Goal: Information Seeking & Learning: Learn about a topic

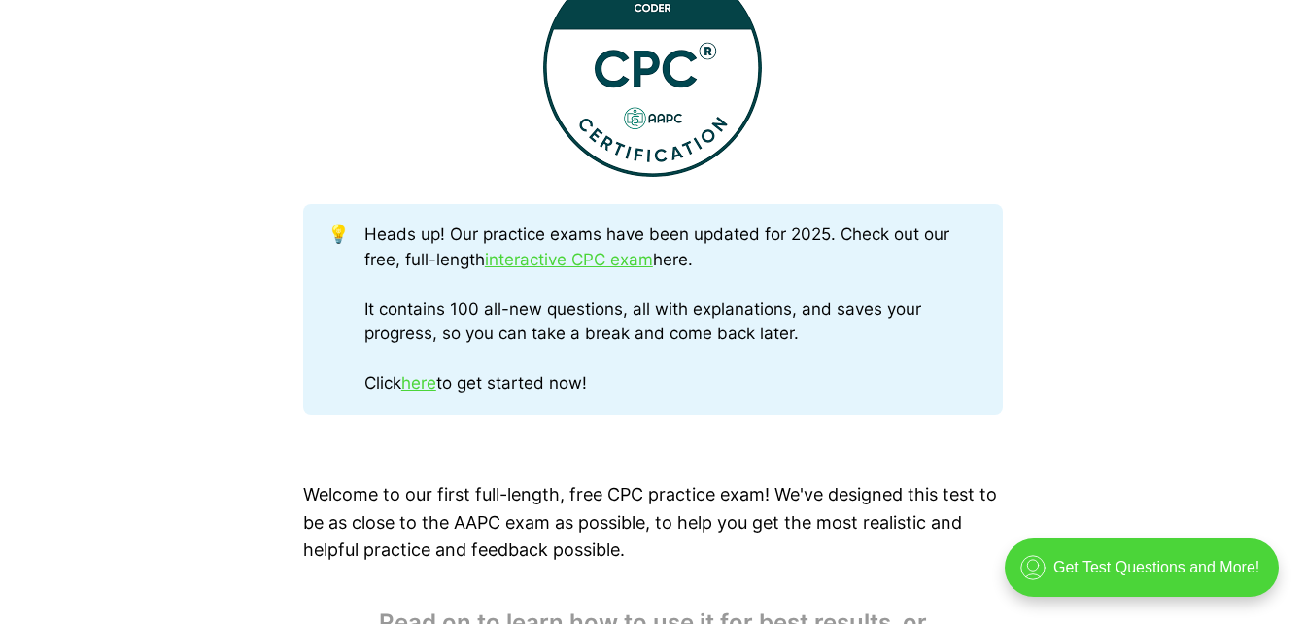
scroll to position [894, 0]
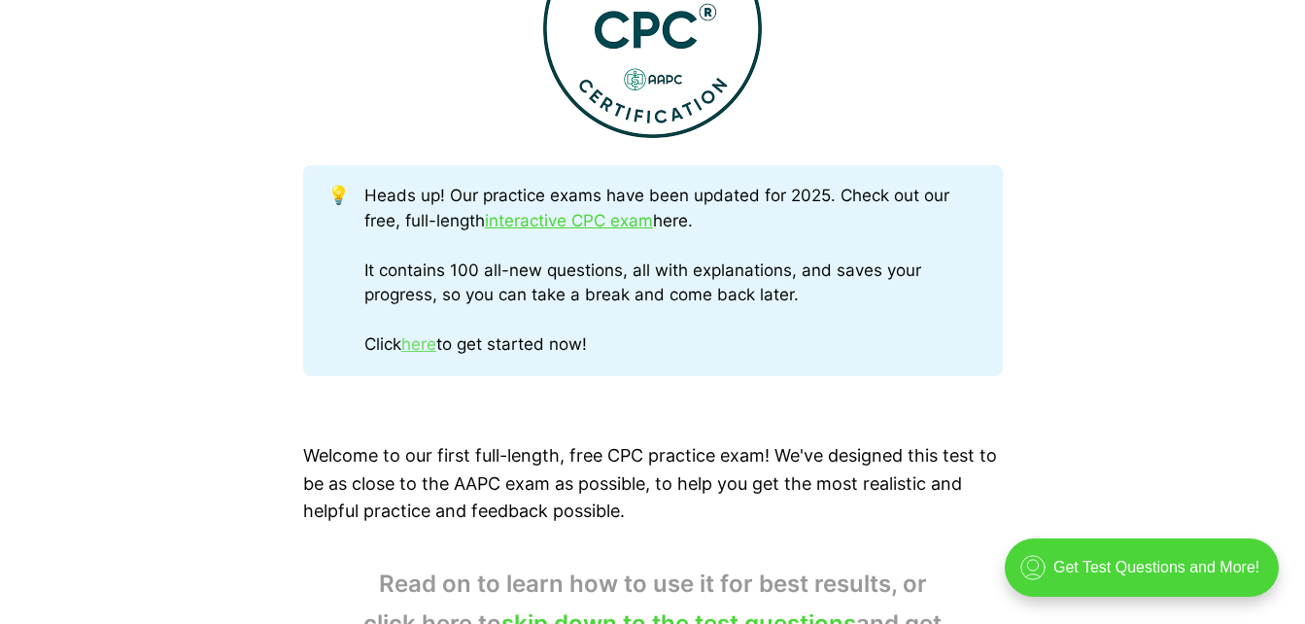
click at [434, 340] on link "here" at bounding box center [418, 343] width 35 height 19
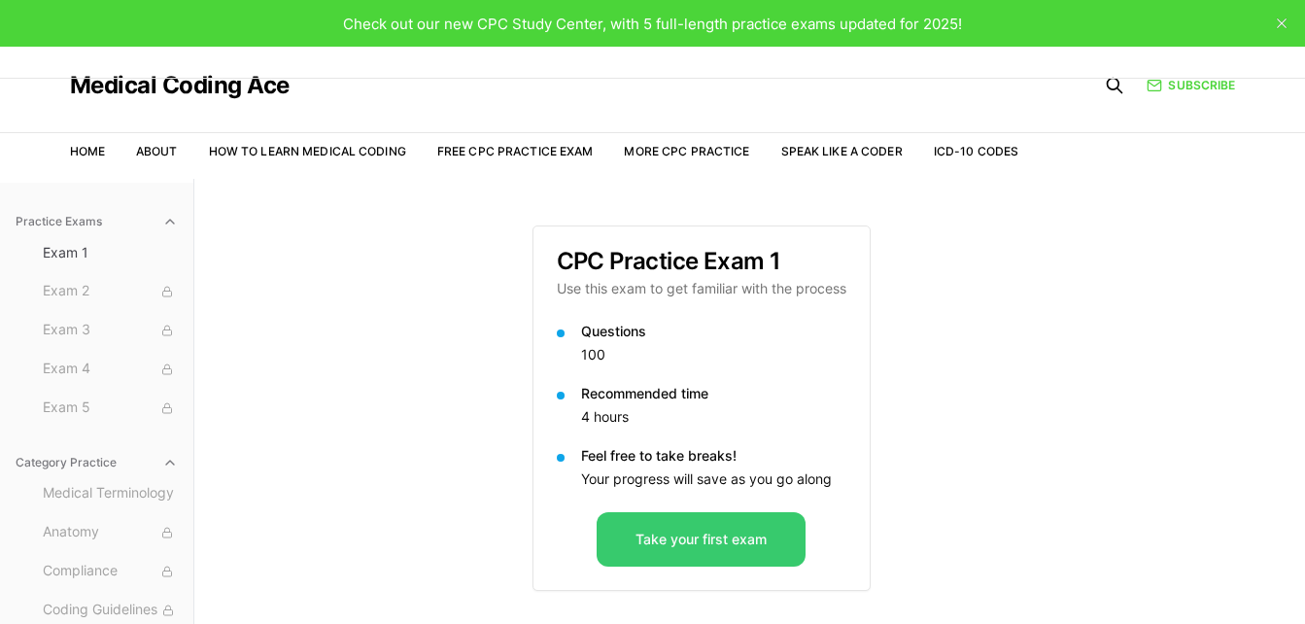
click at [705, 540] on button "Take your first exam" at bounding box center [701, 539] width 209 height 54
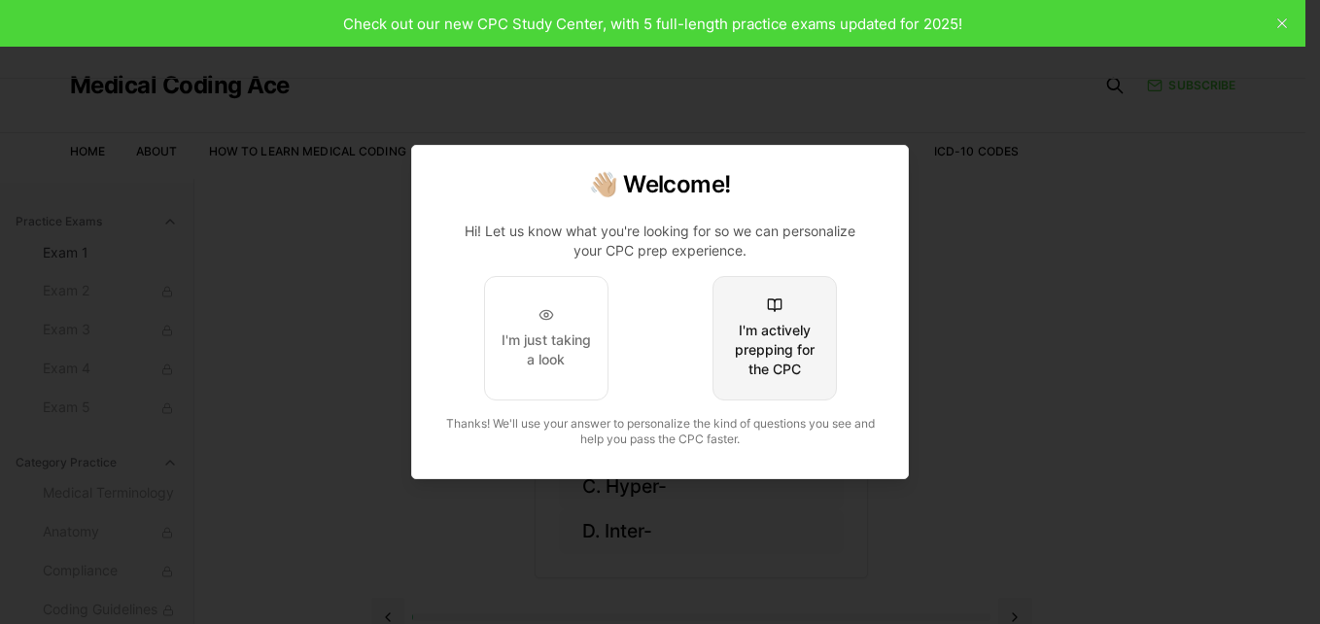
click at [783, 335] on div "I'm actively prepping for the CPC" at bounding box center [774, 350] width 91 height 58
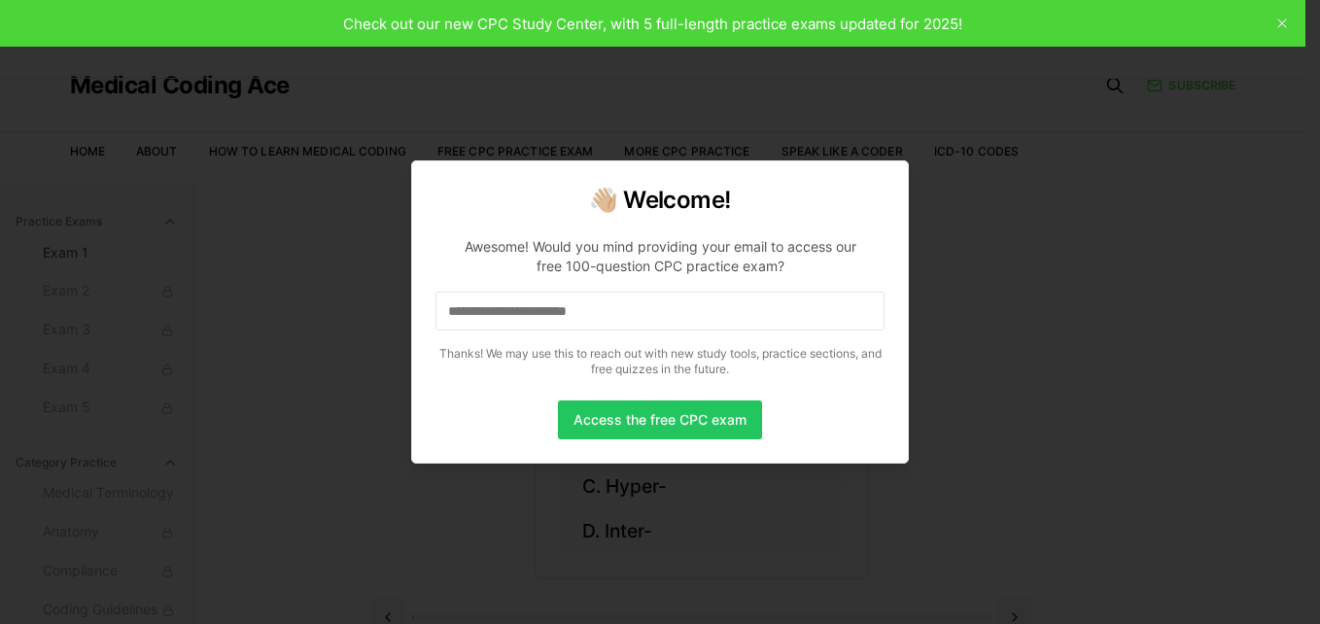
click at [655, 318] on input at bounding box center [659, 311] width 449 height 39
click at [678, 416] on button "Access the free CPC exam" at bounding box center [660, 419] width 204 height 39
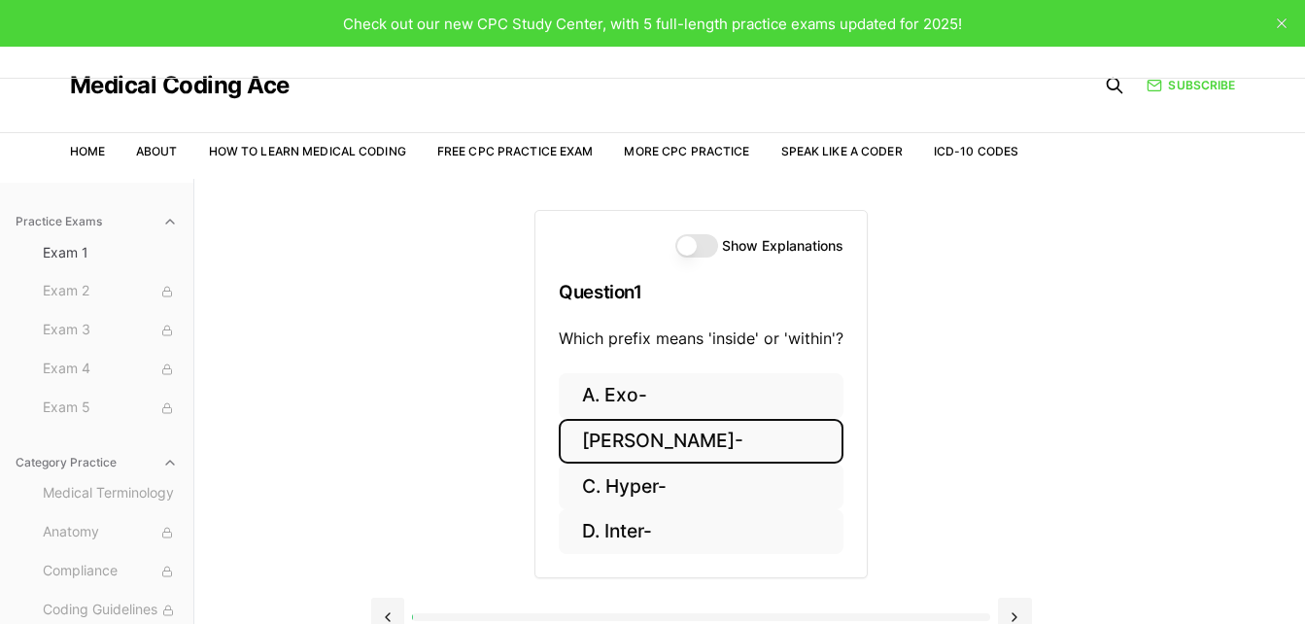
click at [651, 441] on button "B. Endo-" at bounding box center [701, 442] width 285 height 46
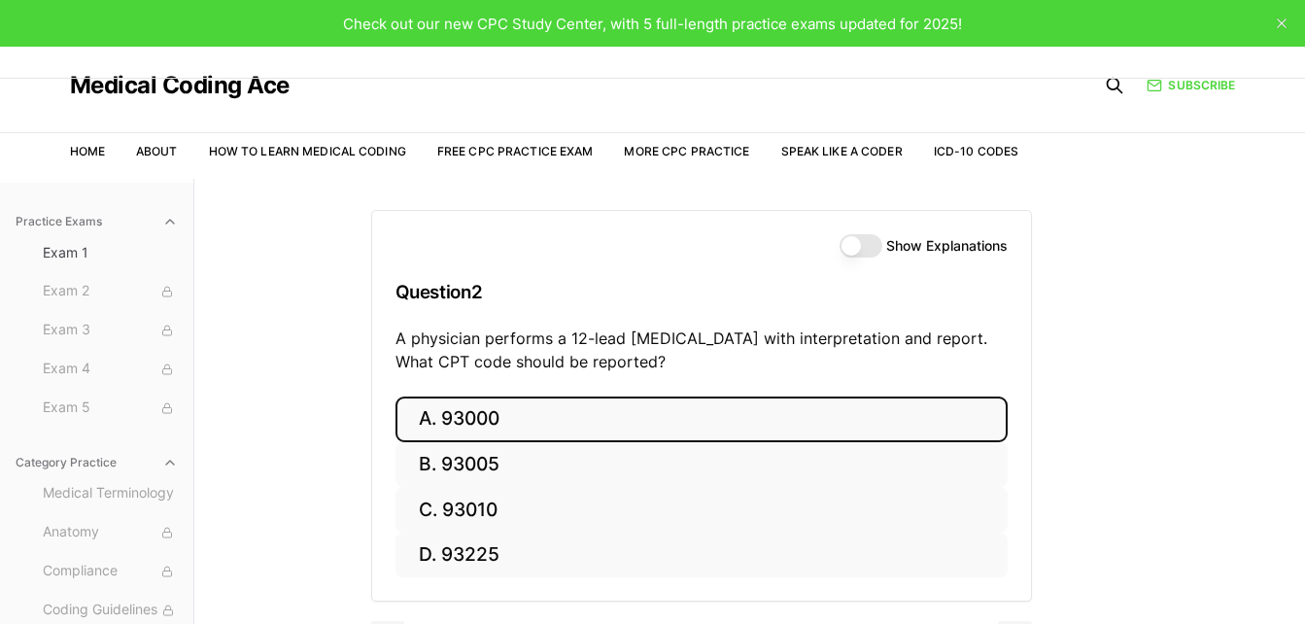
click at [657, 429] on button "A. 93000" at bounding box center [701, 419] width 612 height 46
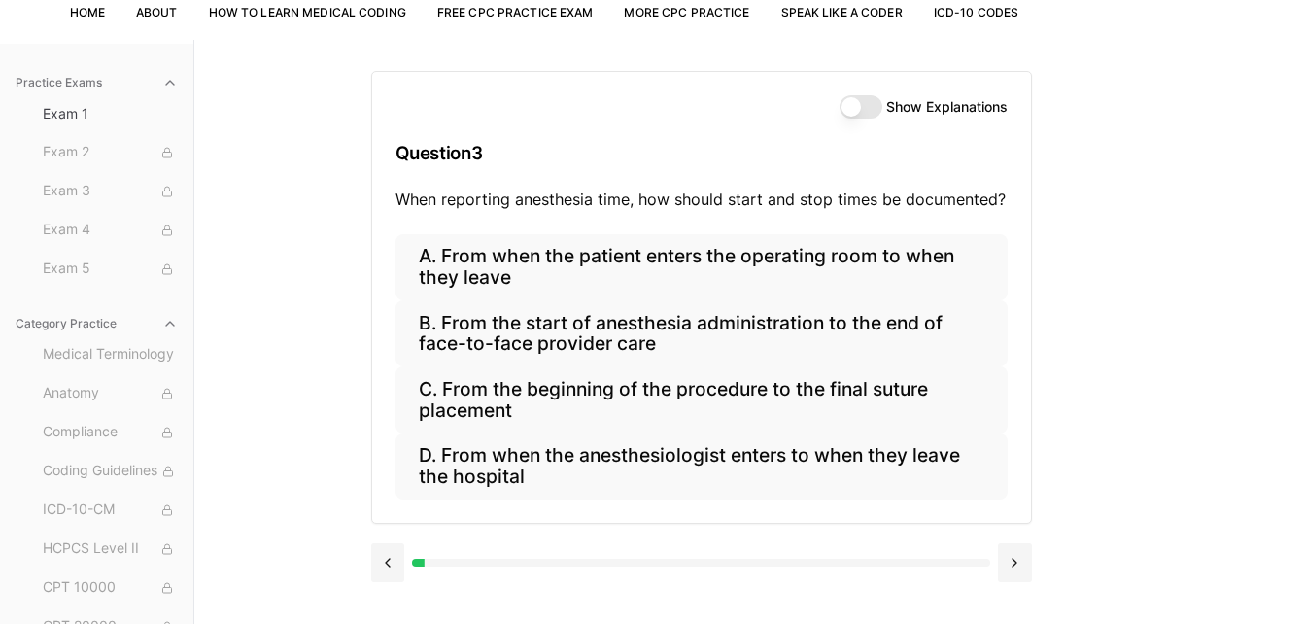
scroll to position [155, 0]
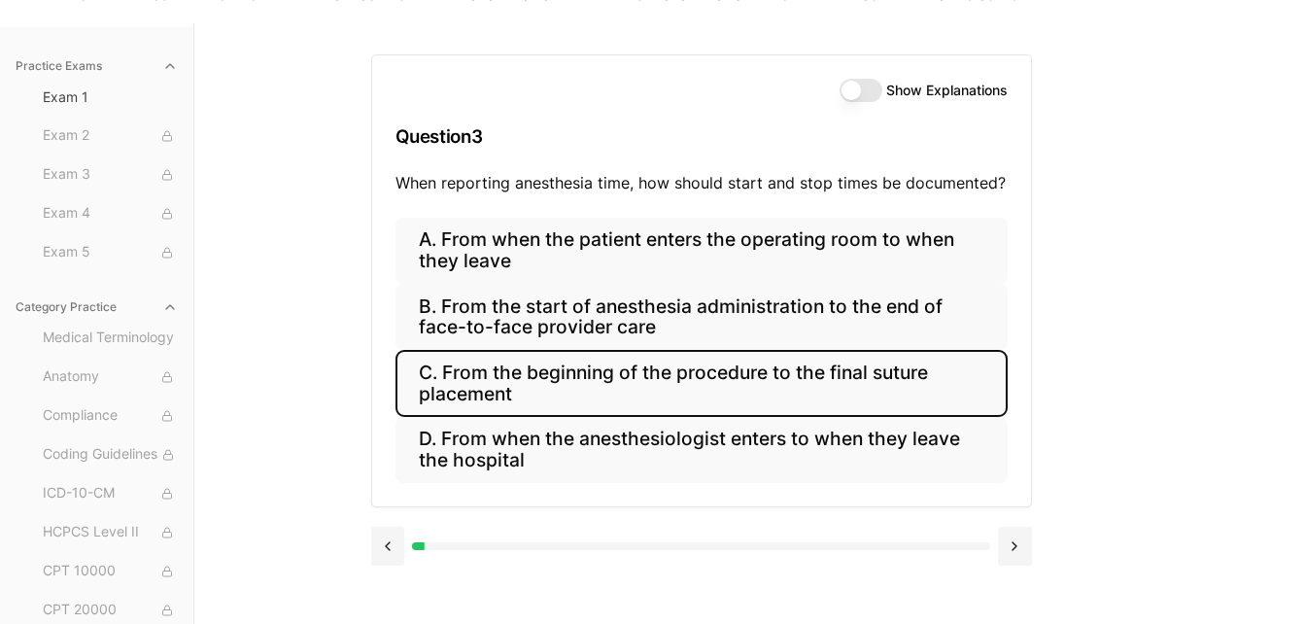
click at [868, 374] on button "C. From the beginning of the procedure to the final suture placement" at bounding box center [701, 383] width 612 height 66
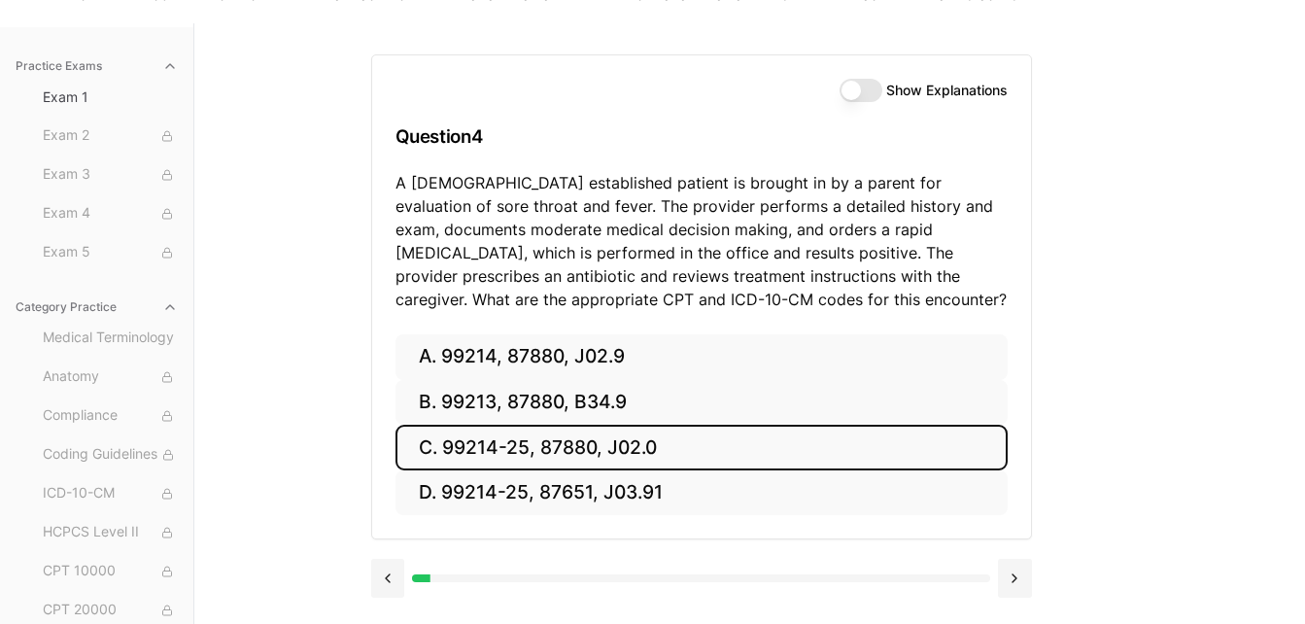
click at [738, 441] on button "C. 99214-25, 87880, J02.0" at bounding box center [701, 448] width 612 height 46
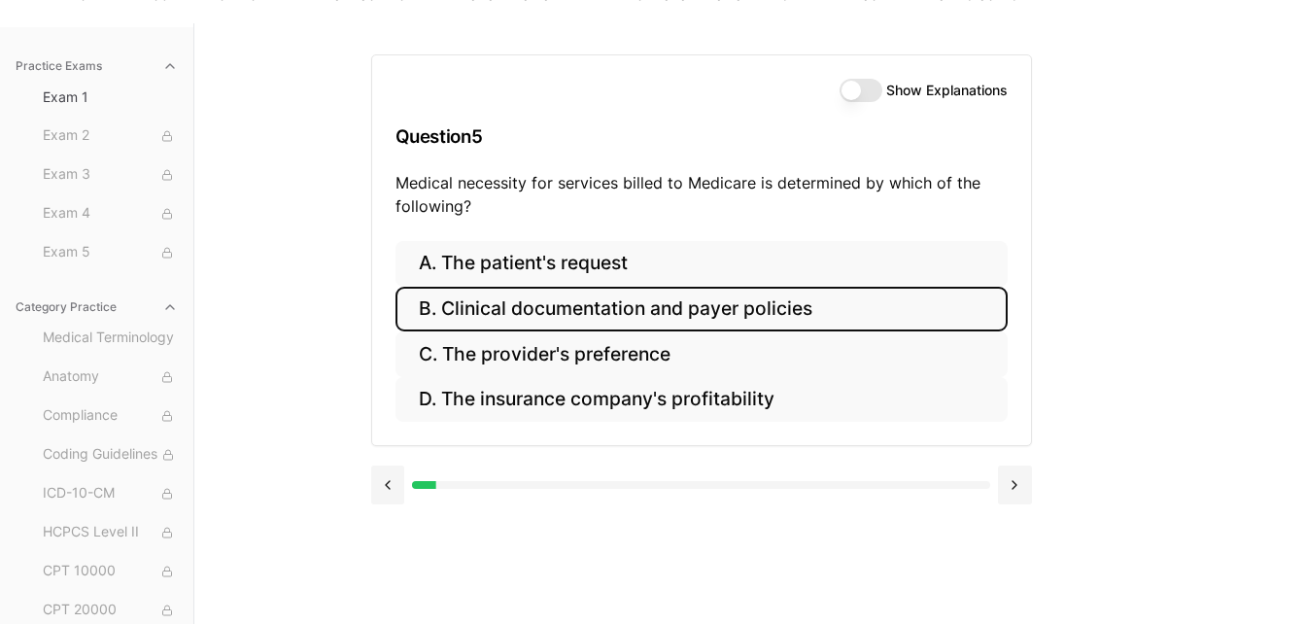
click at [581, 307] on button "B. Clinical documentation and payer policies" at bounding box center [701, 310] width 612 height 46
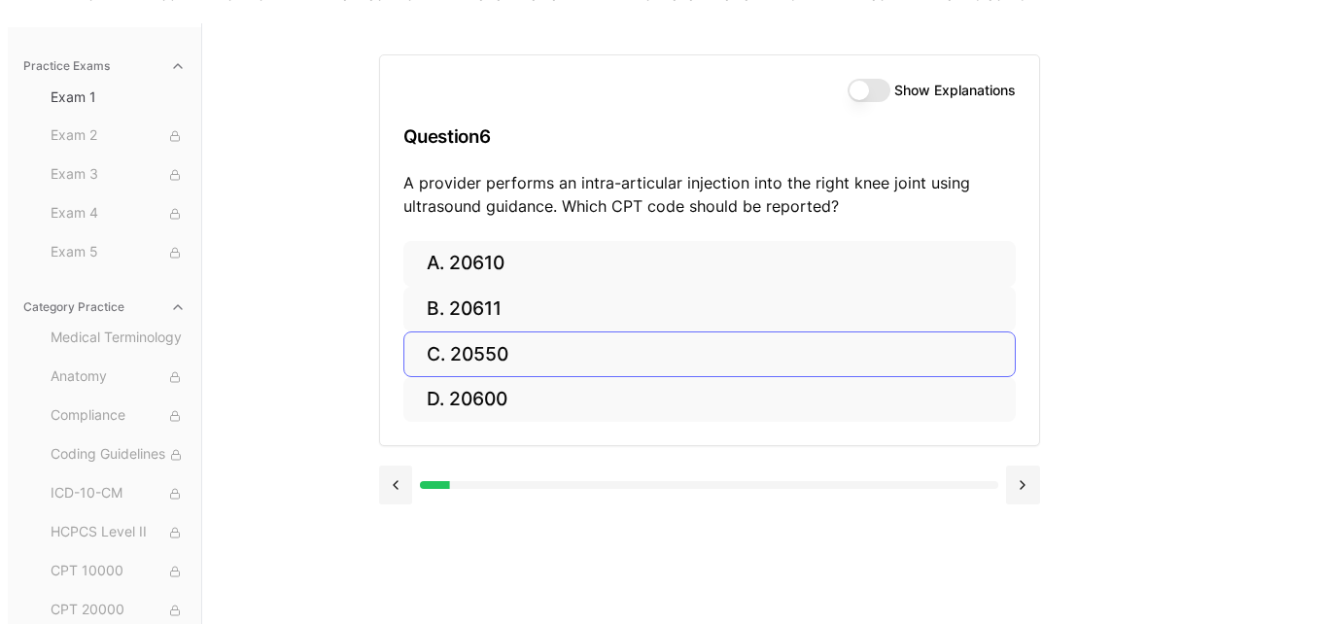
scroll to position [117, 0]
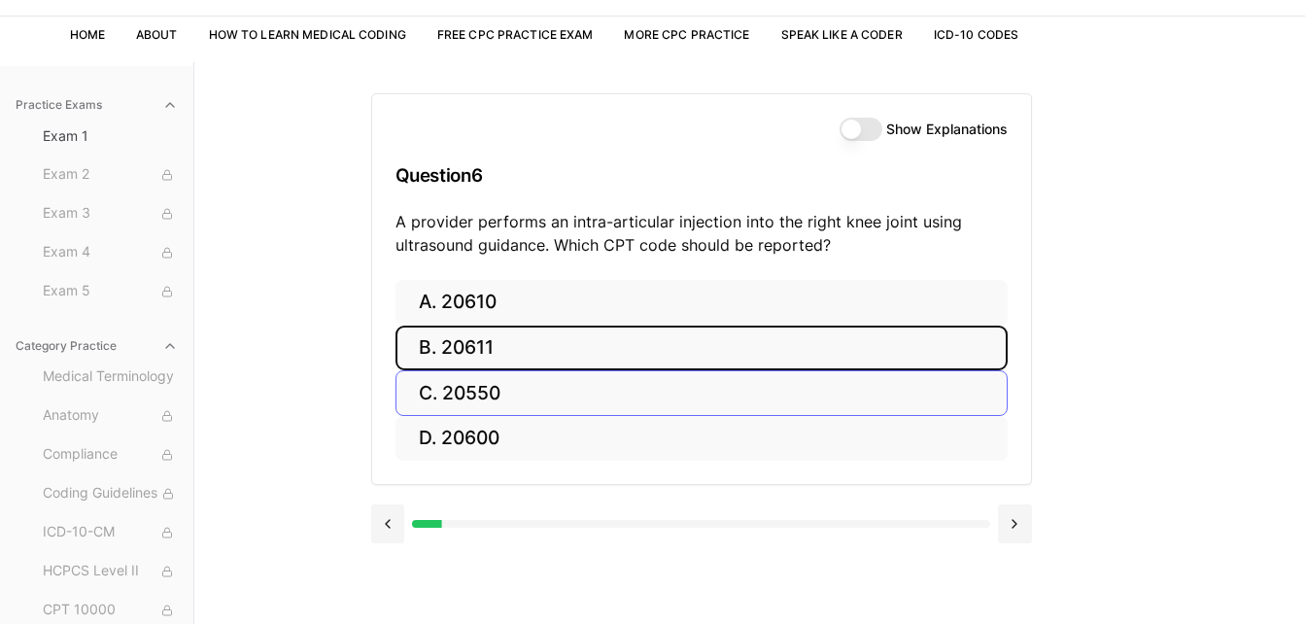
click at [600, 341] on button "B. 20611" at bounding box center [701, 349] width 612 height 46
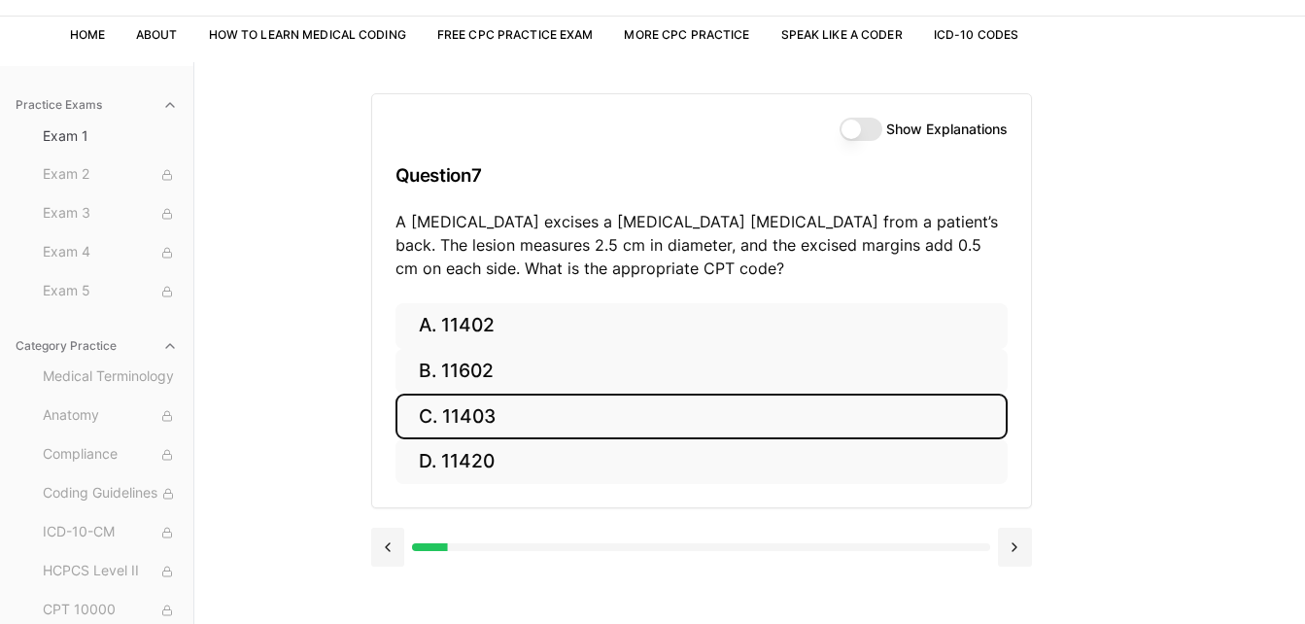
click at [504, 418] on button "C. 11403" at bounding box center [701, 417] width 612 height 46
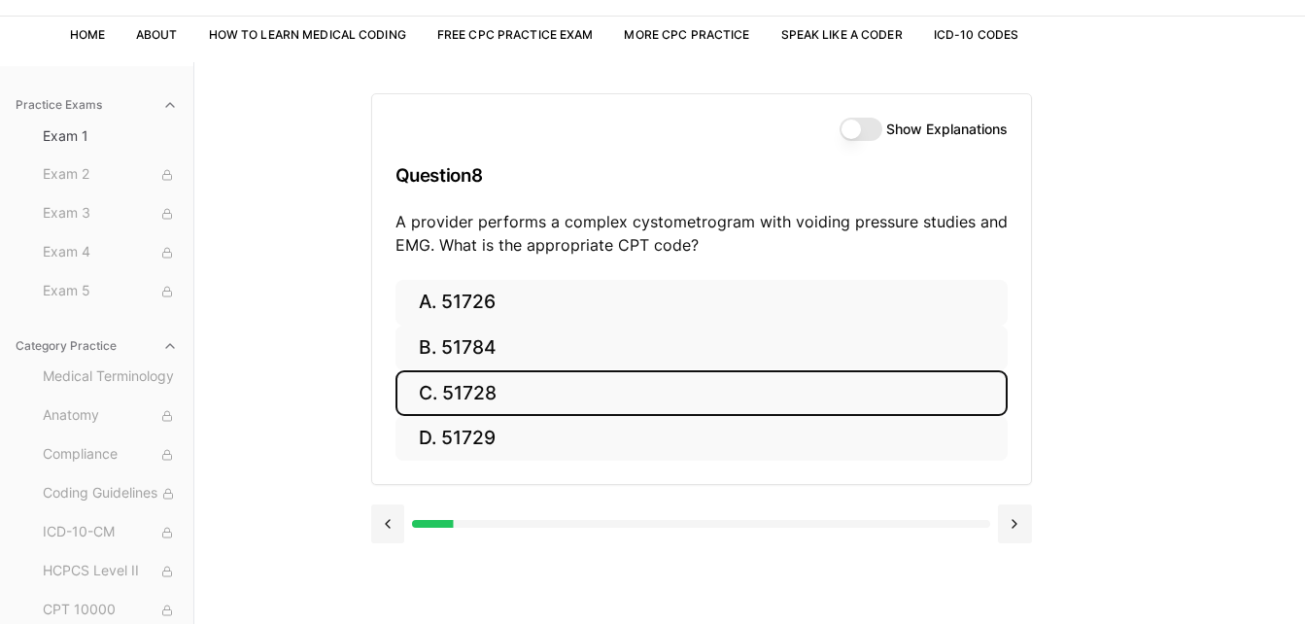
click at [475, 400] on button "C. 51728" at bounding box center [701, 393] width 612 height 46
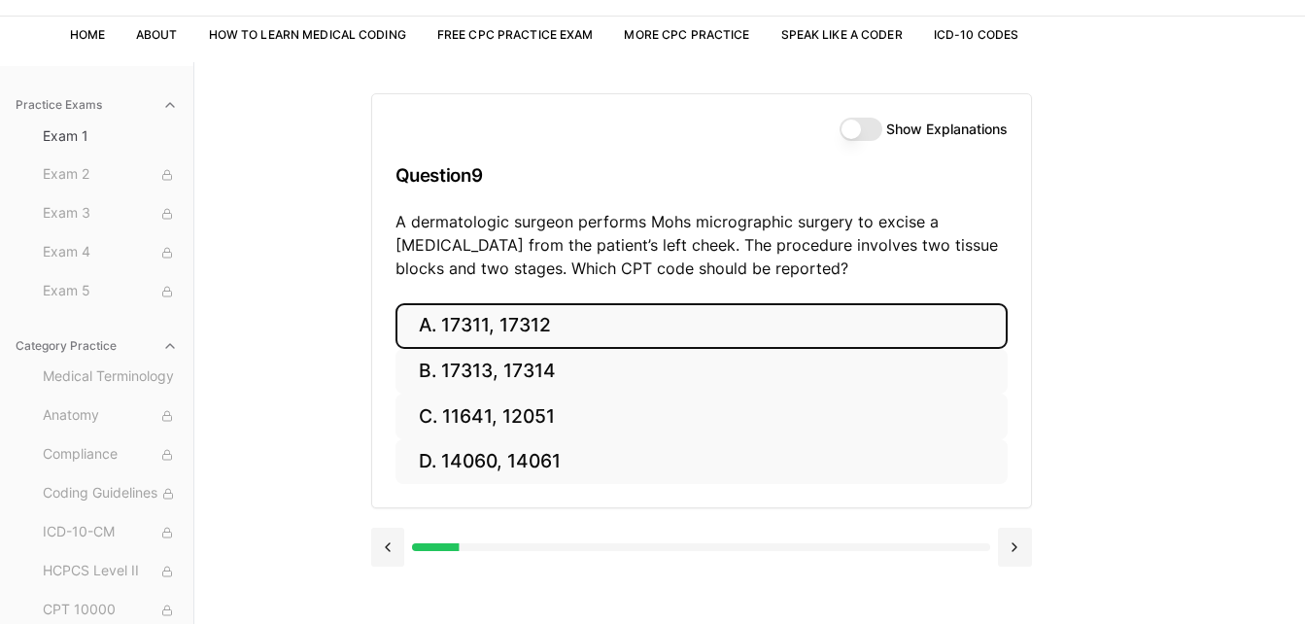
click at [486, 335] on button "A. 17311, 17312" at bounding box center [701, 326] width 612 height 46
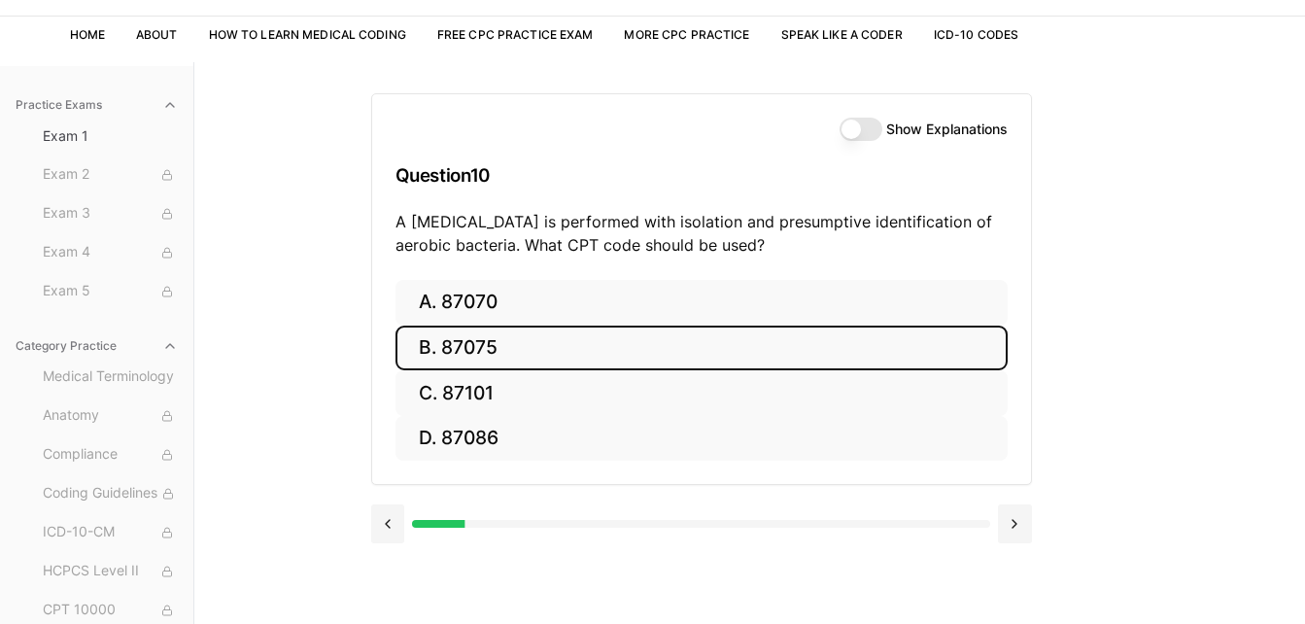
click at [467, 352] on button "B. 87075" at bounding box center [701, 349] width 612 height 46
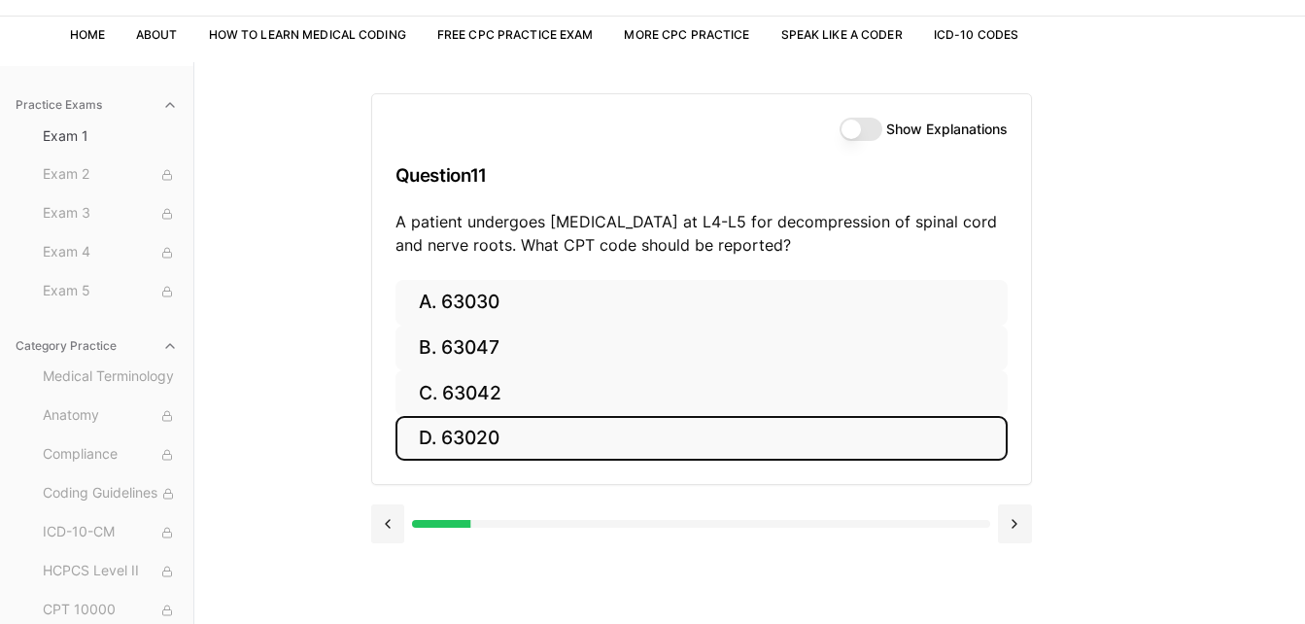
click at [481, 436] on button "D. 63020" at bounding box center [701, 439] width 612 height 46
click at [623, 440] on button "D. Z79.4" at bounding box center [701, 439] width 612 height 46
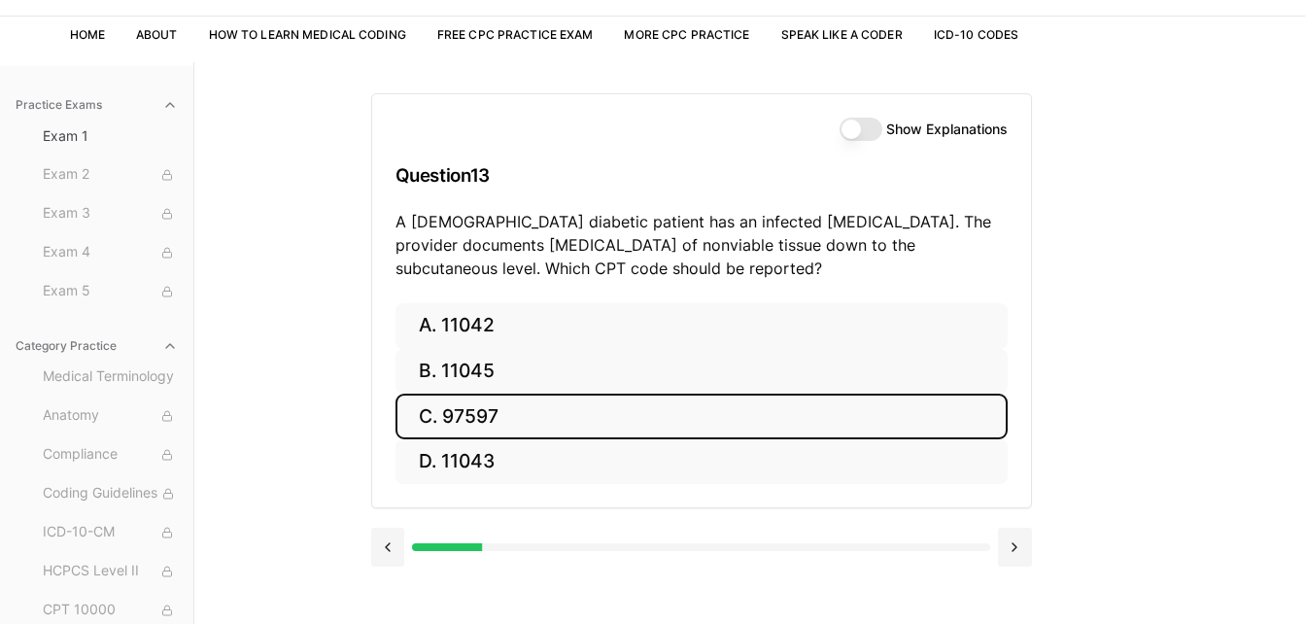
click at [765, 435] on button "C. 97597" at bounding box center [701, 417] width 612 height 46
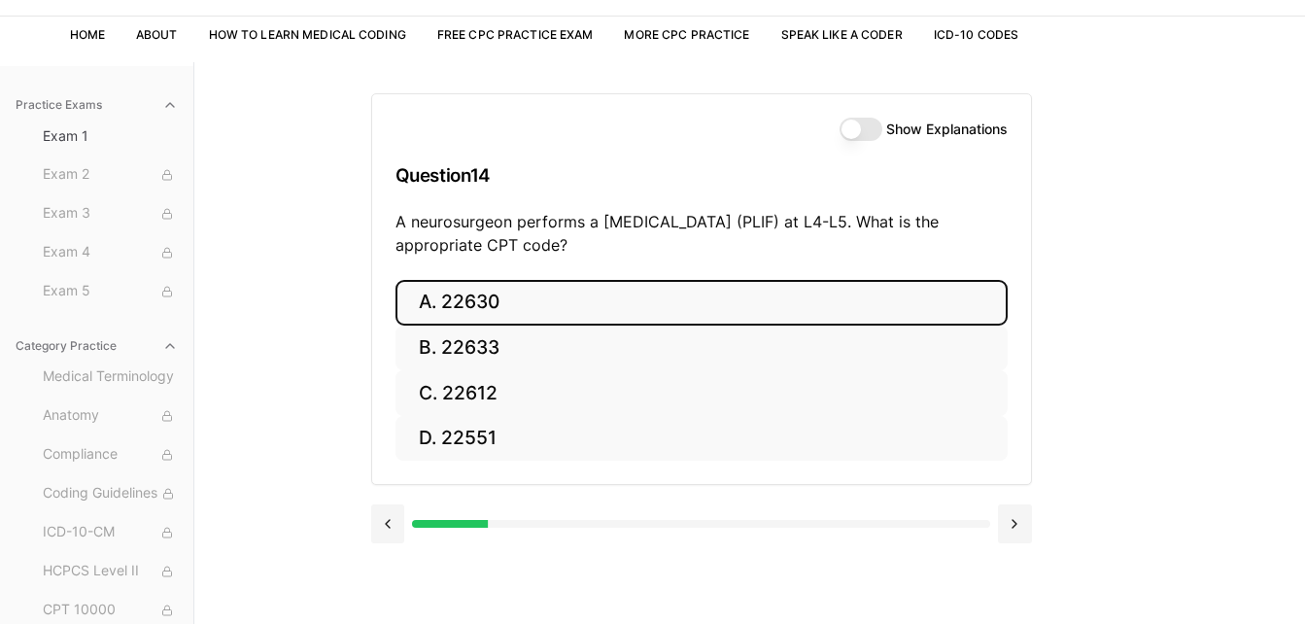
click at [728, 298] on button "A. 22630" at bounding box center [701, 303] width 612 height 46
click at [692, 306] on button "A. R91.8" at bounding box center [701, 303] width 612 height 46
click at [597, 312] on button "A. 62270" at bounding box center [701, 303] width 612 height 46
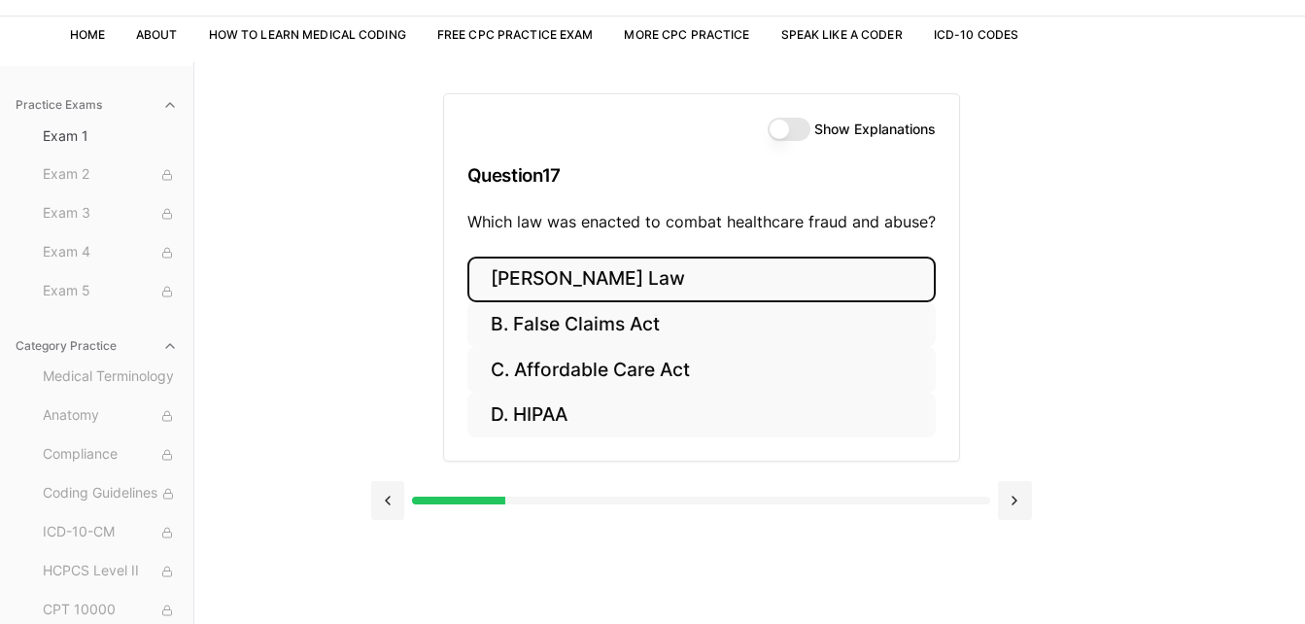
click at [649, 278] on button "A. Stark Law" at bounding box center [701, 280] width 468 height 46
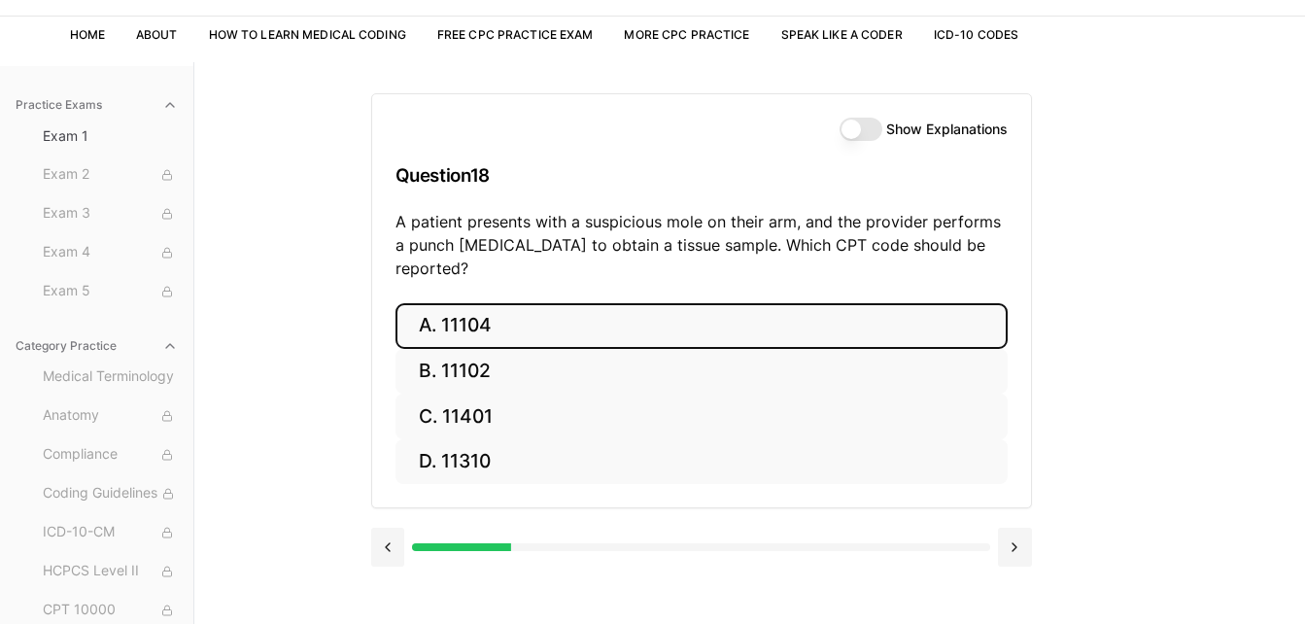
click at [614, 312] on button "A. 11104" at bounding box center [701, 326] width 612 height 46
click at [614, 312] on button "A. S52.501A" at bounding box center [701, 326] width 612 height 46
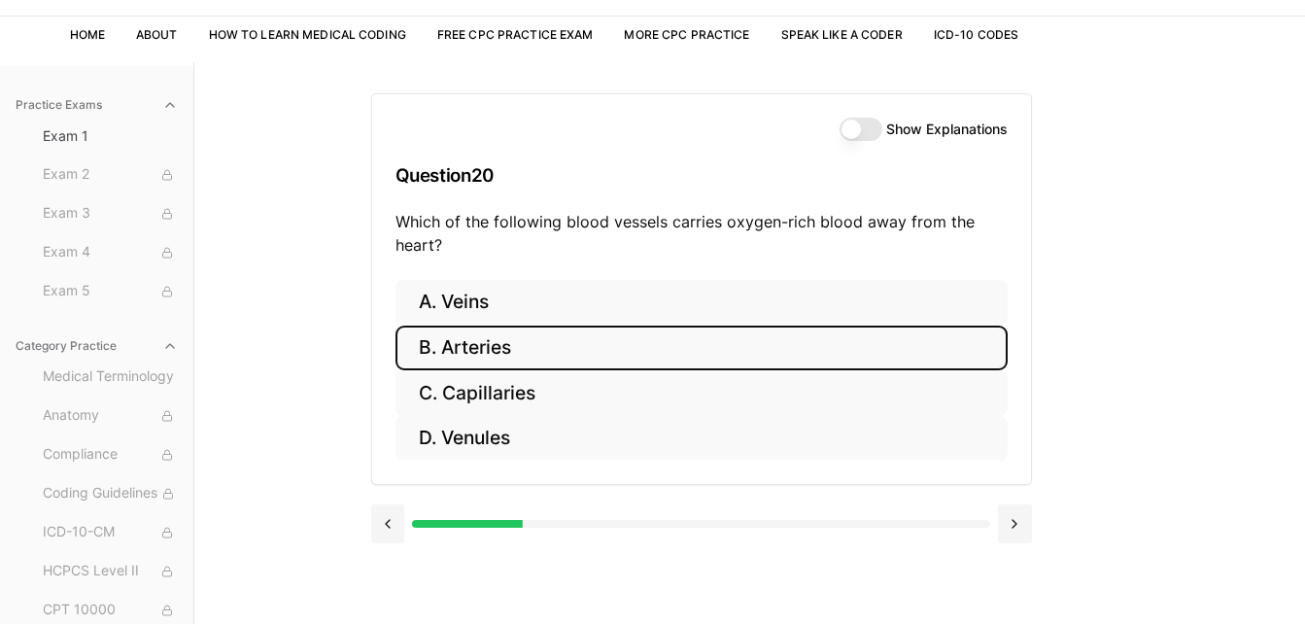
click at [585, 347] on button "B. Arteries" at bounding box center [701, 349] width 612 height 46
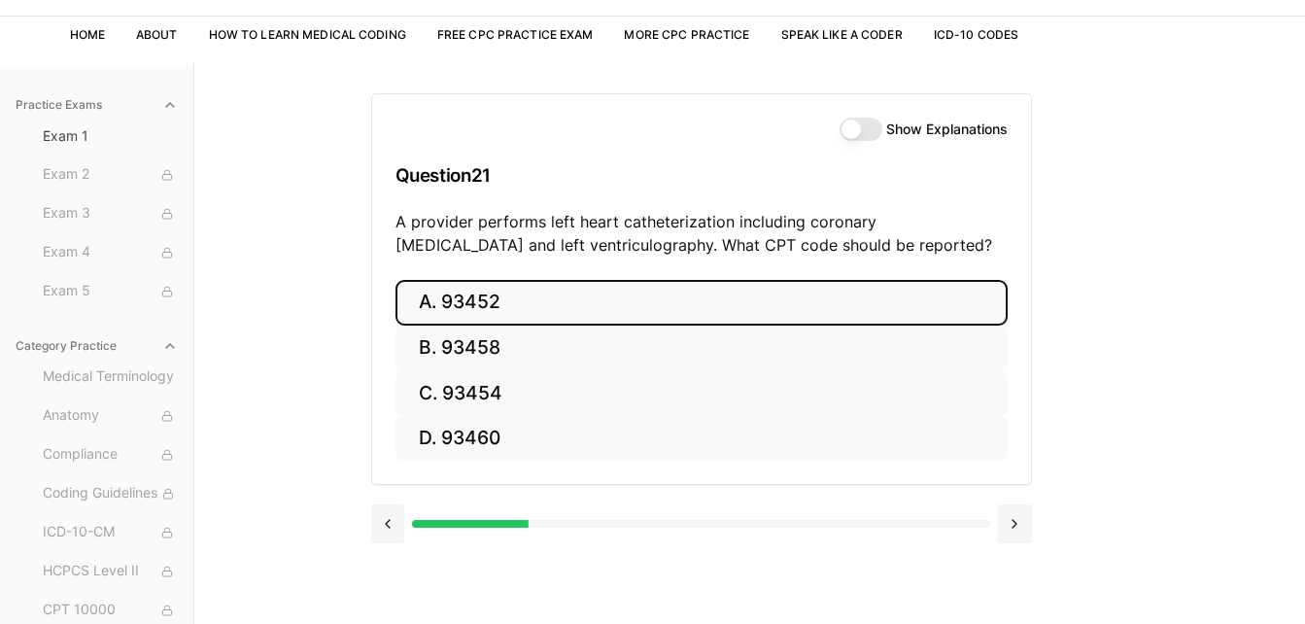
click at [570, 304] on button "A. 93452" at bounding box center [701, 303] width 612 height 46
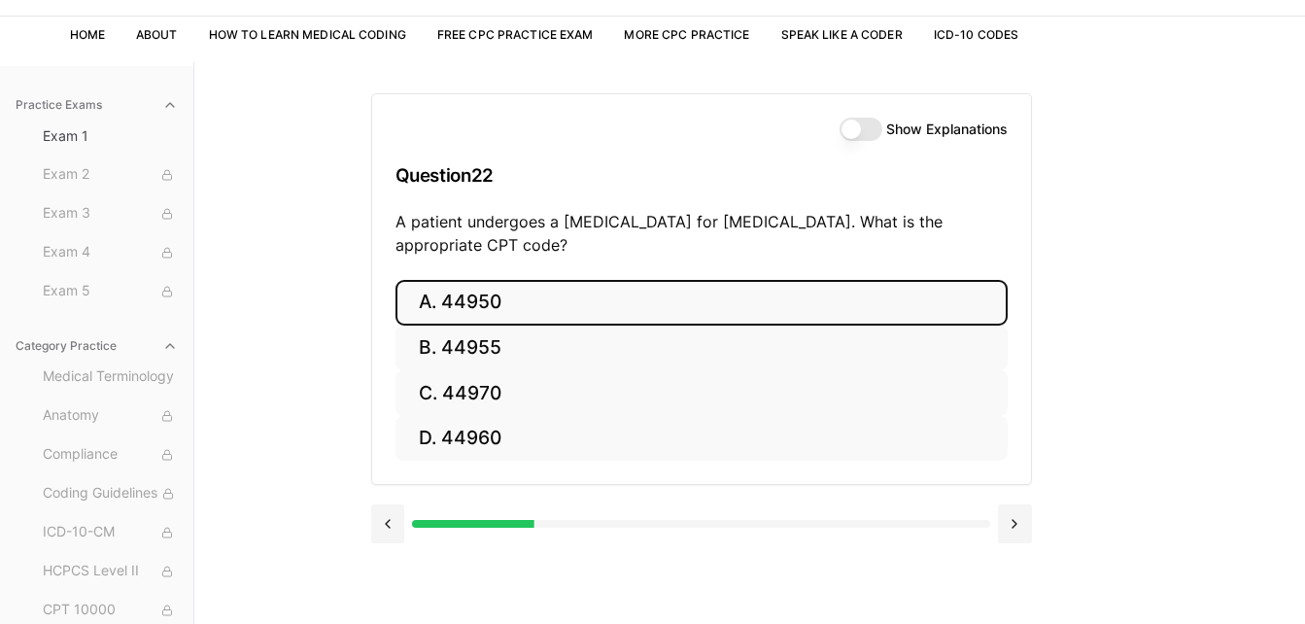
click at [570, 304] on button "A. 44950" at bounding box center [701, 303] width 612 height 46
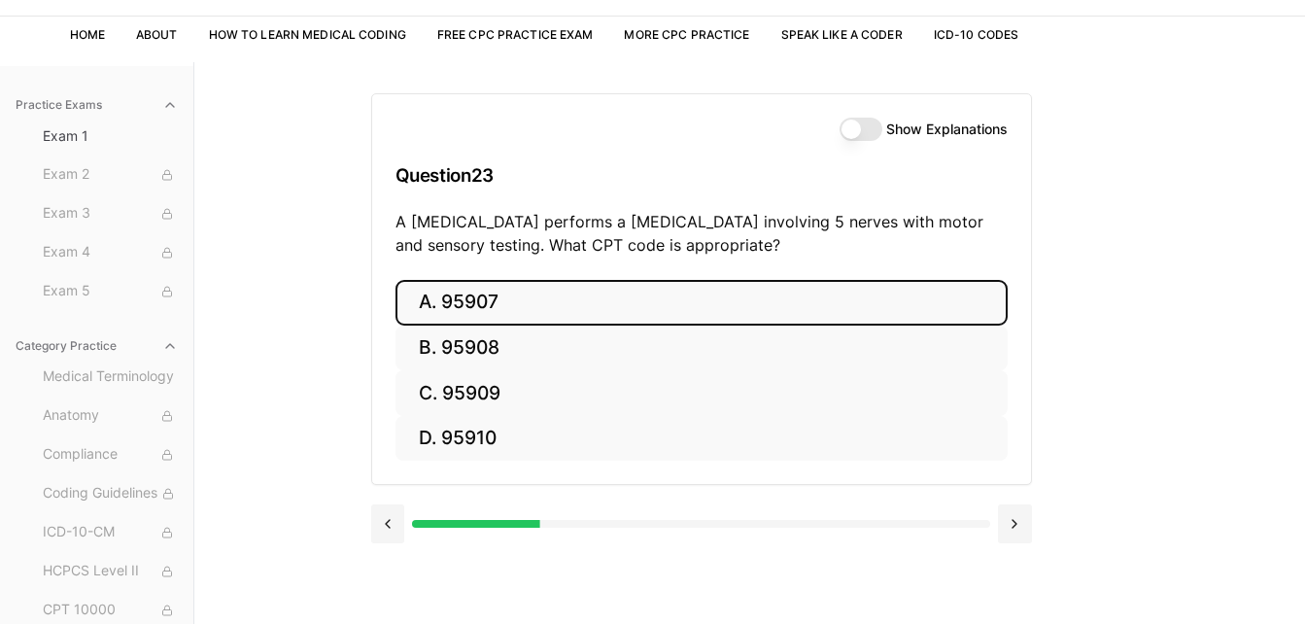
click at [570, 304] on button "A. 95907" at bounding box center [701, 303] width 612 height 46
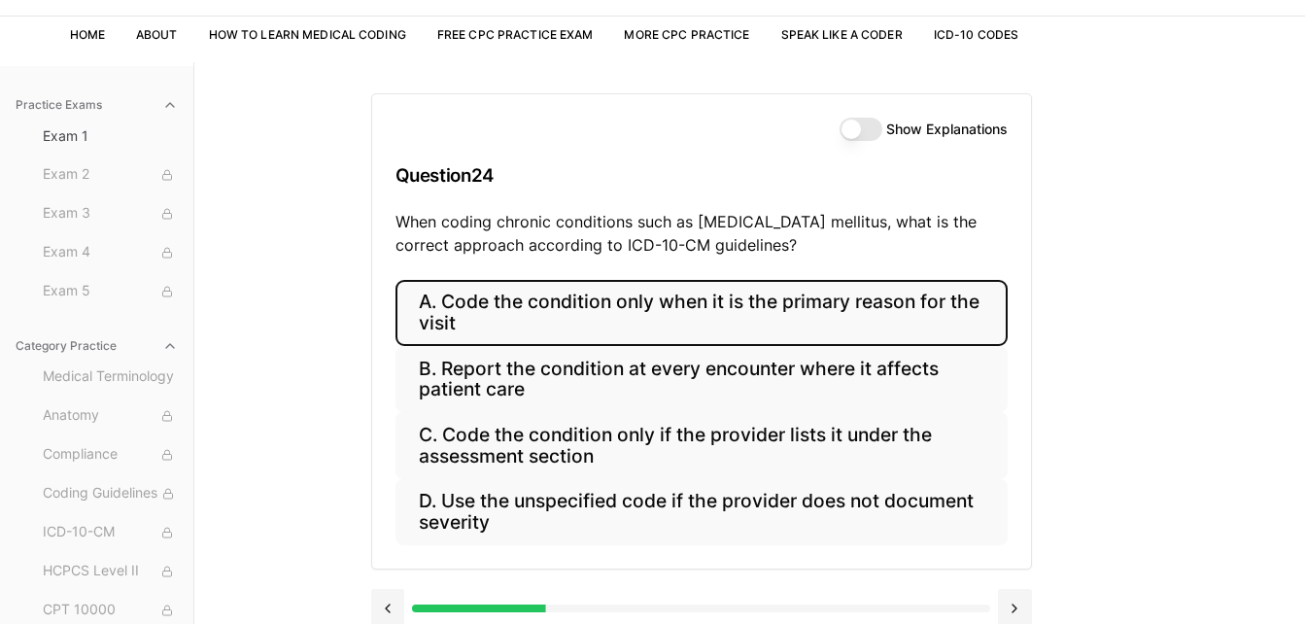
click at [611, 301] on button "A. Code the condition only when it is the primary reason for the visit" at bounding box center [701, 313] width 612 height 66
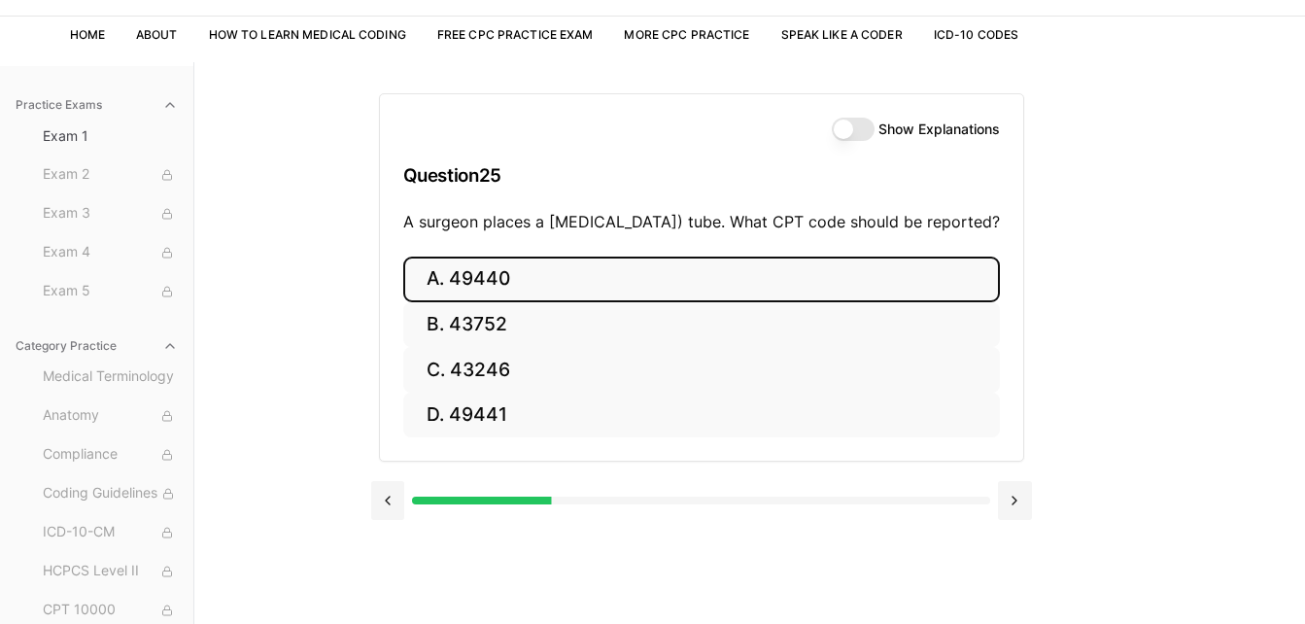
click at [611, 301] on button "A. 49440" at bounding box center [701, 280] width 597 height 46
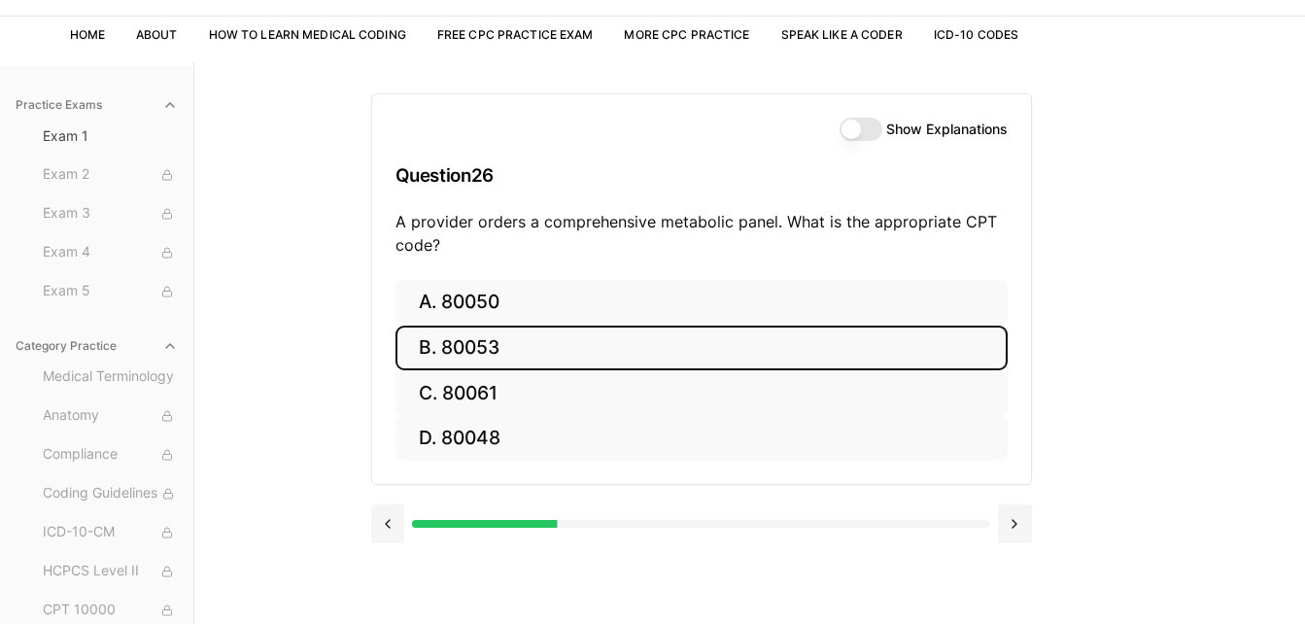
click at [596, 344] on button "B. 80053" at bounding box center [701, 349] width 612 height 46
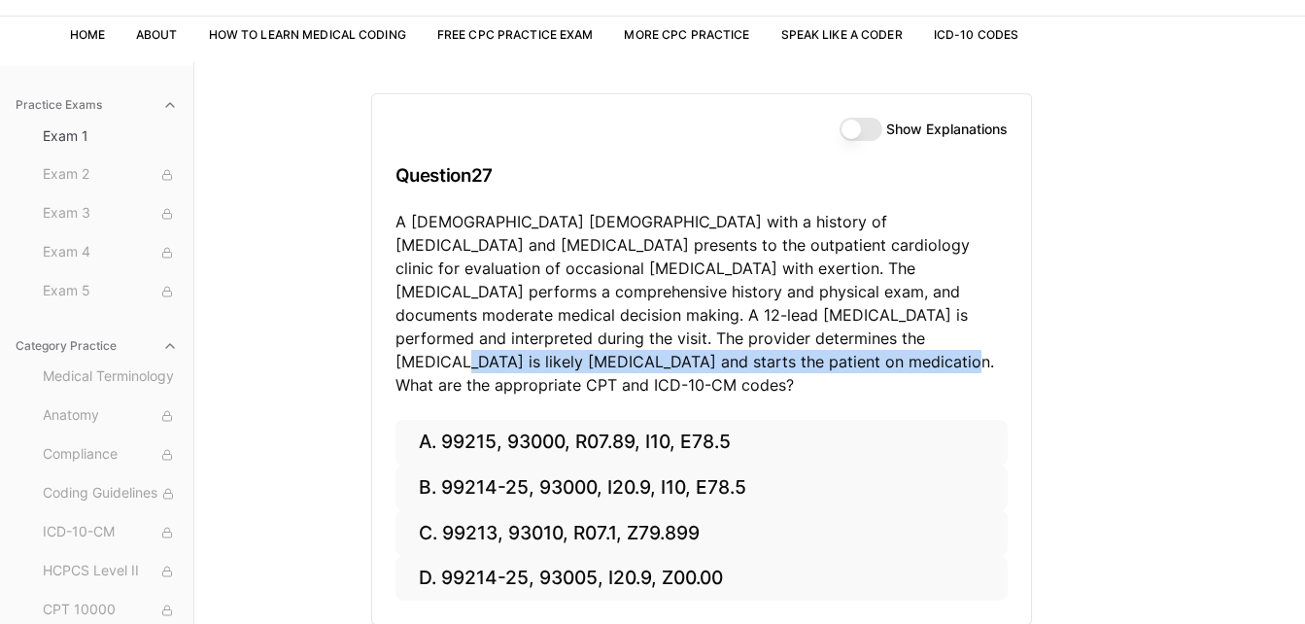
drag, startPoint x: 596, startPoint y: 344, endPoint x: 778, endPoint y: 376, distance: 185.5
click at [778, 376] on div "Show Explanations Question 27 A 70-year-old male with a history of hypertension…" at bounding box center [701, 257] width 659 height 326
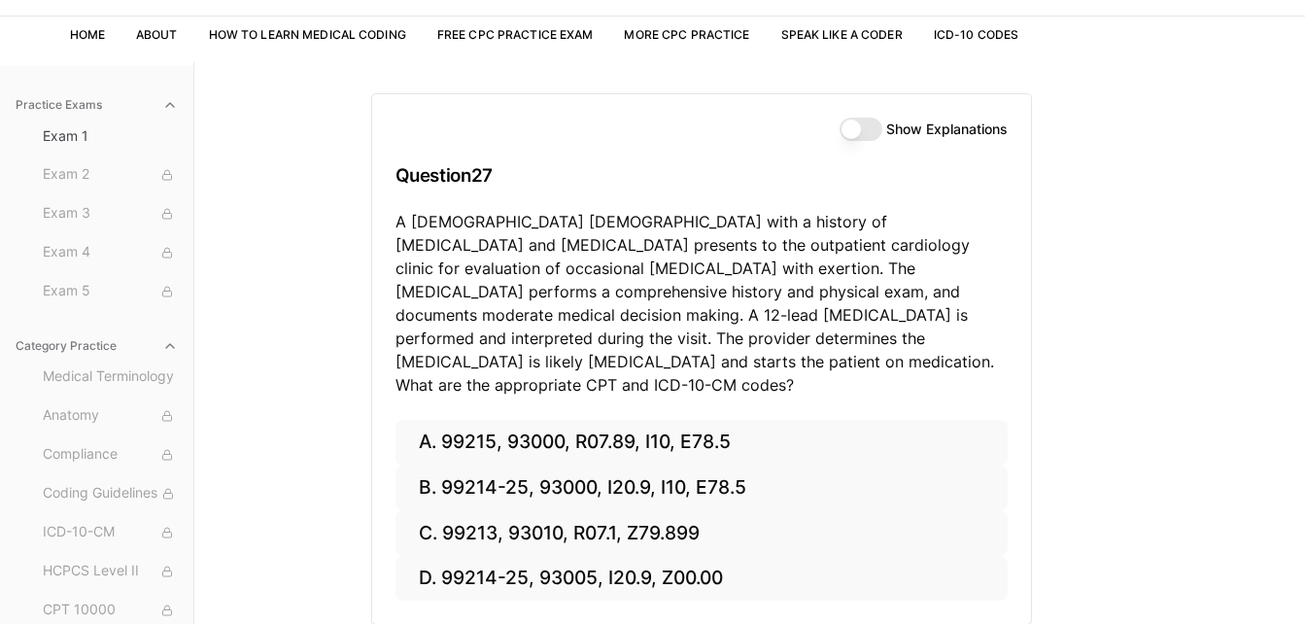
click at [1102, 399] on div "Show Explanations Question 27 A 70-year-old male with a history of hypertension…" at bounding box center [750, 374] width 758 height 624
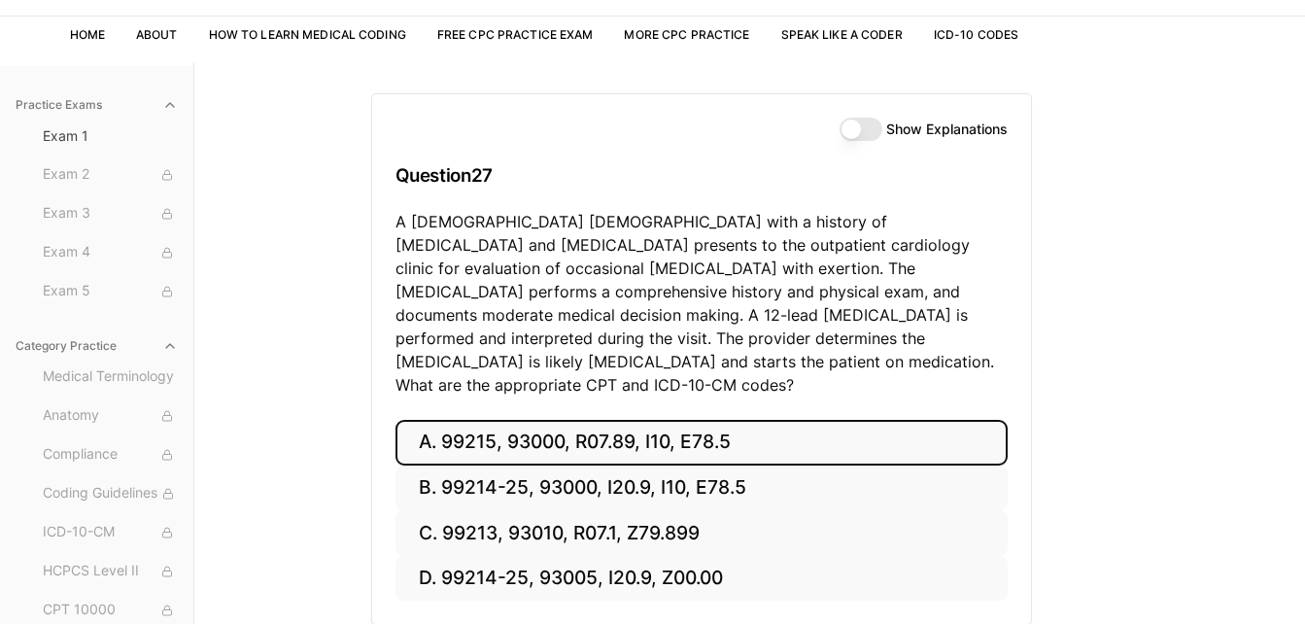
click at [874, 420] on button "A. 99215, 93000, R07.89, I10, E78.5" at bounding box center [701, 443] width 612 height 46
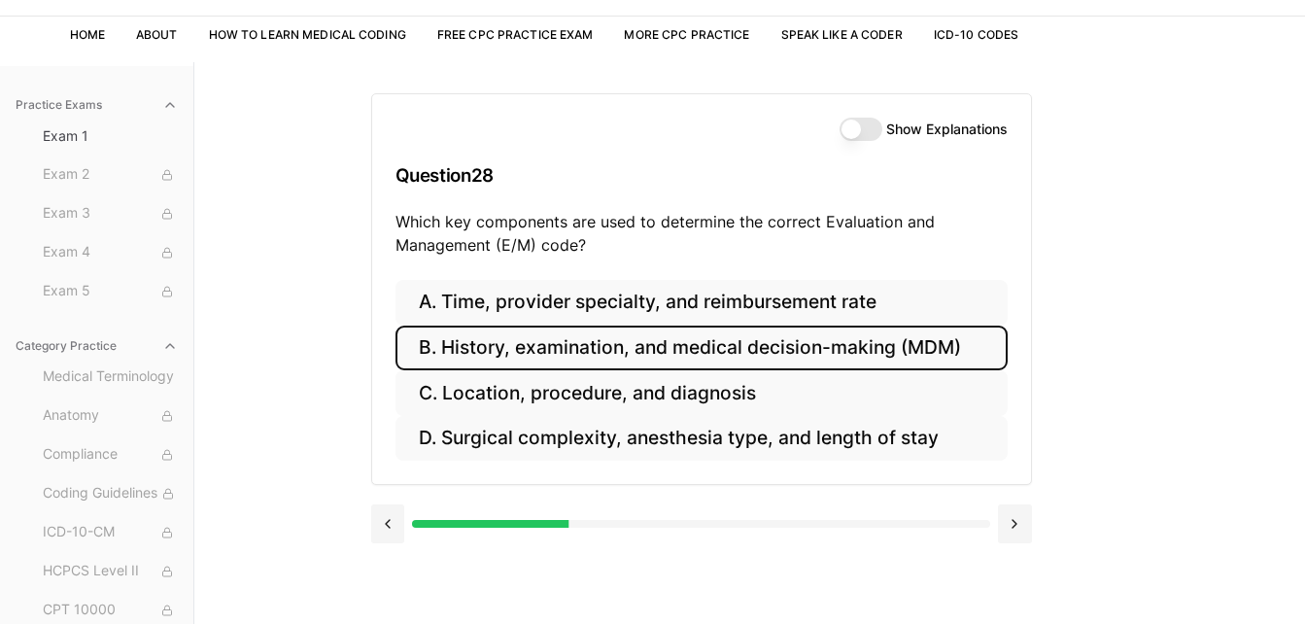
click at [875, 354] on button "B. History, examination, and medical decision-making (MDM)" at bounding box center [701, 349] width 612 height 46
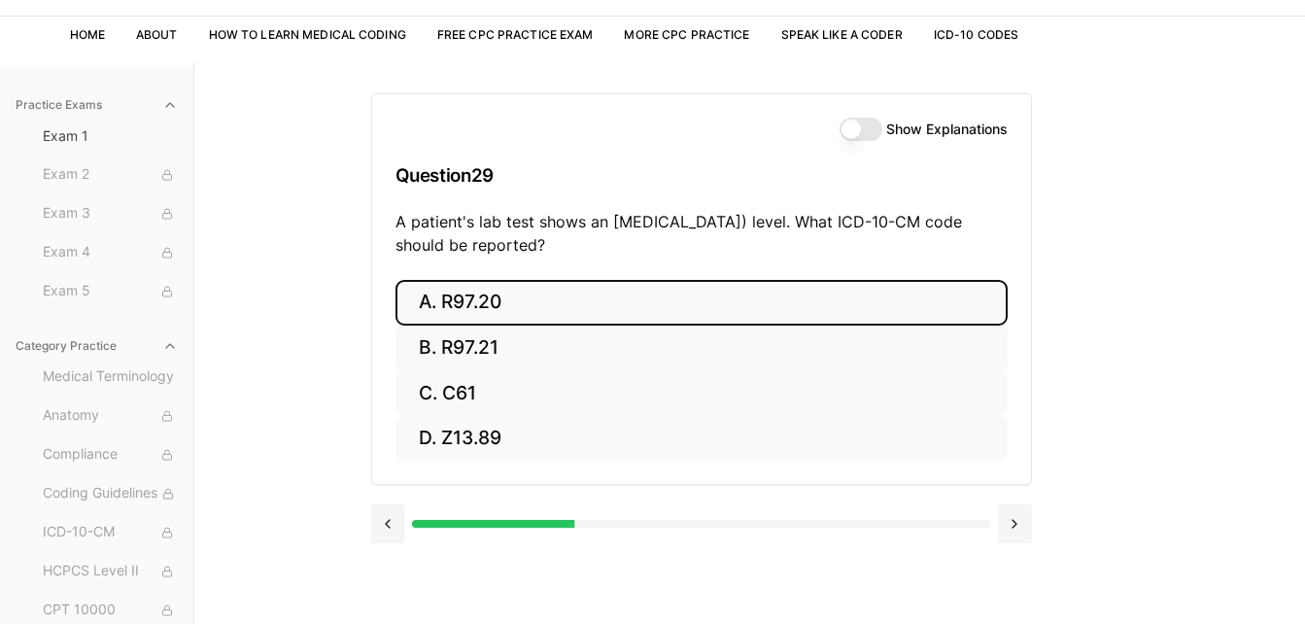
click at [866, 320] on button "A. R97.20" at bounding box center [701, 303] width 612 height 46
click at [866, 320] on button "A. Z23" at bounding box center [701, 303] width 612 height 46
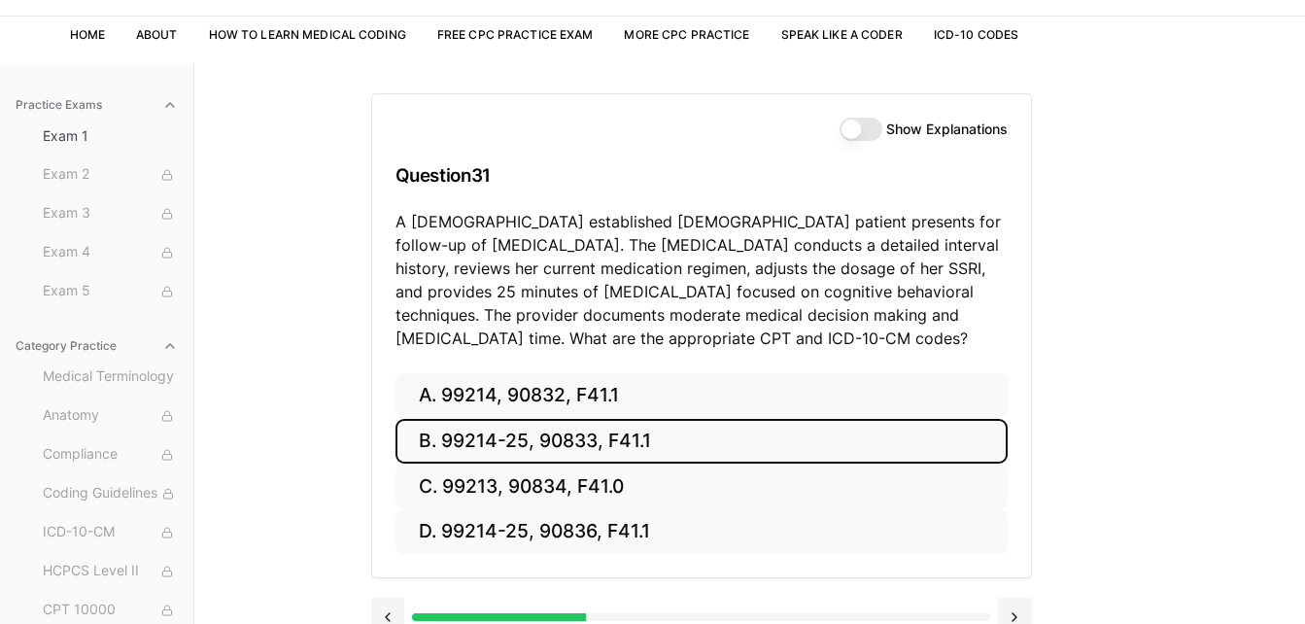
click at [705, 449] on button "B. 99214-25, 90833, F41.1" at bounding box center [701, 442] width 612 height 46
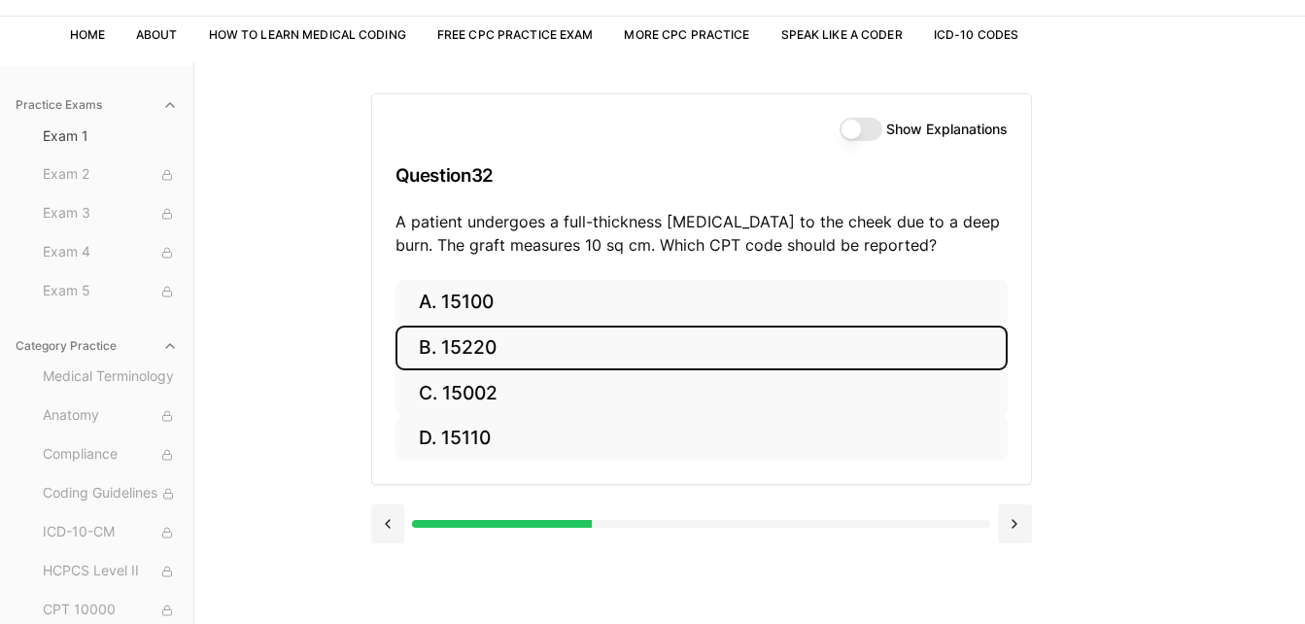
click at [561, 368] on button "B. 15220" at bounding box center [701, 349] width 612 height 46
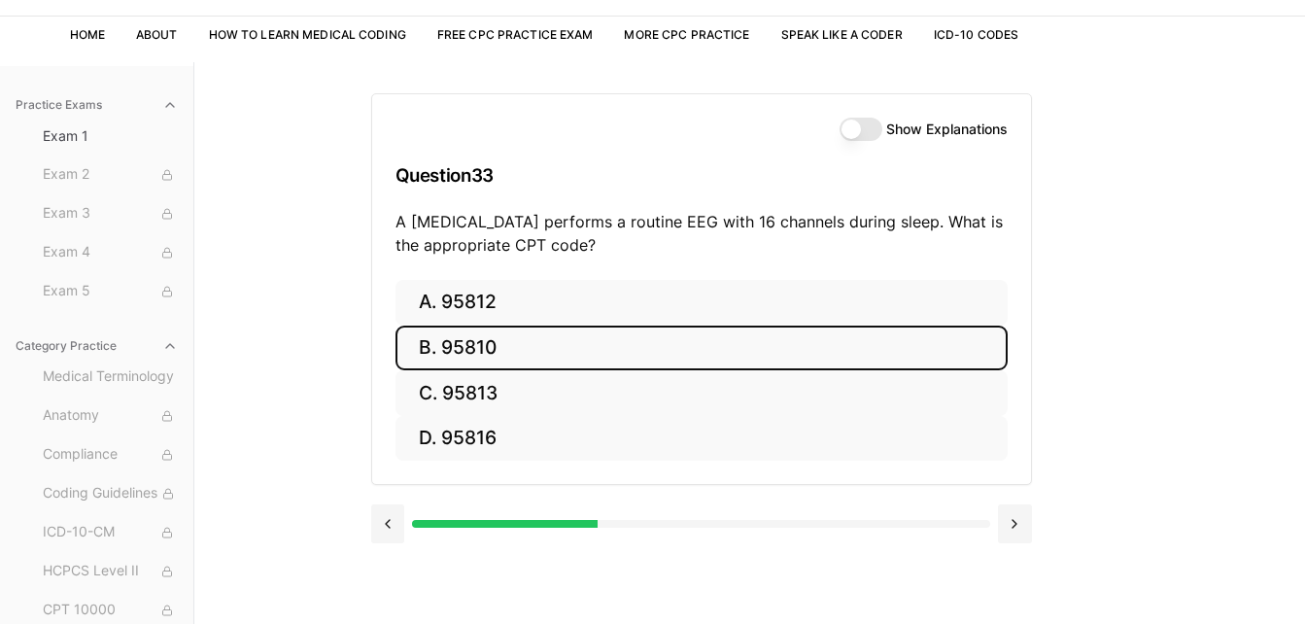
click at [561, 368] on button "B. 95810" at bounding box center [701, 349] width 612 height 46
click at [561, 368] on button "B. 47563" at bounding box center [701, 349] width 612 height 46
click at [561, 368] on button "B. 58561" at bounding box center [701, 349] width 612 height 46
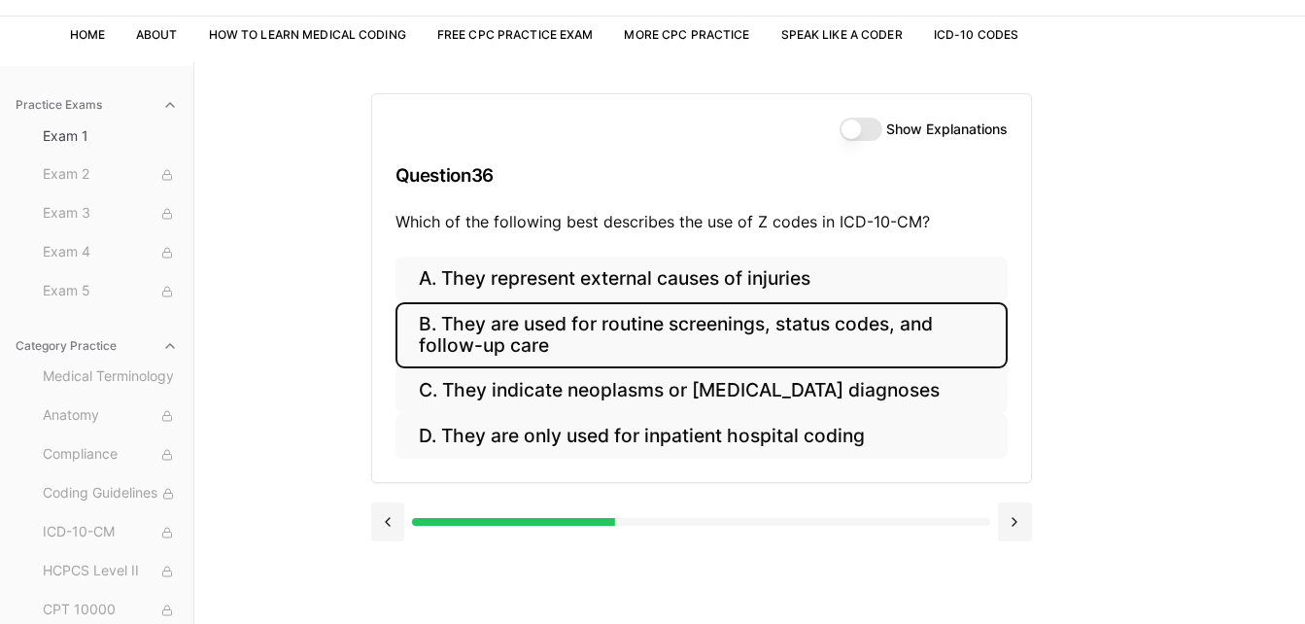
click at [569, 326] on button "B. They are used for routine screenings, status codes, and follow-up care" at bounding box center [701, 335] width 612 height 66
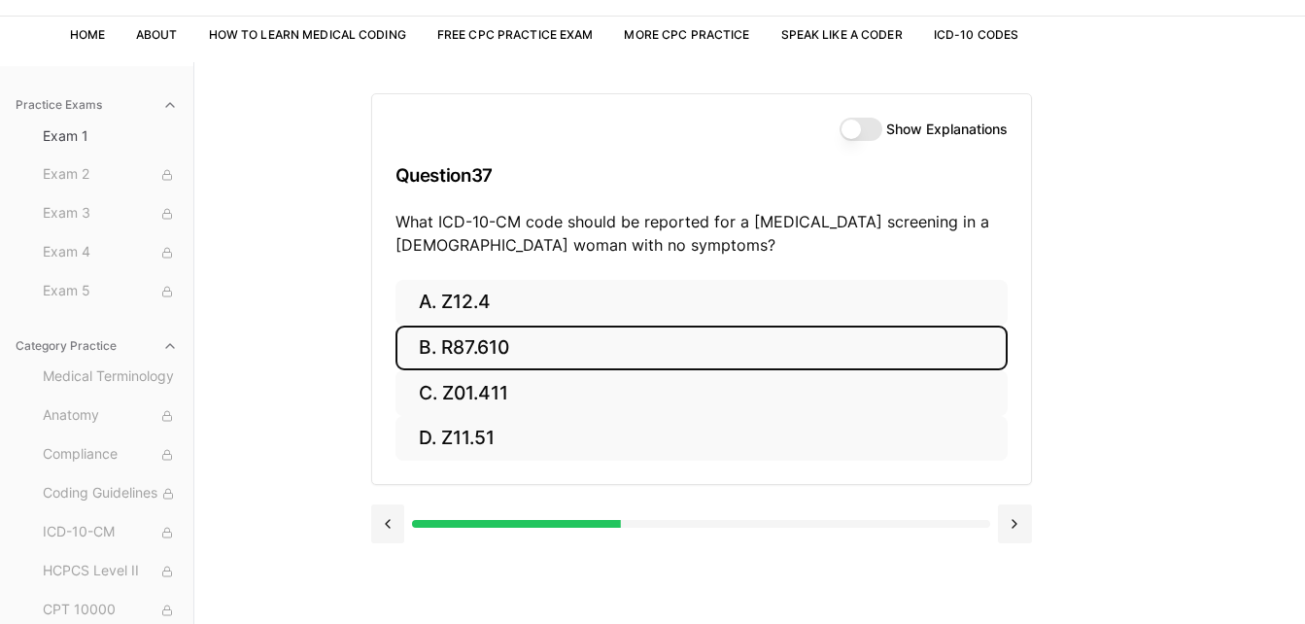
click at [569, 326] on button "B. R87.610" at bounding box center [701, 349] width 612 height 46
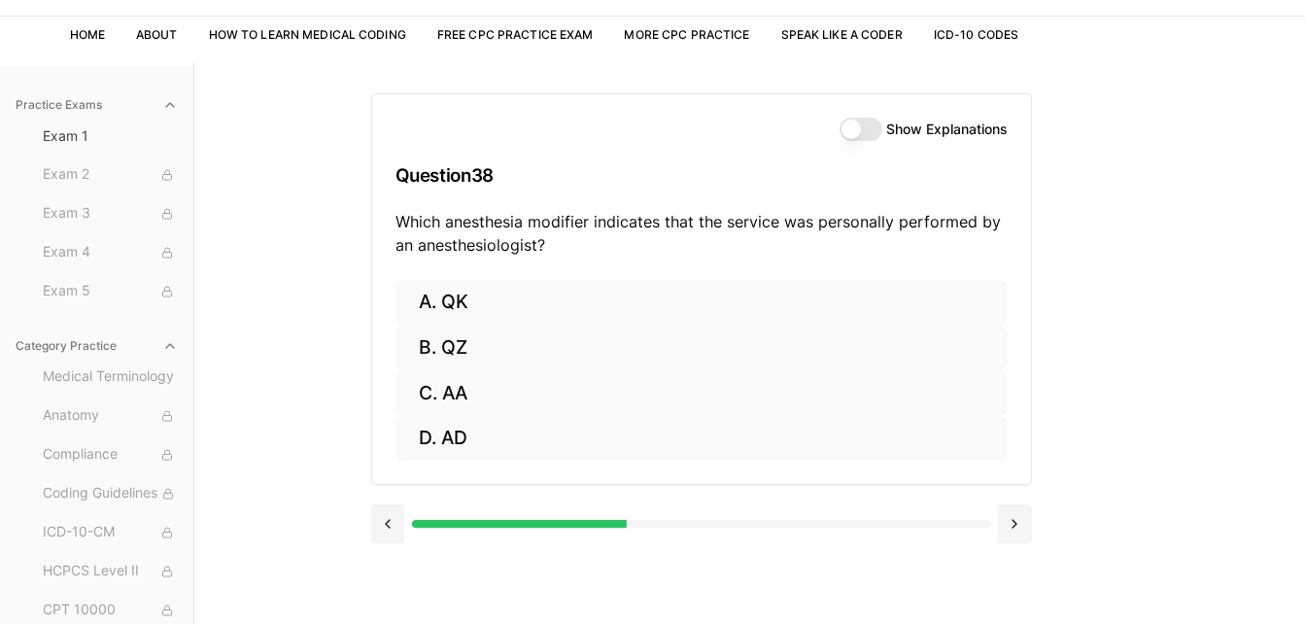
click at [1253, 360] on div "Practice Exams Exam 1 Exam 2 Exam 3 Exam 4 Exam 5 Category Practice Medical Ter…" at bounding box center [652, 374] width 1305 height 624
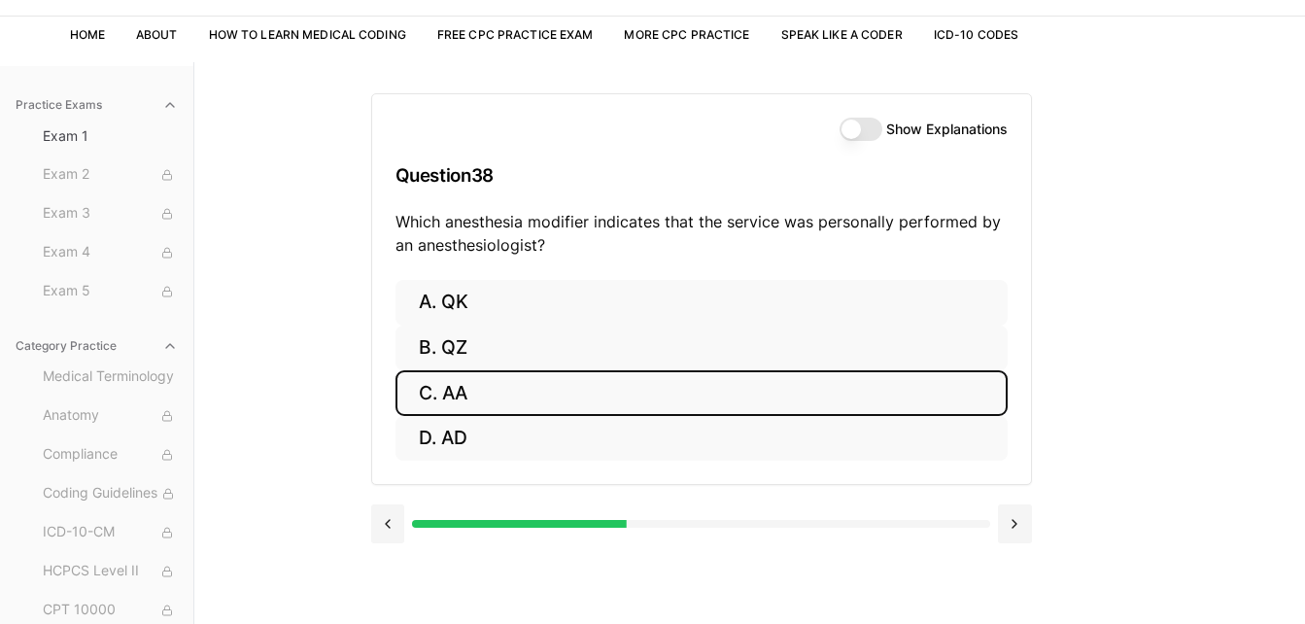
click at [580, 382] on button "C. AA" at bounding box center [701, 393] width 612 height 46
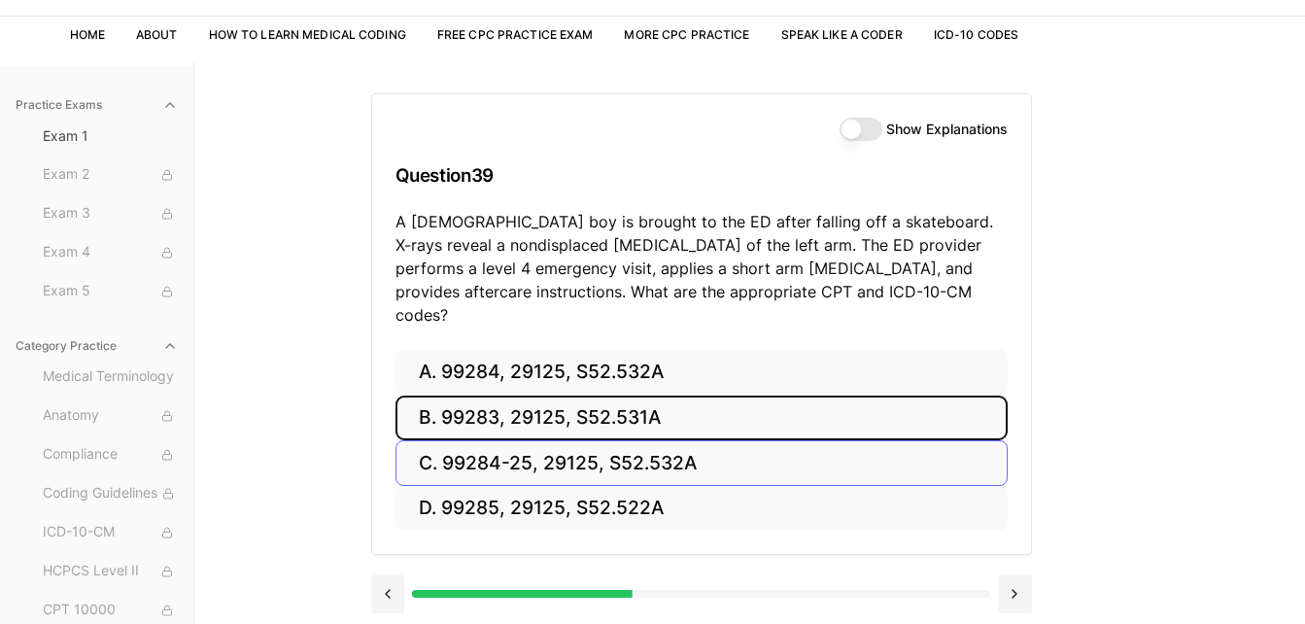
click at [580, 395] on button "B. 99283, 29125, S52.531A" at bounding box center [701, 418] width 612 height 46
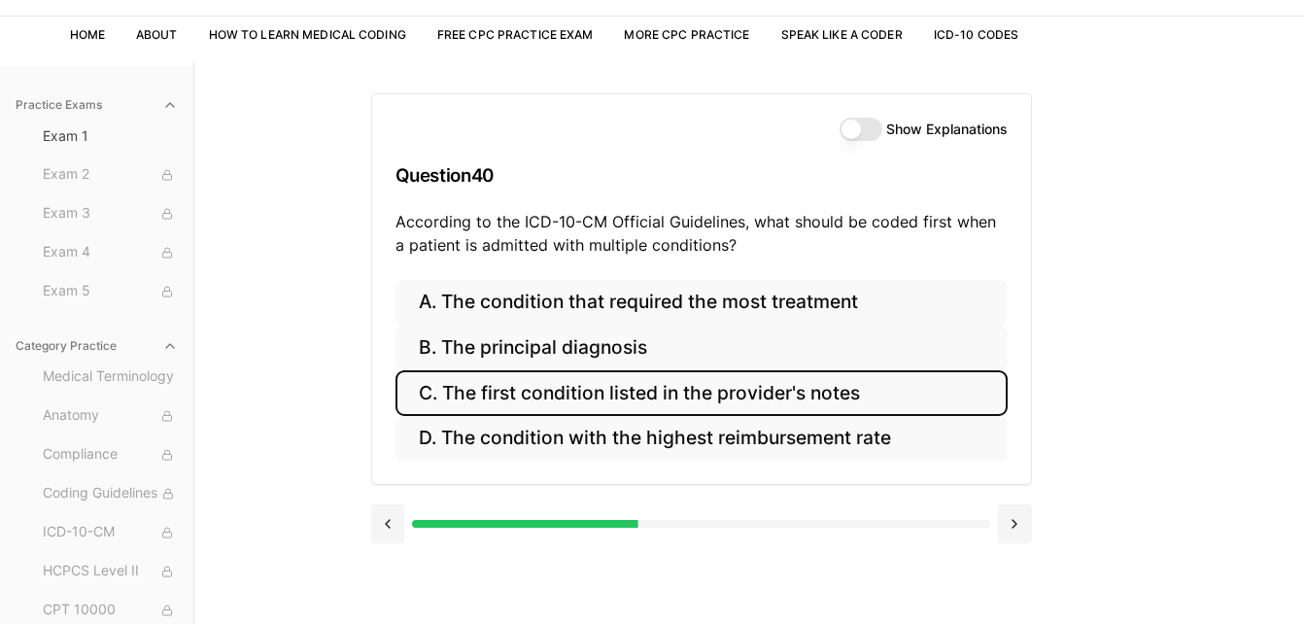
click at [580, 382] on button "C. The first condition listed in the provider's notes" at bounding box center [701, 393] width 612 height 46
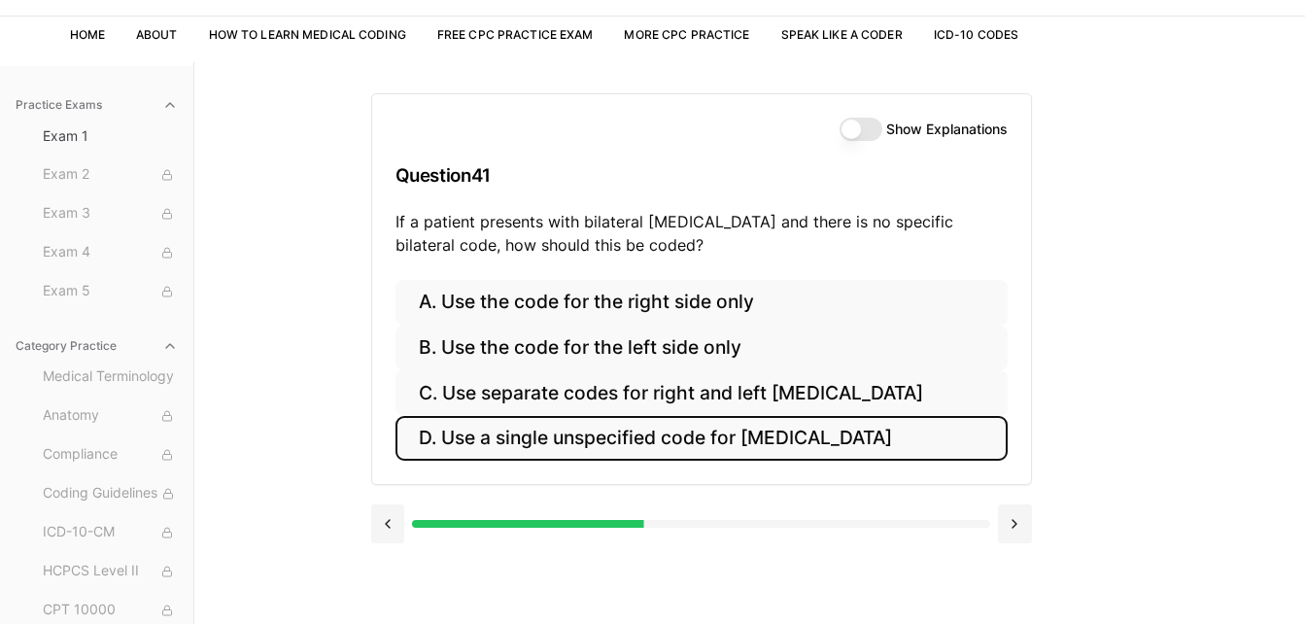
click at [708, 442] on button "D. Use a single unspecified code for otitis media" at bounding box center [701, 439] width 612 height 46
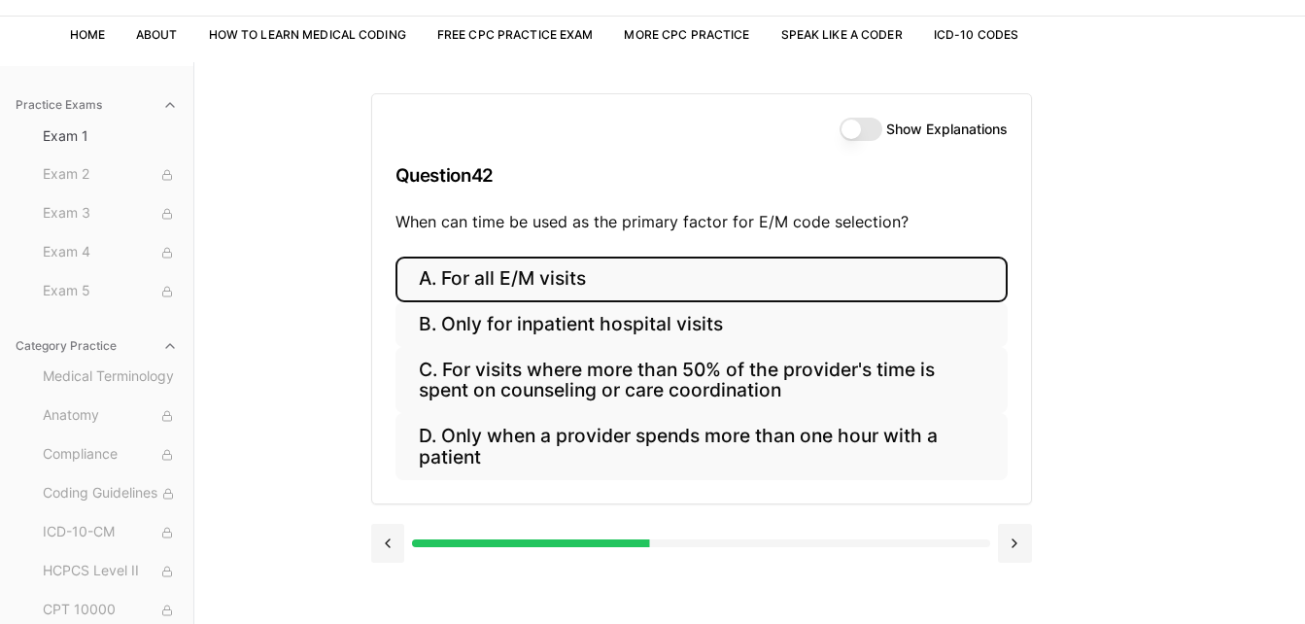
click at [733, 291] on button "A. For all E/M visits" at bounding box center [701, 280] width 612 height 46
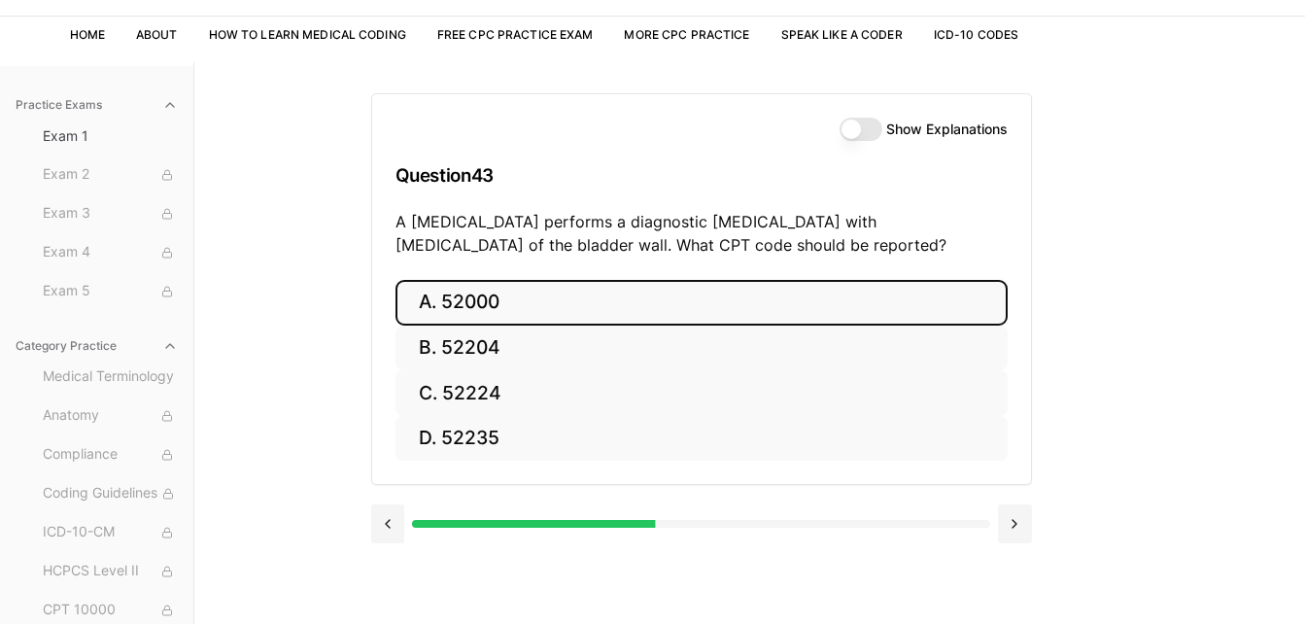
click at [733, 291] on button "A. 52000" at bounding box center [701, 303] width 612 height 46
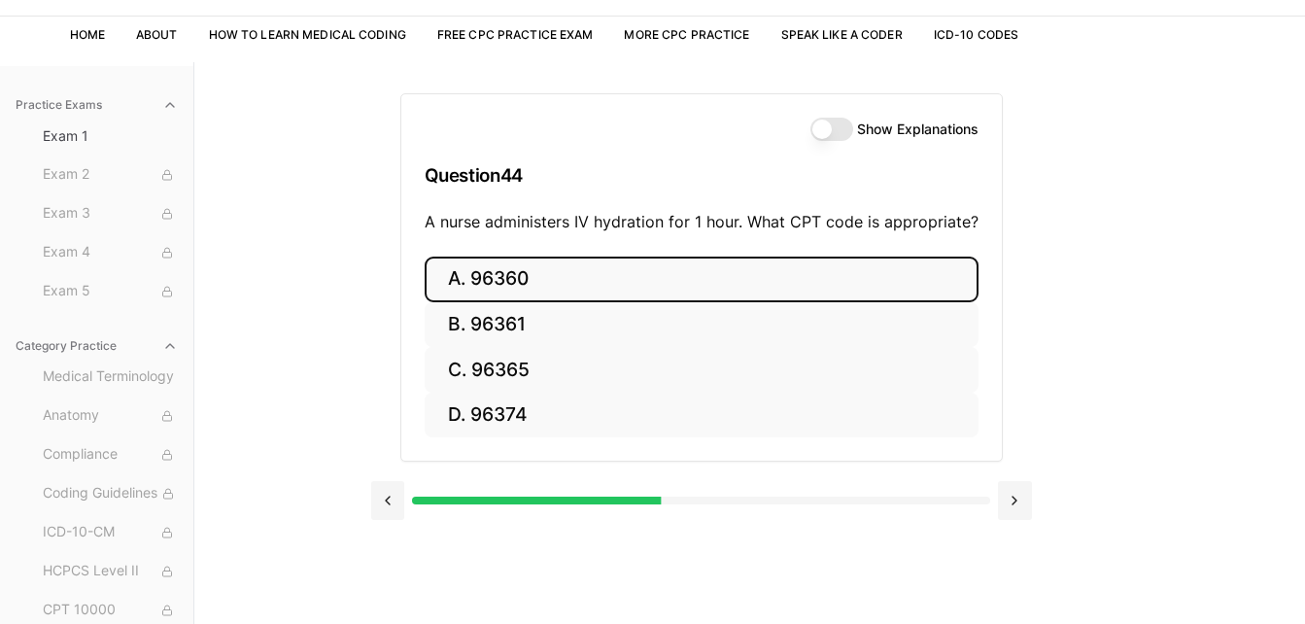
click at [844, 278] on button "A. 96360" at bounding box center [702, 280] width 554 height 46
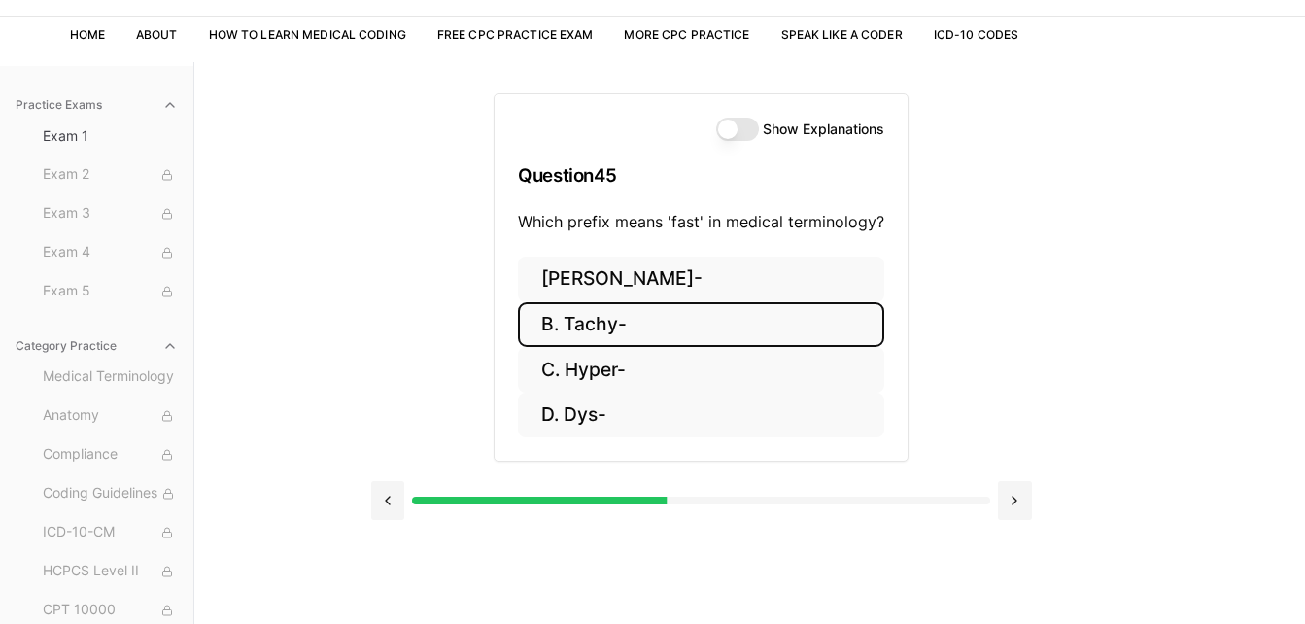
click at [822, 323] on button "B. Tachy-" at bounding box center [701, 325] width 366 height 46
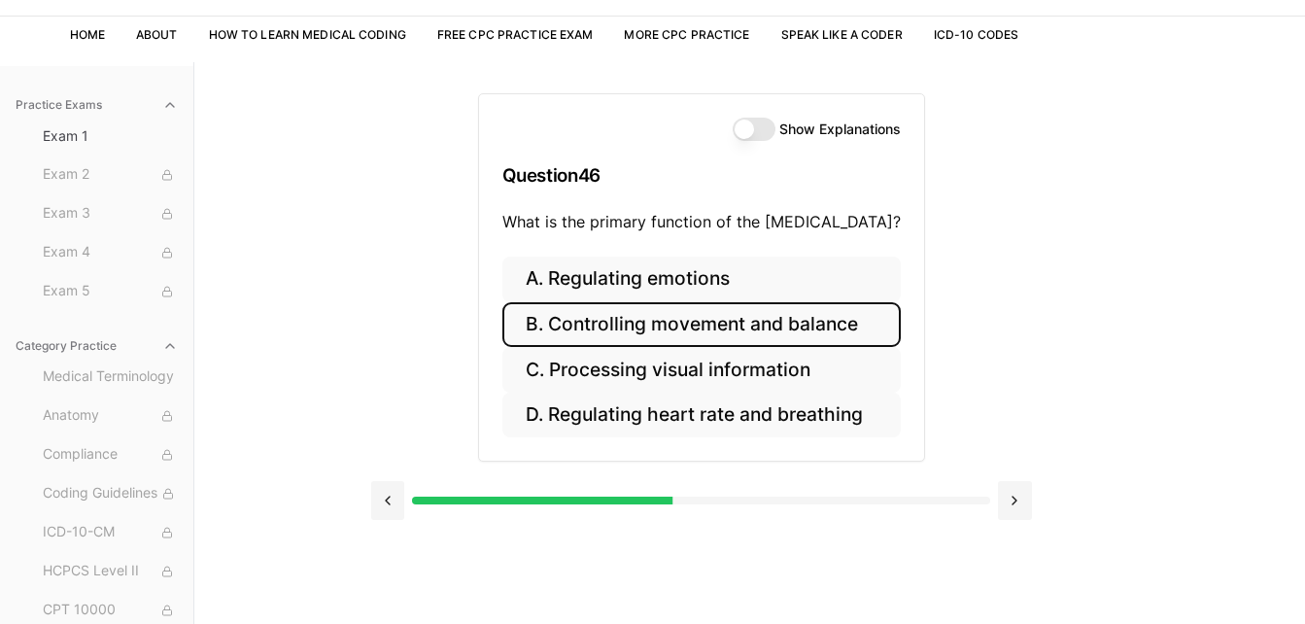
click at [822, 323] on button "B. Controlling movement and balance" at bounding box center [701, 325] width 398 height 46
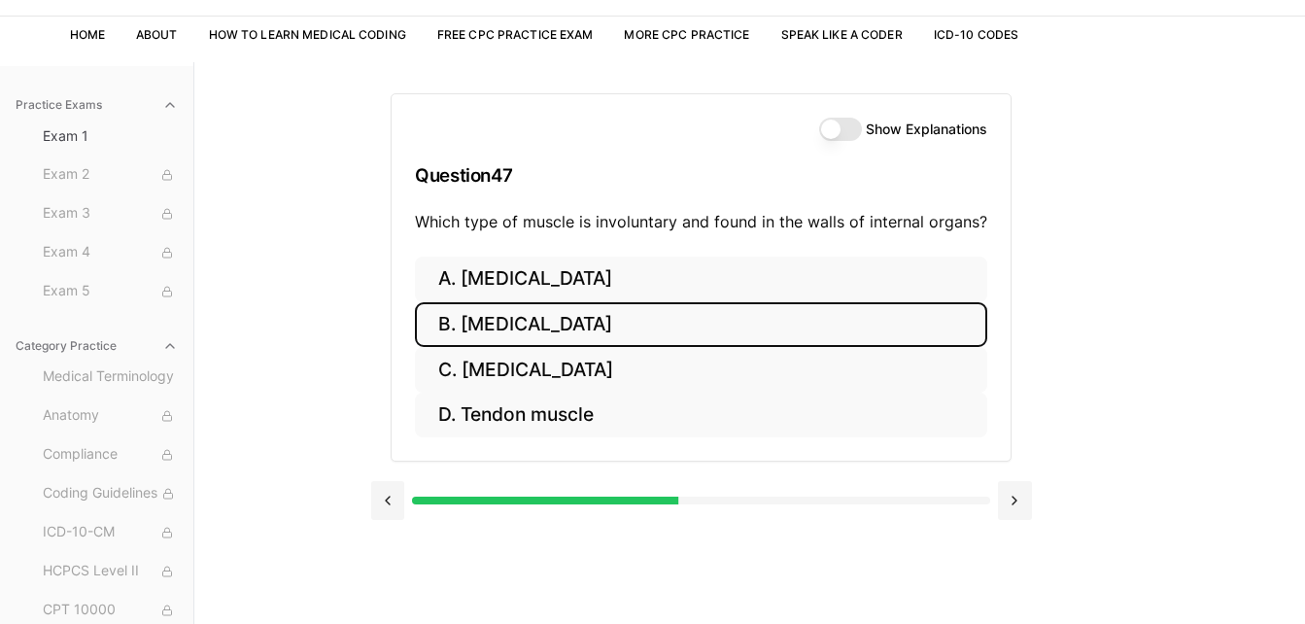
click at [822, 323] on button "B. Cardiac muscle" at bounding box center [701, 325] width 572 height 46
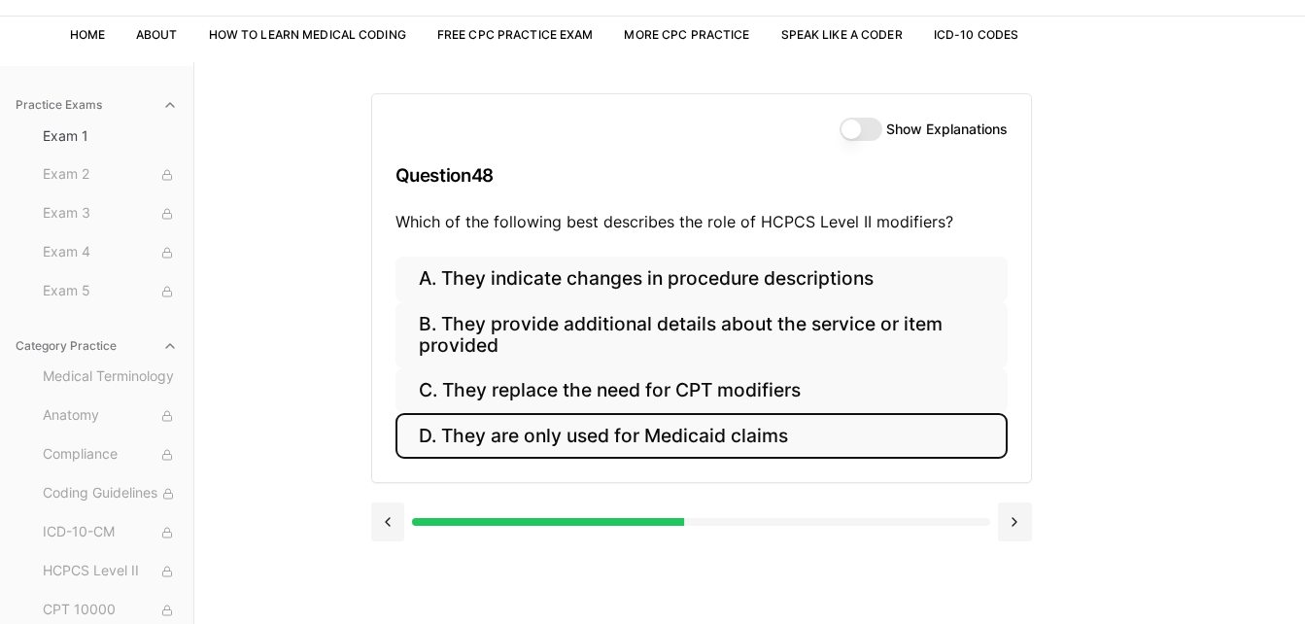
click at [780, 437] on button "D. They are only used for Medicaid claims" at bounding box center [701, 436] width 612 height 46
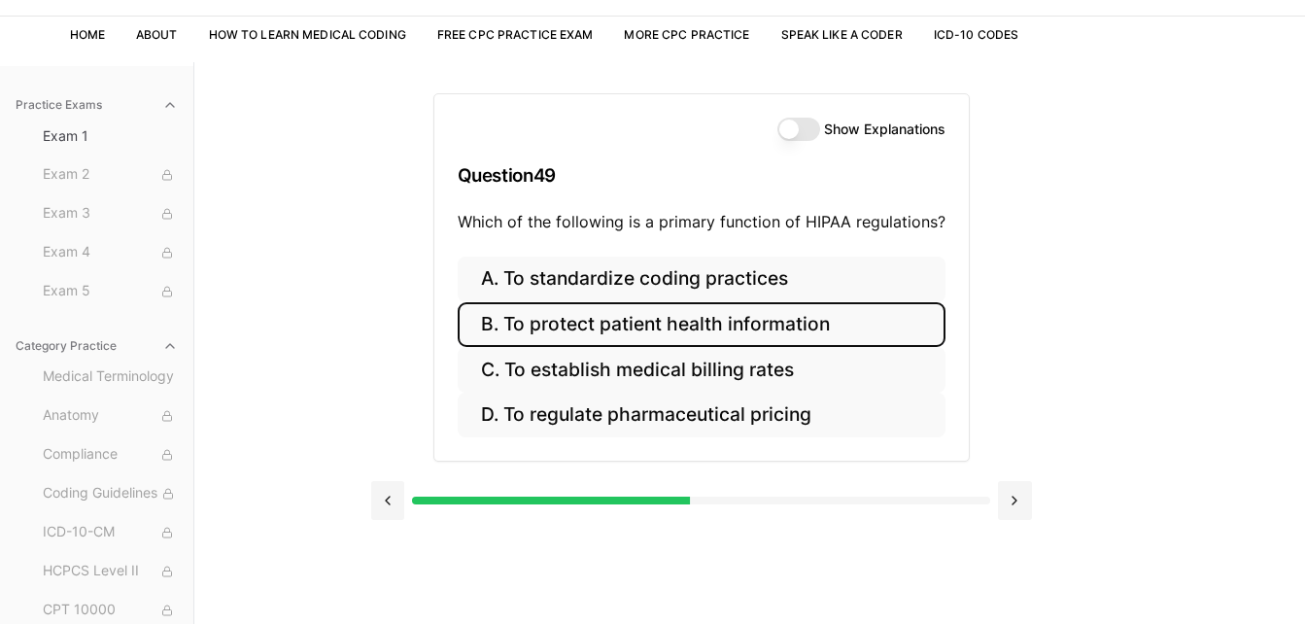
click at [833, 333] on button "B. To protect patient health information" at bounding box center [702, 325] width 488 height 46
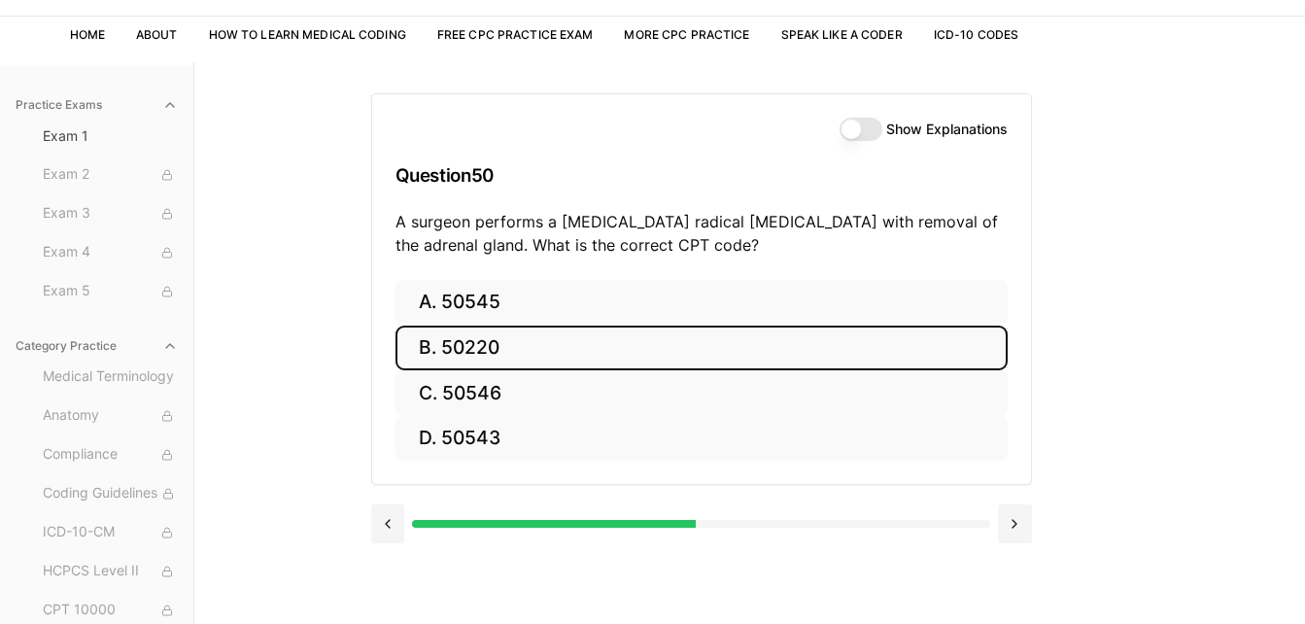
click at [724, 359] on button "B. 50220" at bounding box center [701, 349] width 612 height 46
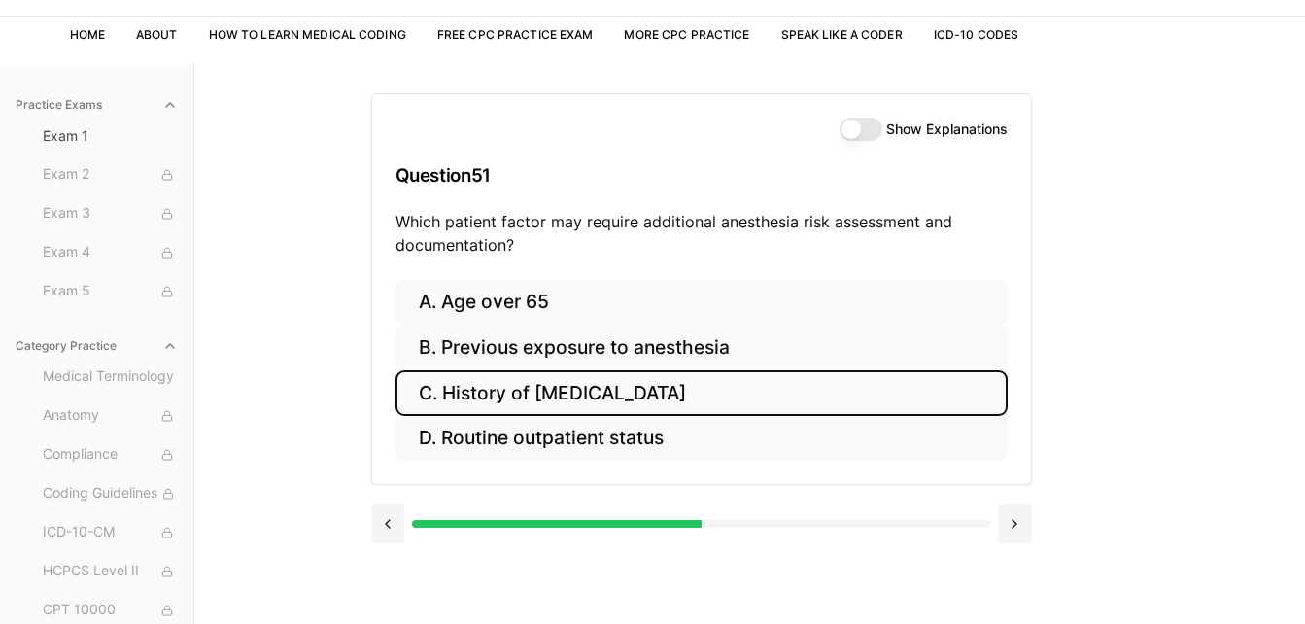
click at [735, 395] on button "C. History of obstructive sleep apnea" at bounding box center [701, 393] width 612 height 46
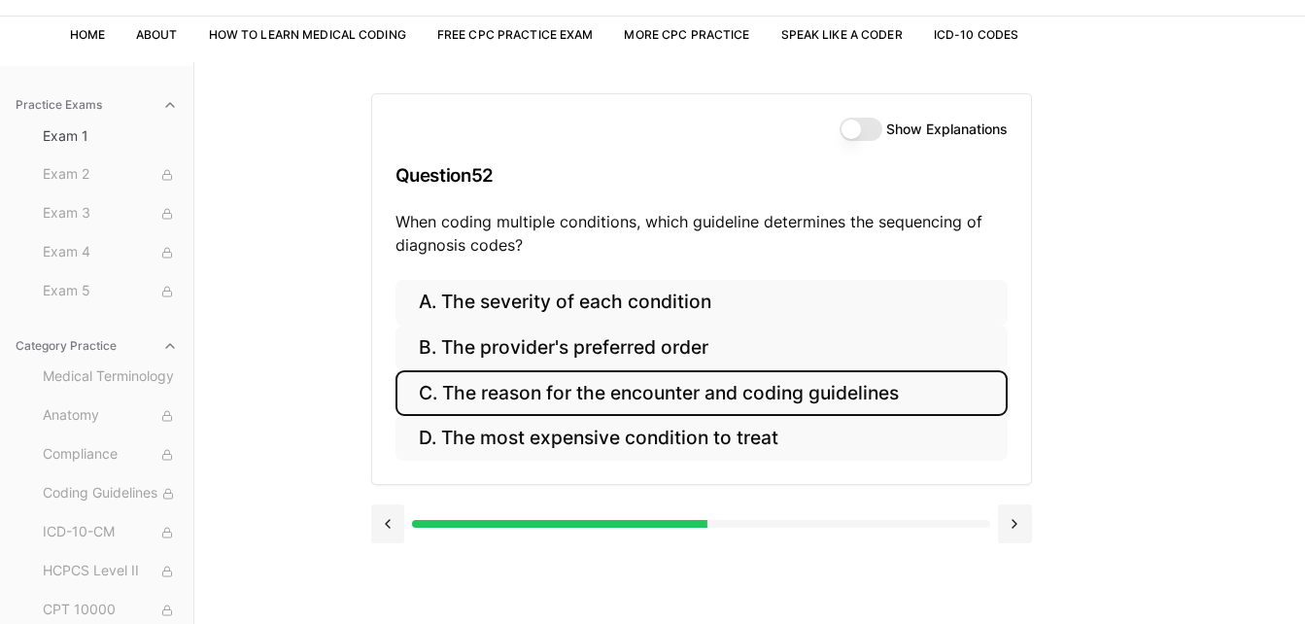
click at [735, 395] on button "C. The reason for the encounter and coding guidelines" at bounding box center [701, 393] width 612 height 46
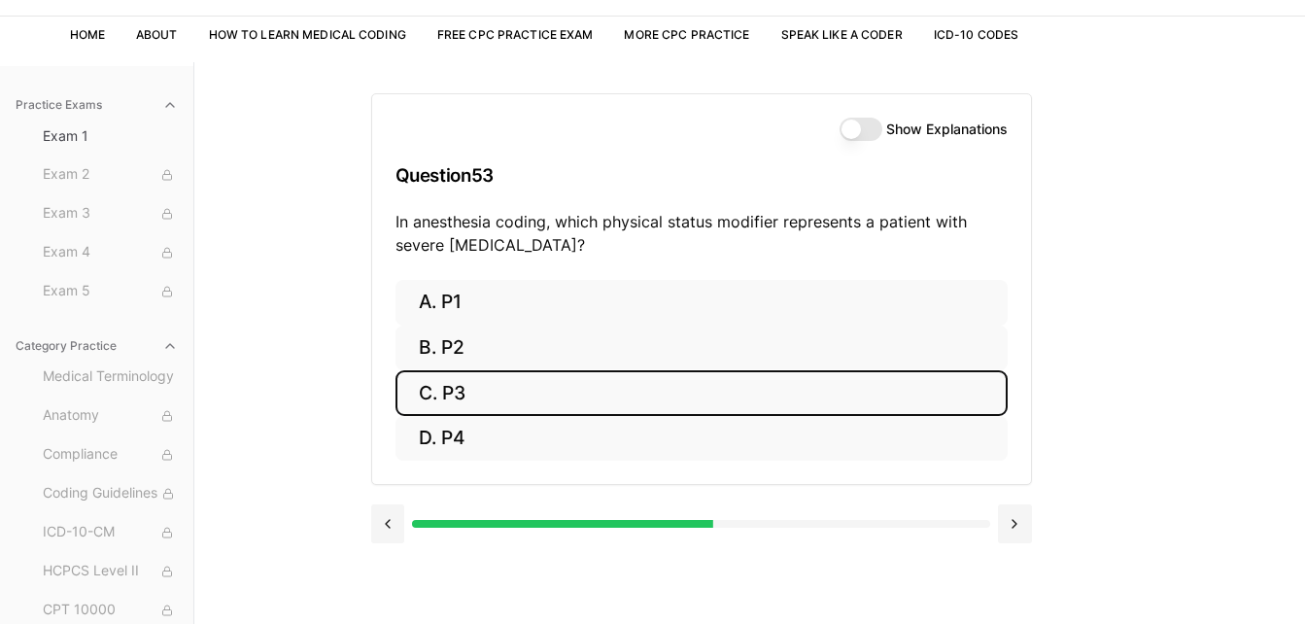
click at [735, 395] on button "C. P3" at bounding box center [701, 393] width 612 height 46
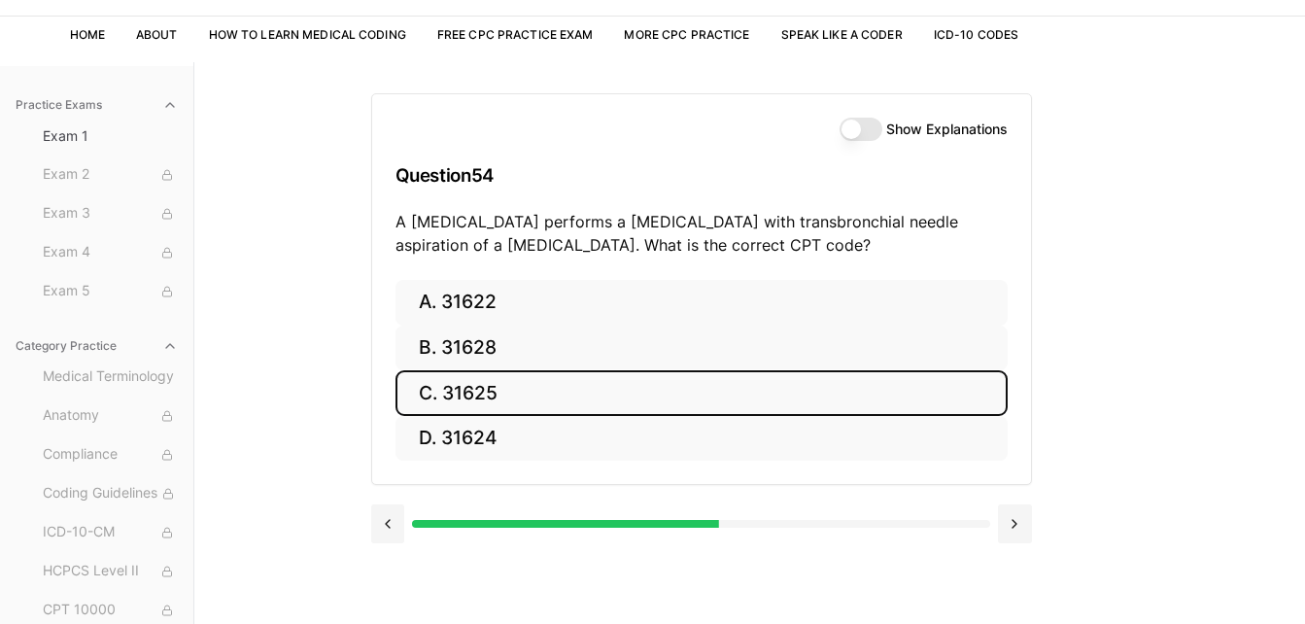
click at [713, 405] on button "C. 31625" at bounding box center [701, 393] width 612 height 46
click at [713, 405] on button "C. 74178" at bounding box center [701, 393] width 612 height 46
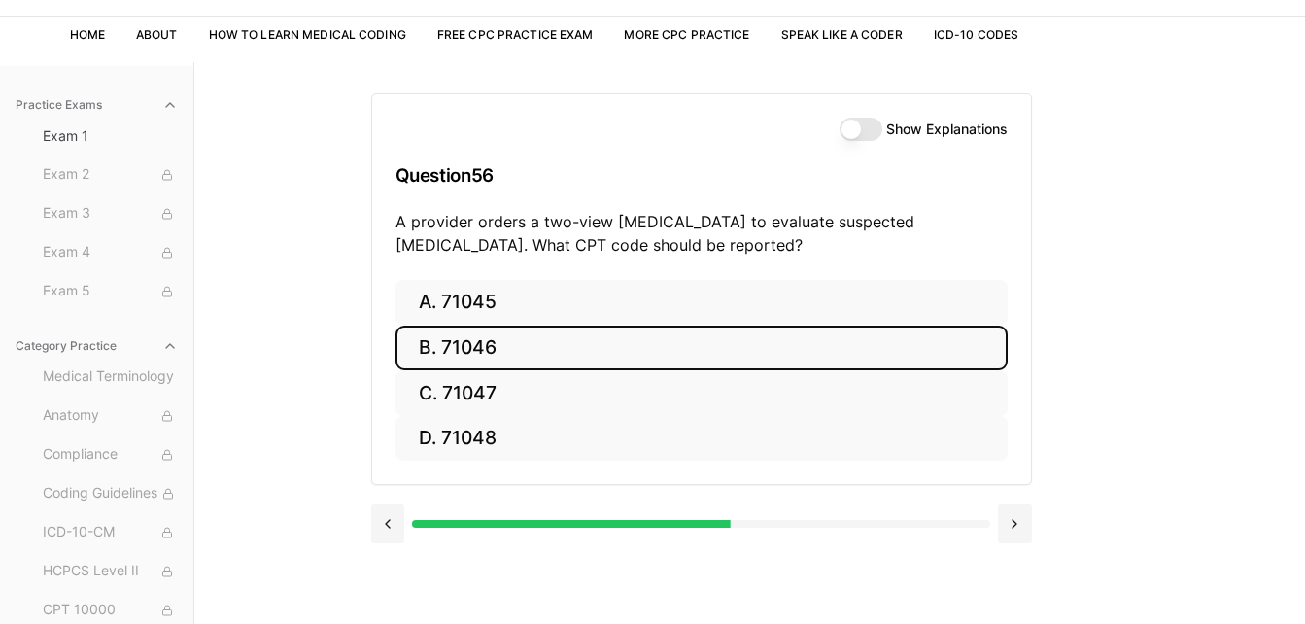
click at [739, 348] on button "B. 71046" at bounding box center [701, 349] width 612 height 46
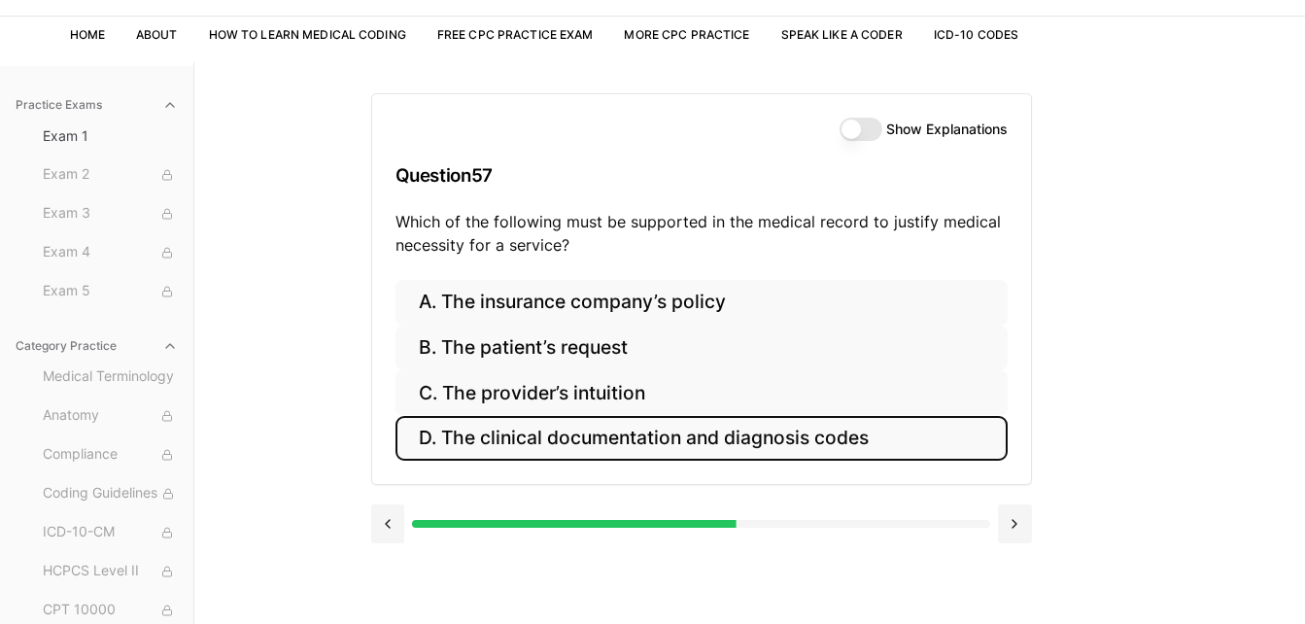
click at [743, 448] on button "D. The clinical documentation and diagnosis codes" at bounding box center [701, 439] width 612 height 46
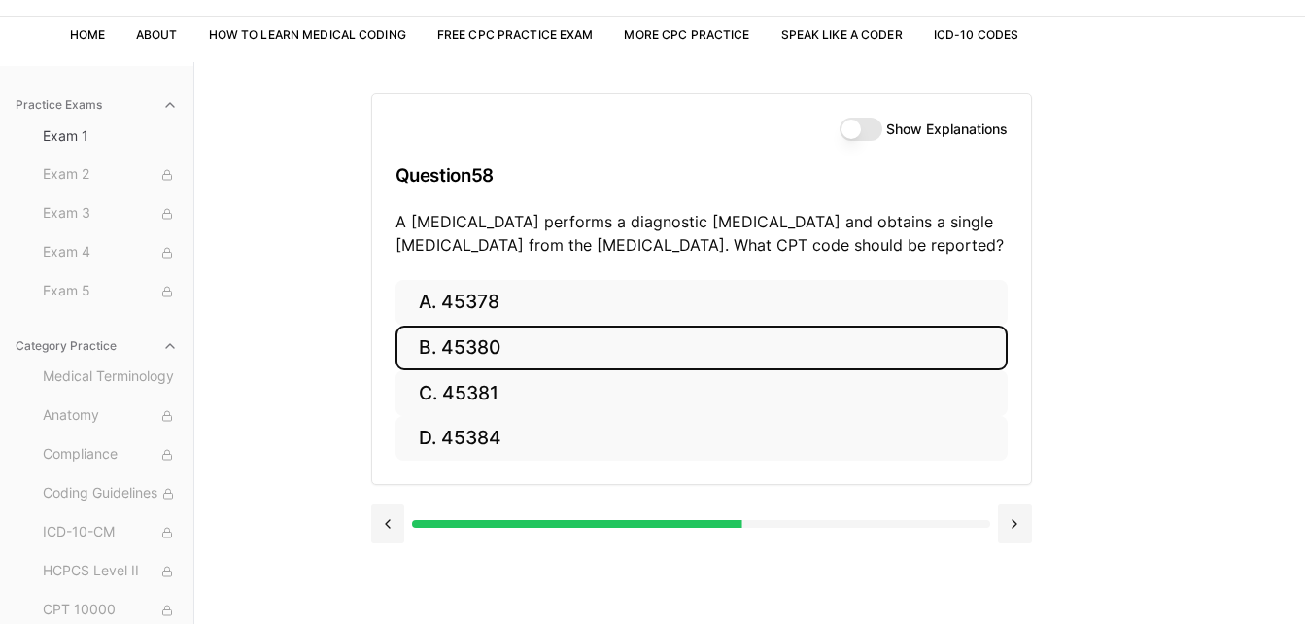
click at [769, 363] on button "B. 45380" at bounding box center [701, 349] width 612 height 46
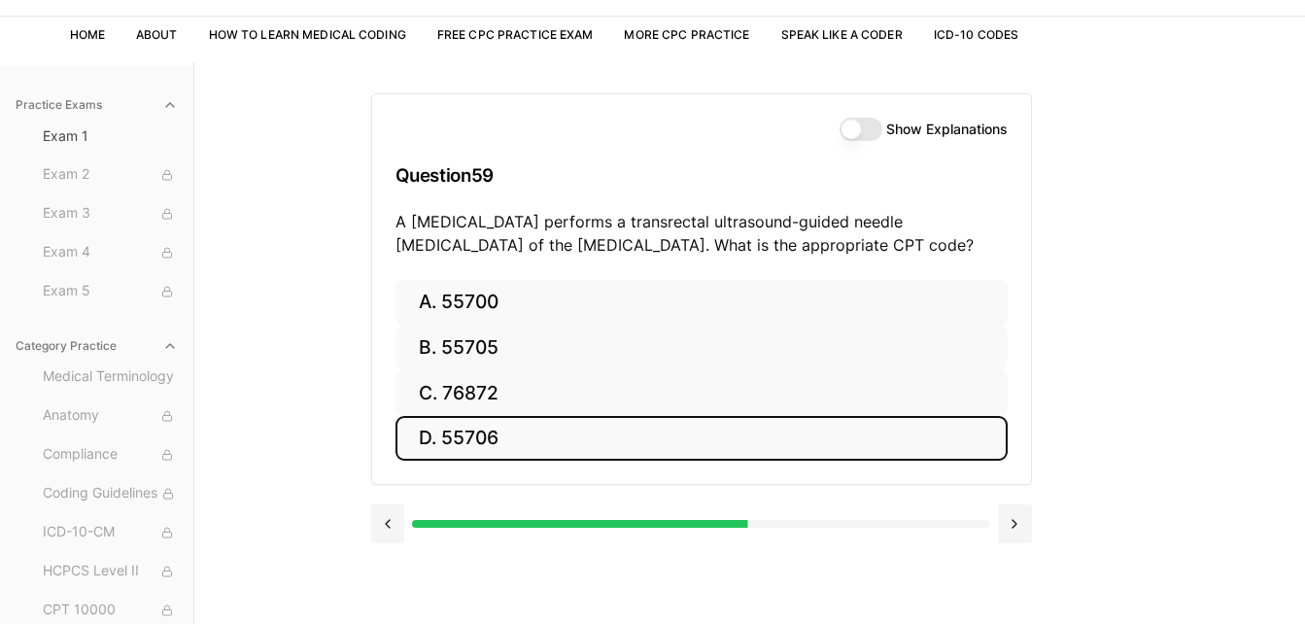
click at [753, 441] on button "D. 55706" at bounding box center [701, 439] width 612 height 46
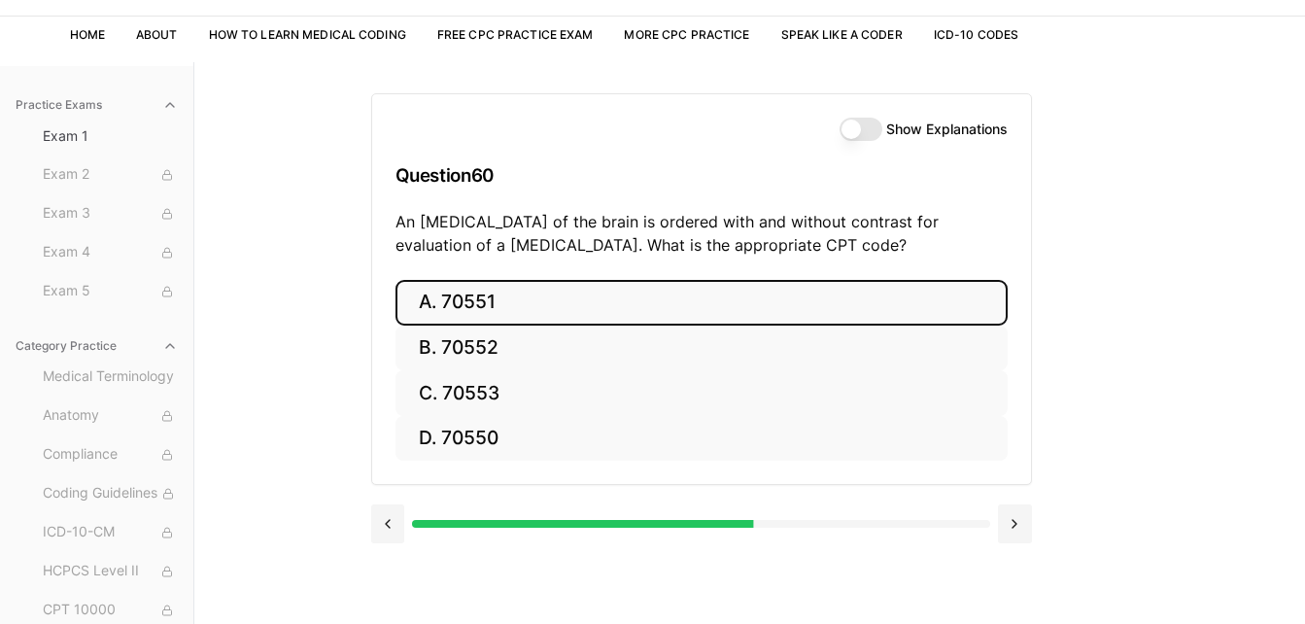
click at [705, 304] on button "A. 70551" at bounding box center [701, 303] width 612 height 46
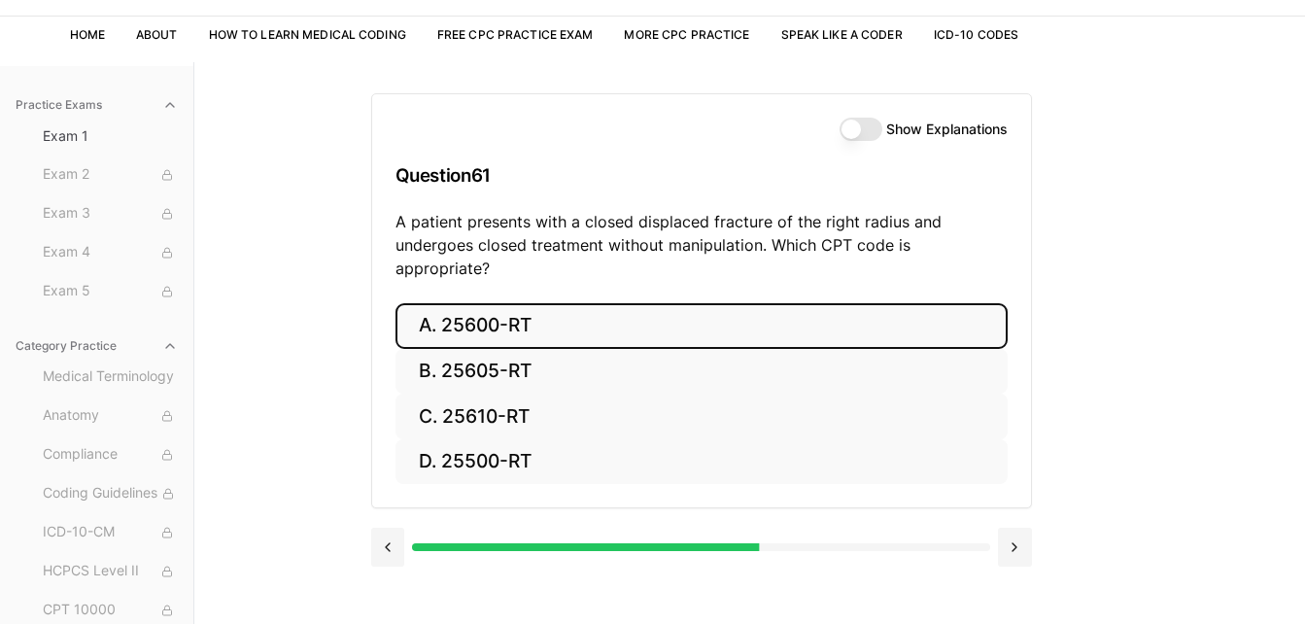
click at [705, 304] on button "A. 25600-RT" at bounding box center [701, 326] width 612 height 46
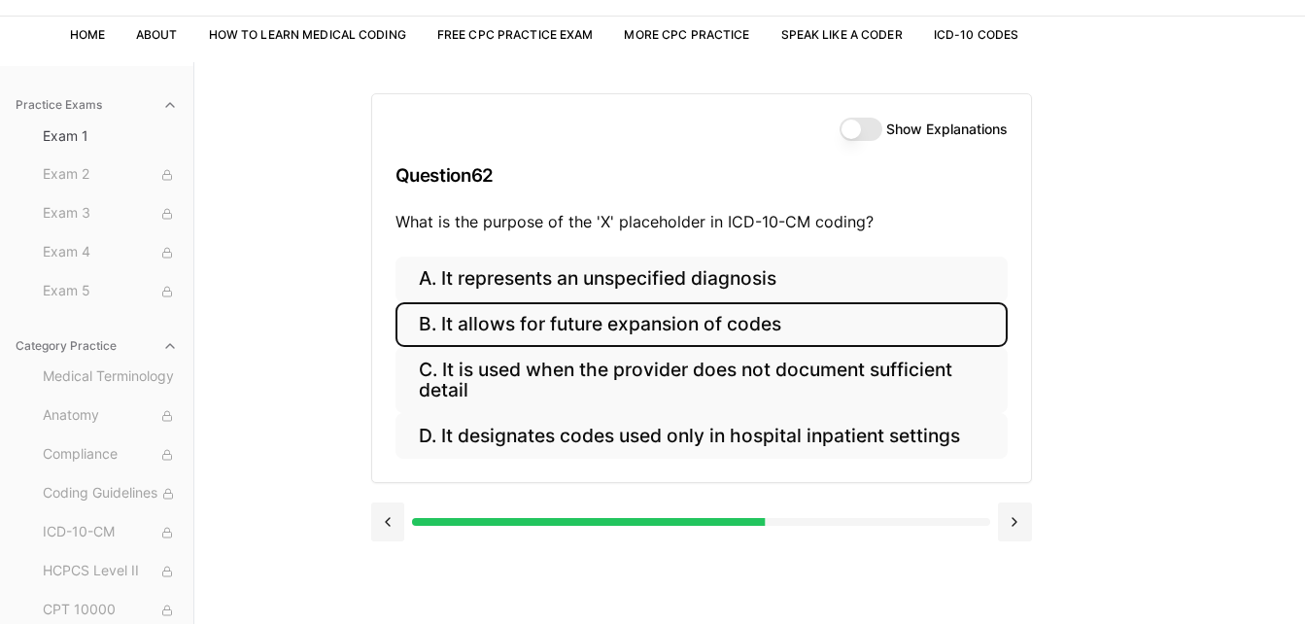
click at [734, 330] on button "B. It allows for future expansion of codes" at bounding box center [701, 325] width 612 height 46
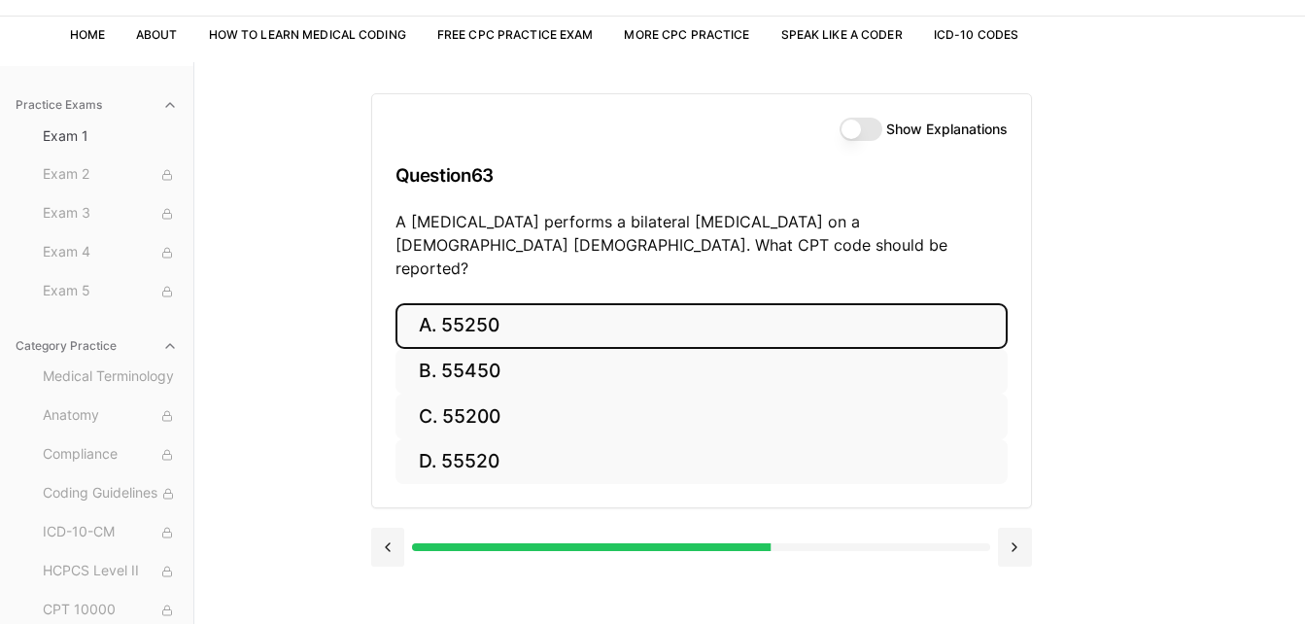
click at [719, 303] on button "A. 55250" at bounding box center [701, 326] width 612 height 46
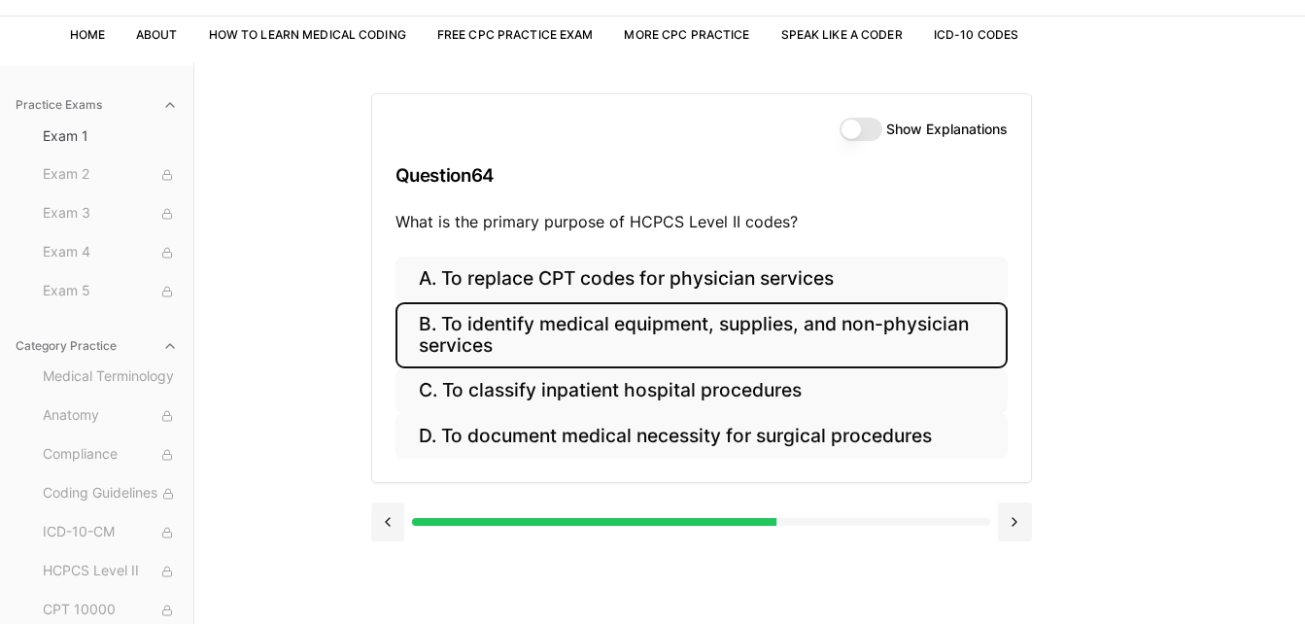
click at [723, 332] on button "B. To identify medical equipment, supplies, and non-physician services" at bounding box center [701, 335] width 612 height 66
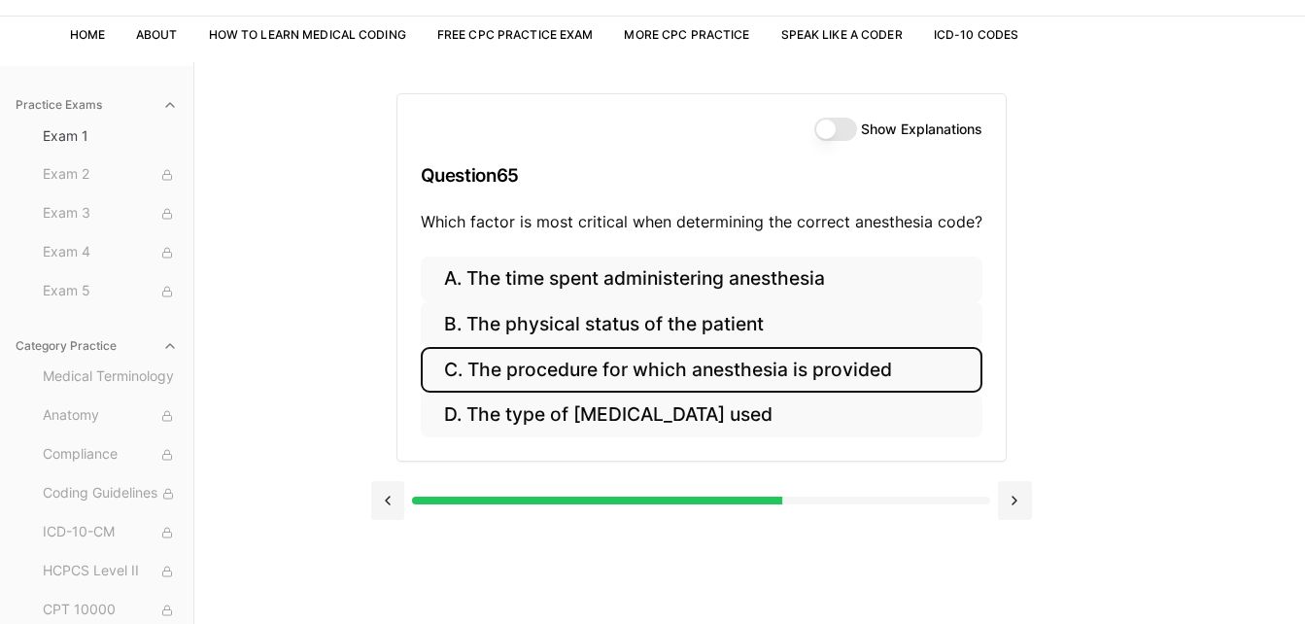
click at [732, 381] on button "C. The procedure for which anesthesia is provided" at bounding box center [702, 370] width 562 height 46
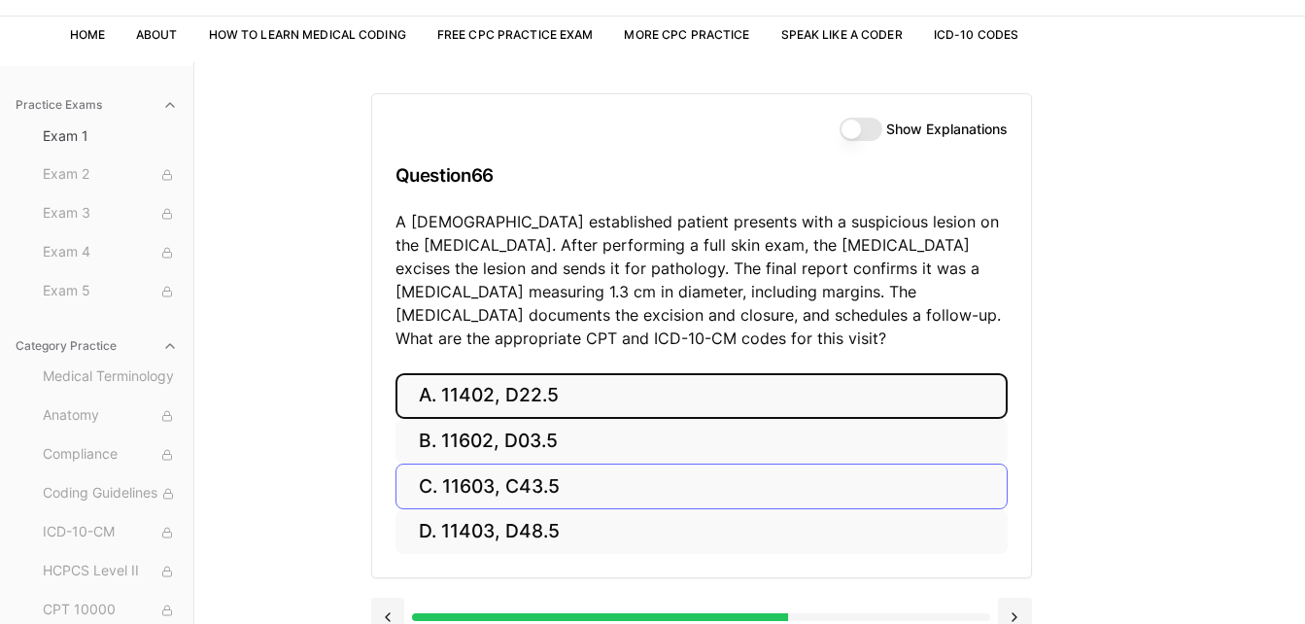
click at [732, 381] on button "A. 11402, D22.5" at bounding box center [701, 396] width 612 height 46
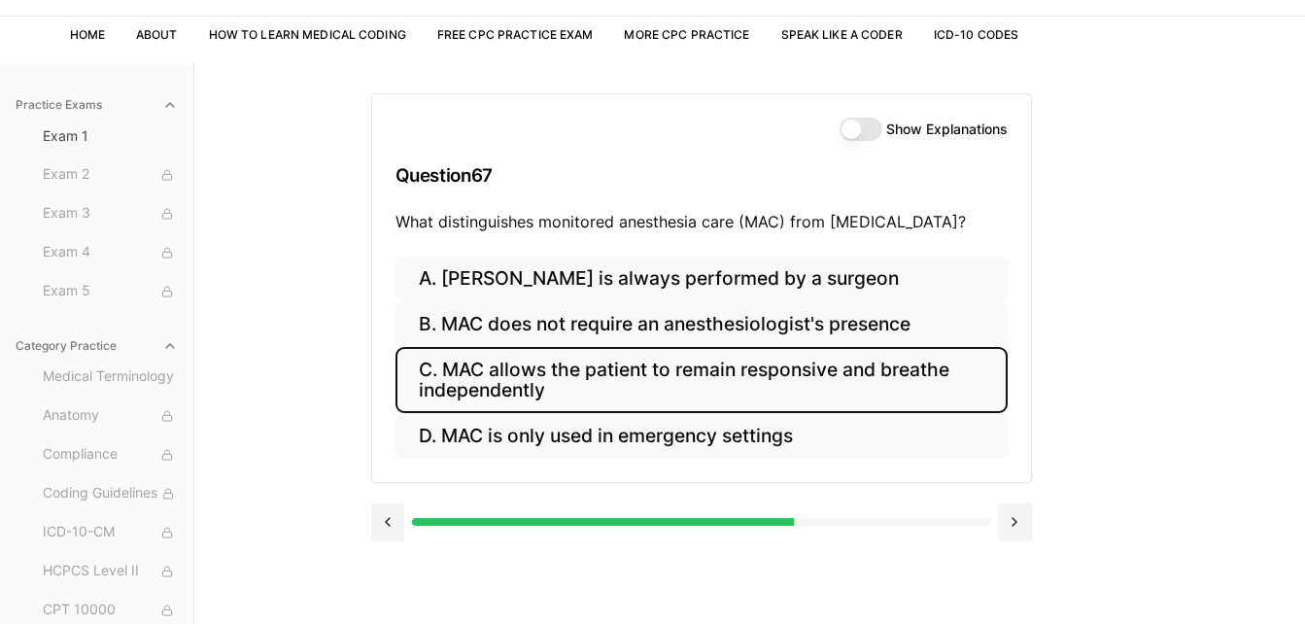
click at [743, 366] on button "C. MAC allows the patient to remain responsive and breathe independently" at bounding box center [701, 380] width 612 height 66
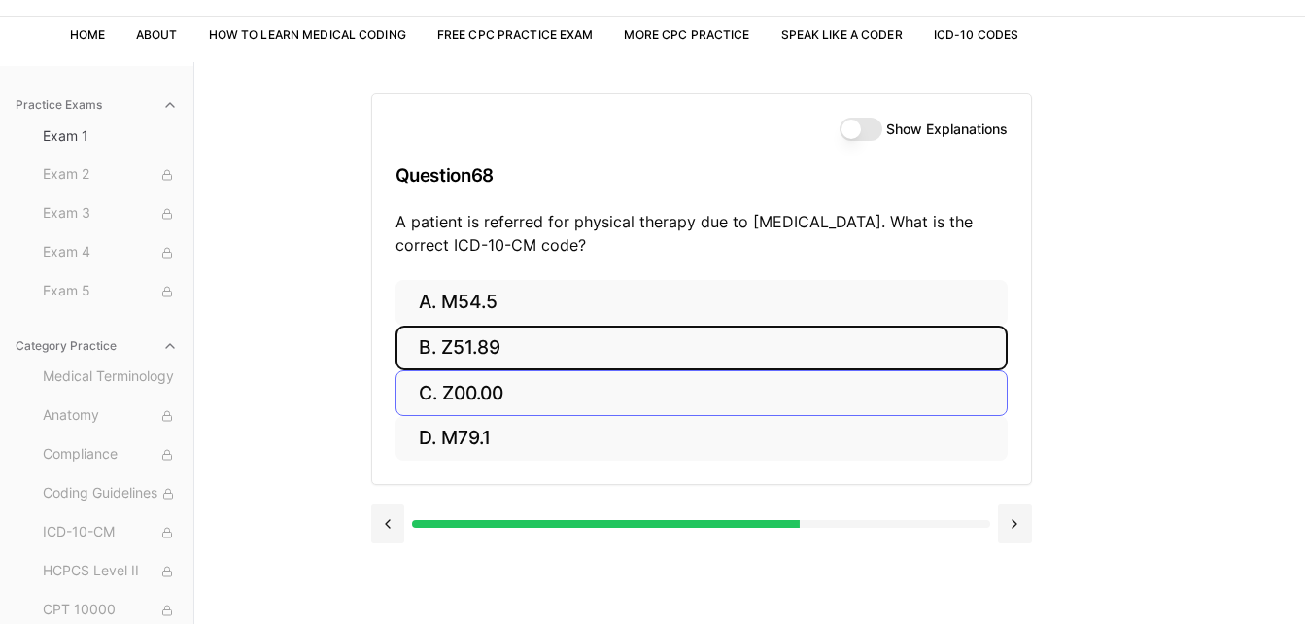
click at [743, 366] on button "B. Z51.89" at bounding box center [701, 349] width 612 height 46
click at [743, 366] on button "B. 25270" at bounding box center [701, 349] width 612 height 46
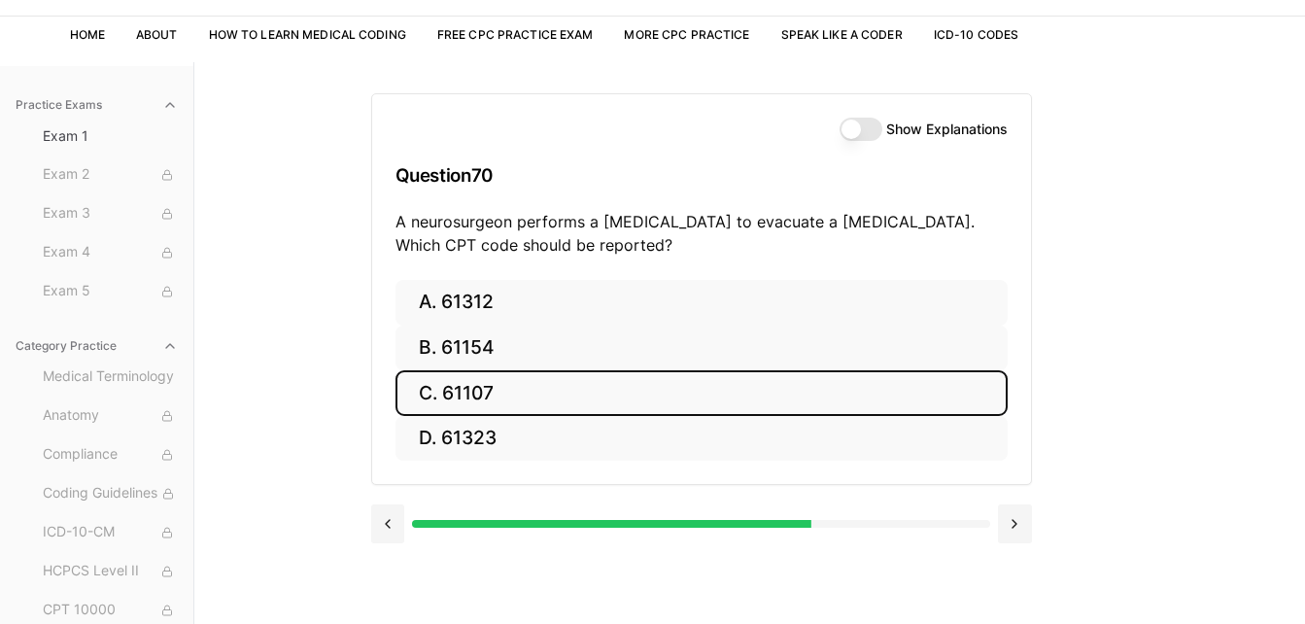
click at [738, 410] on button "C. 61107" at bounding box center [701, 393] width 612 height 46
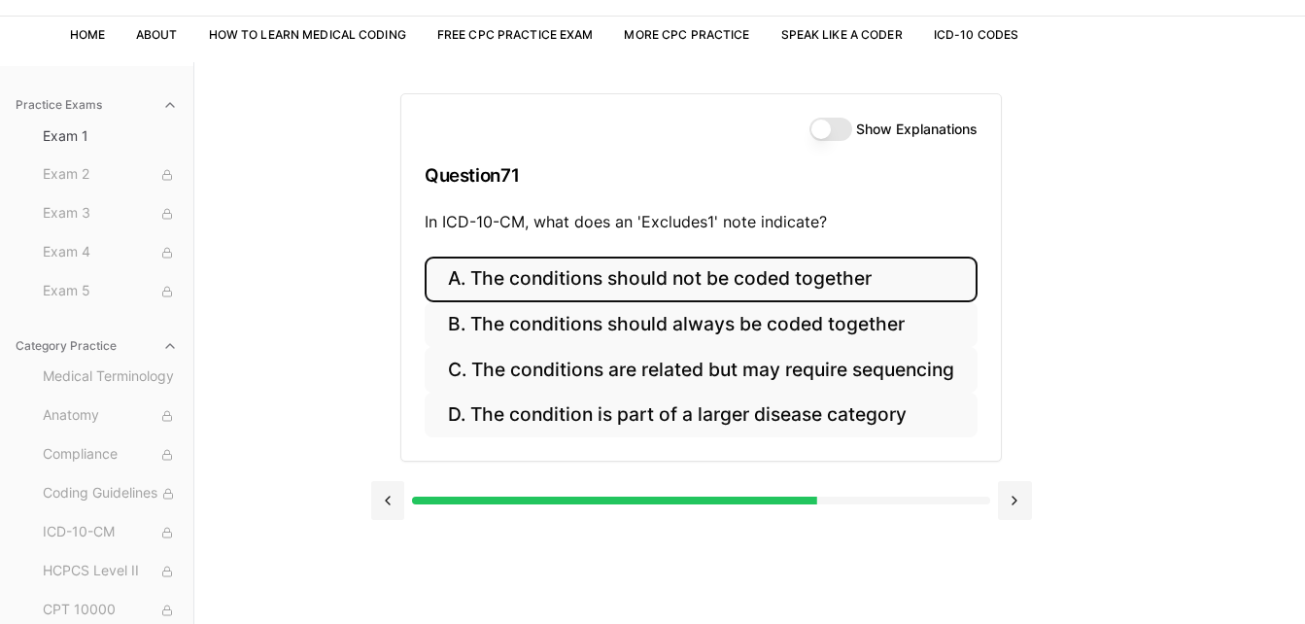
click at [789, 270] on button "A. The conditions should not be coded together" at bounding box center [701, 280] width 553 height 46
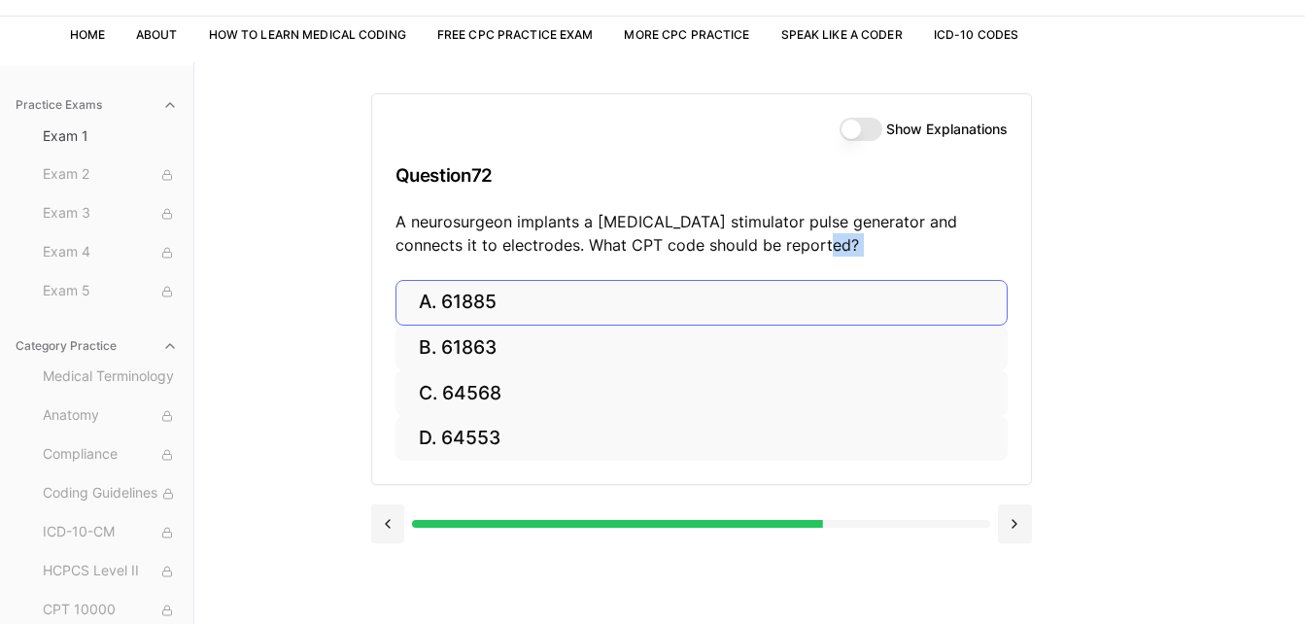
click at [789, 270] on div "Show Explanations Question 72 A neurosurgeon implants a vagus nerve stimulator …" at bounding box center [701, 187] width 659 height 186
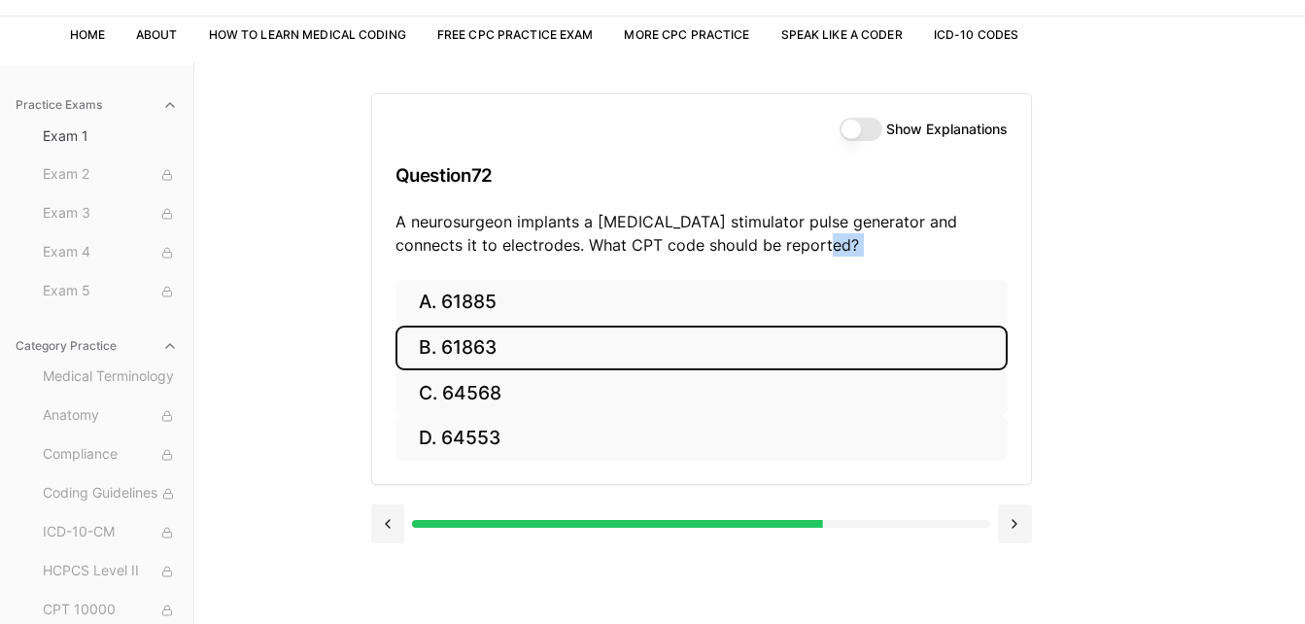
click at [724, 353] on button "B. 61863" at bounding box center [701, 349] width 612 height 46
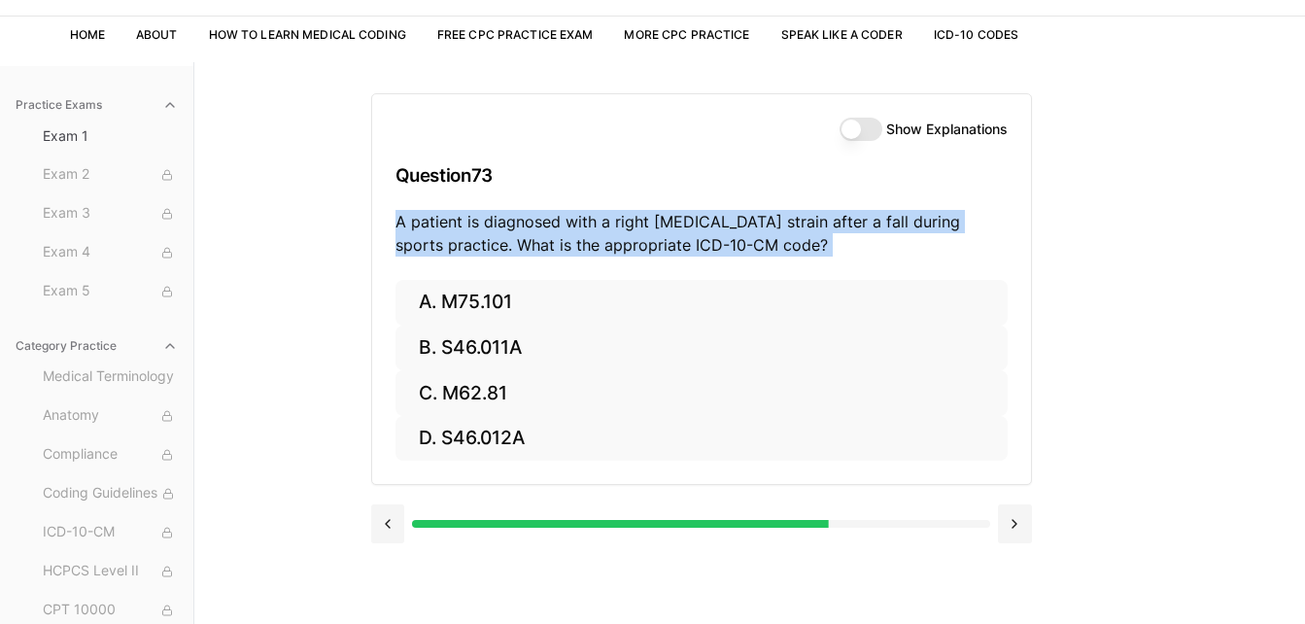
click at [909, 272] on div "Show Explanations Question 73 A patient is diagnosed with a right rotator cuff …" at bounding box center [701, 187] width 659 height 186
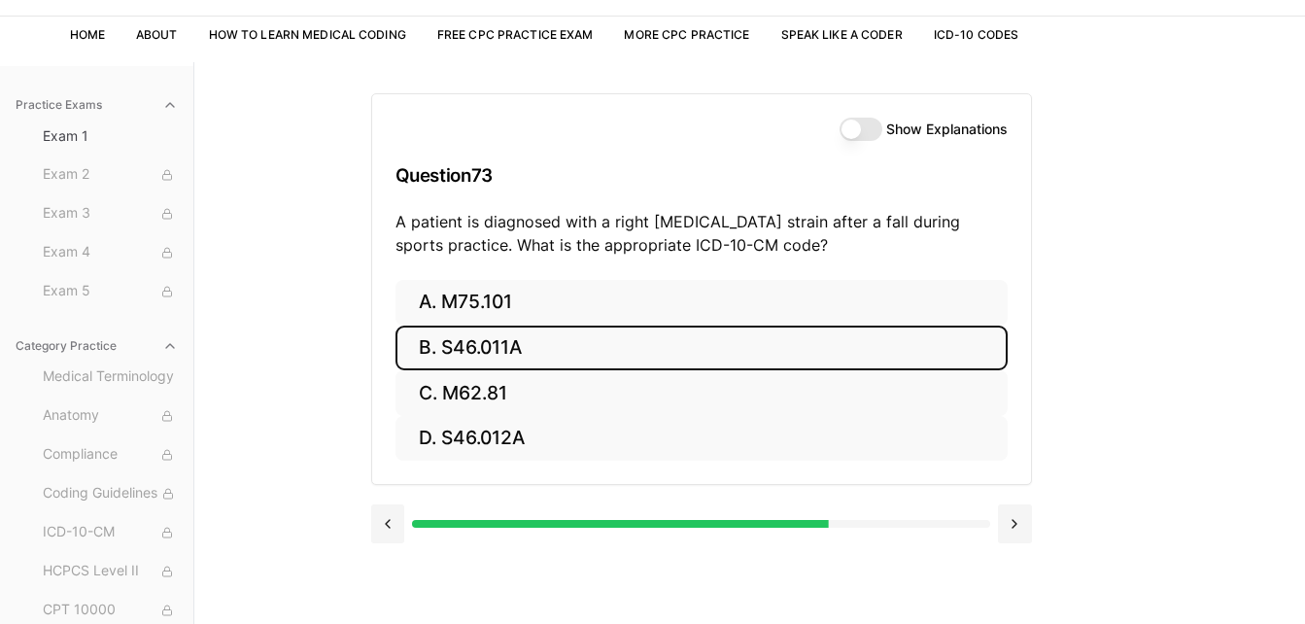
click at [711, 351] on button "B. S46.011A" at bounding box center [701, 349] width 612 height 46
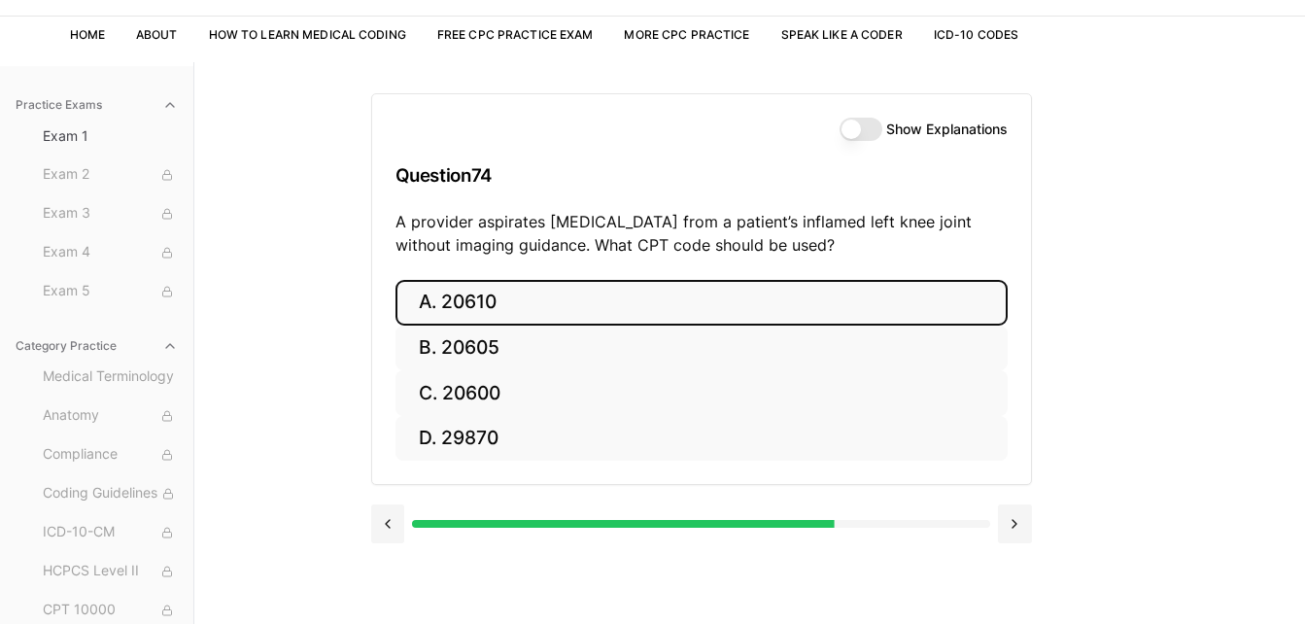
click at [720, 319] on button "A. 20610" at bounding box center [701, 303] width 612 height 46
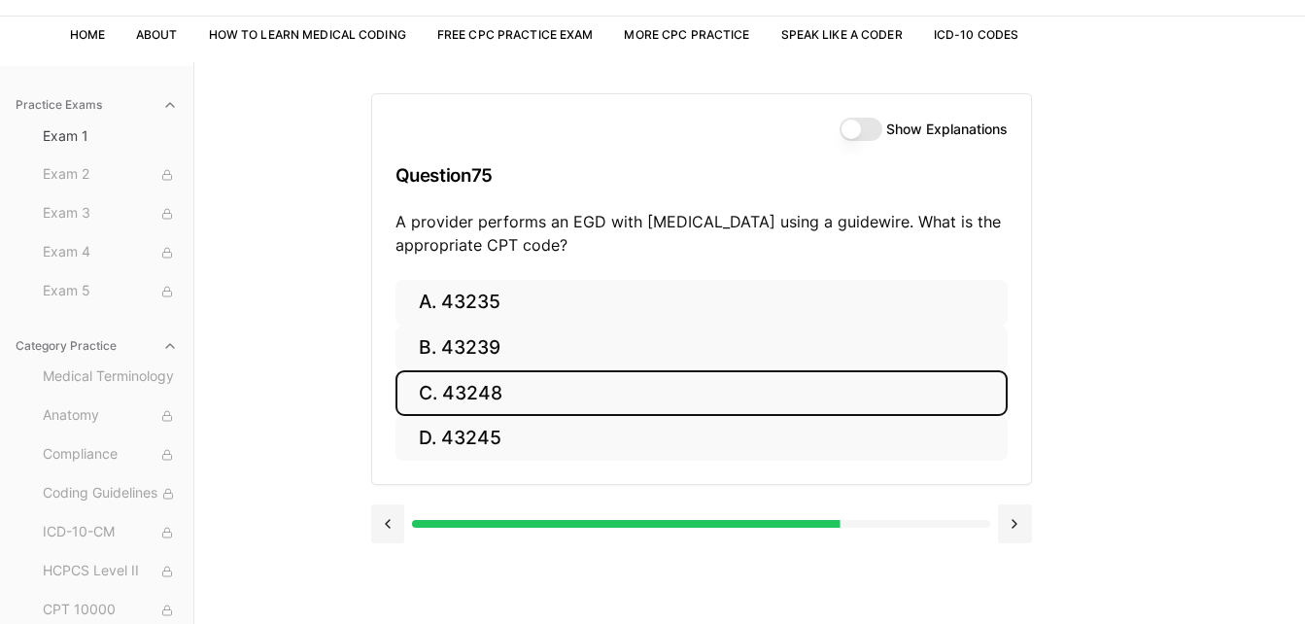
click at [629, 395] on button "C. 43248" at bounding box center [701, 393] width 612 height 46
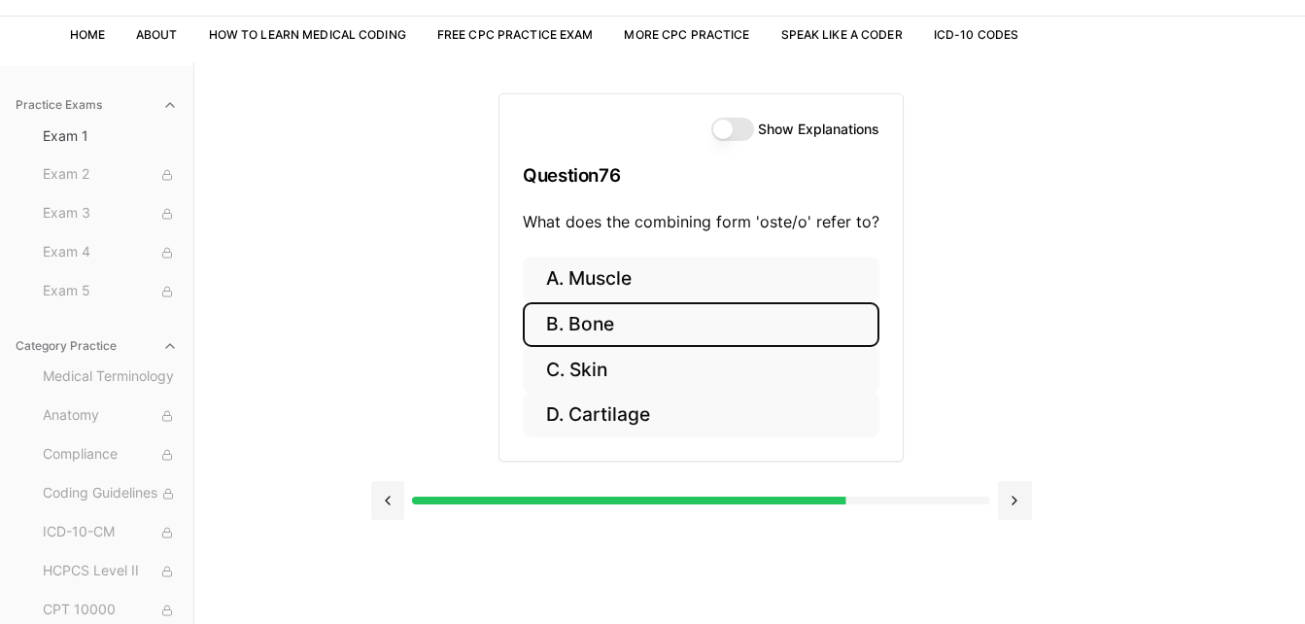
click at [676, 326] on button "B. Bone" at bounding box center [701, 325] width 357 height 46
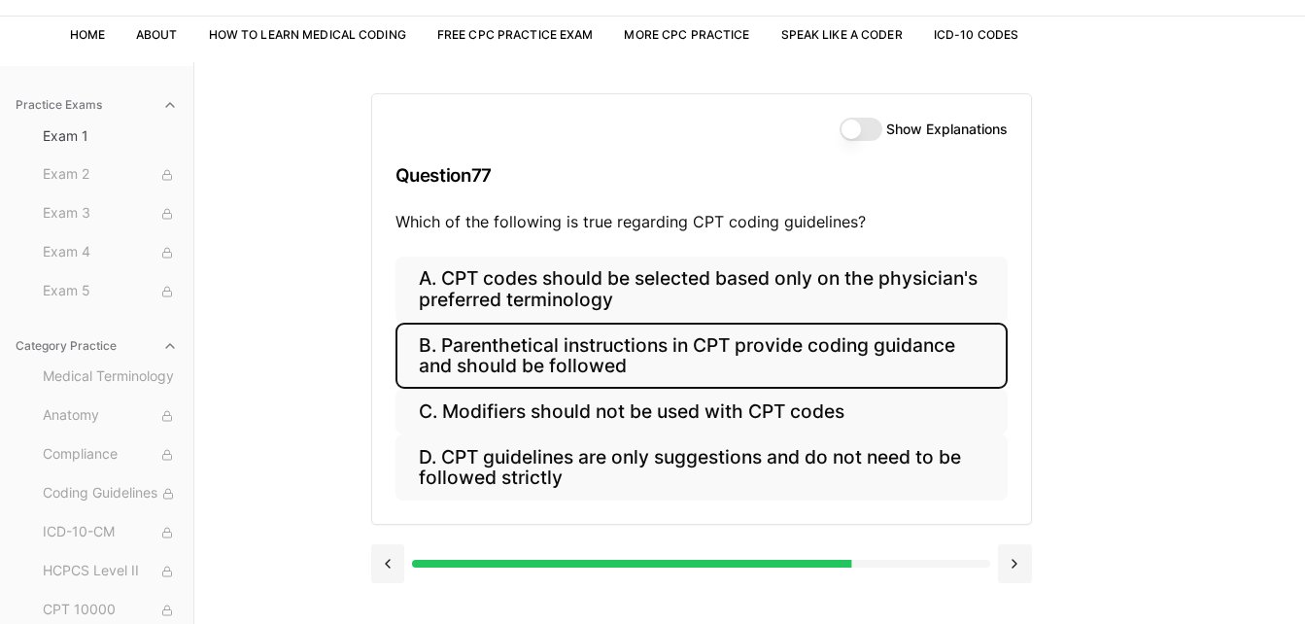
click at [676, 365] on button "B. Parenthetical instructions in CPT provide coding guidance and should be foll…" at bounding box center [701, 356] width 612 height 66
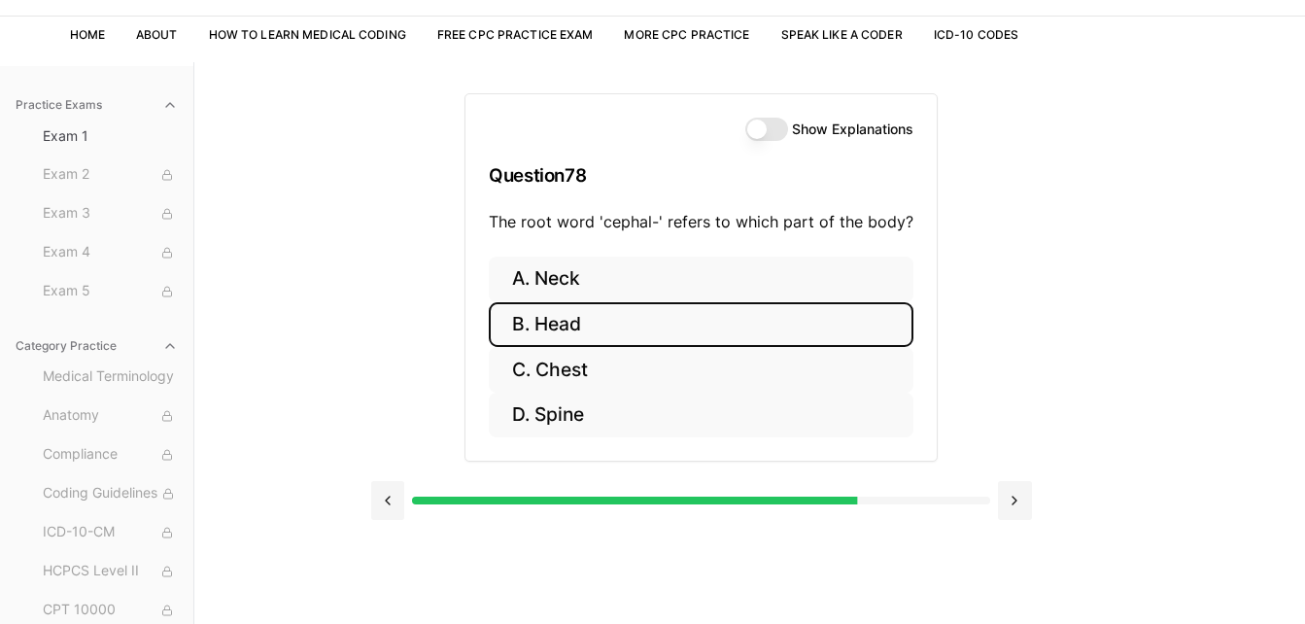
click at [682, 332] on button "B. Head" at bounding box center [701, 325] width 425 height 46
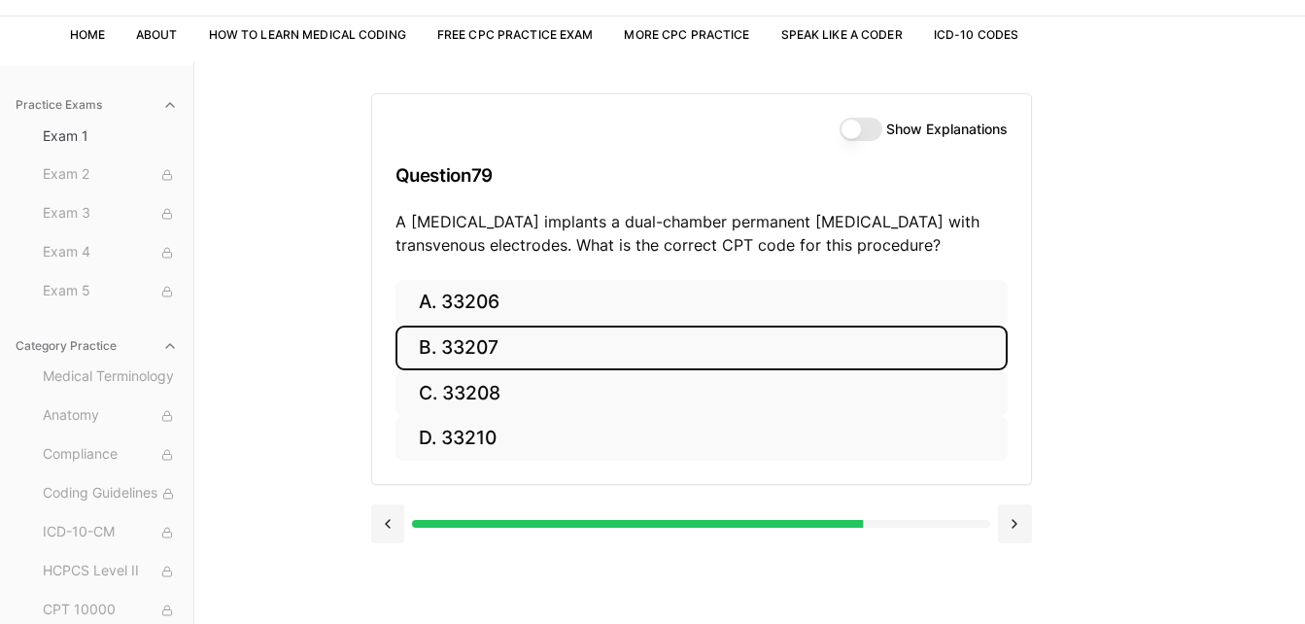
click at [682, 332] on button "B. 33207" at bounding box center [701, 349] width 612 height 46
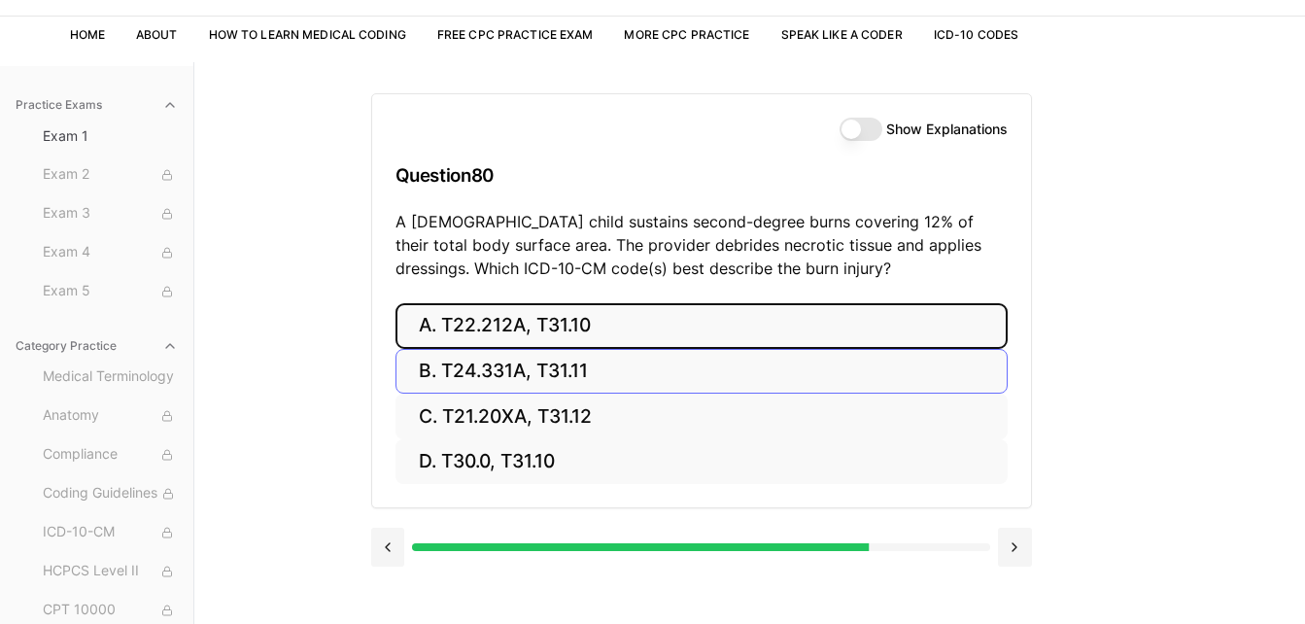
click at [682, 332] on button "A. T22.212A, T31.10" at bounding box center [701, 326] width 612 height 46
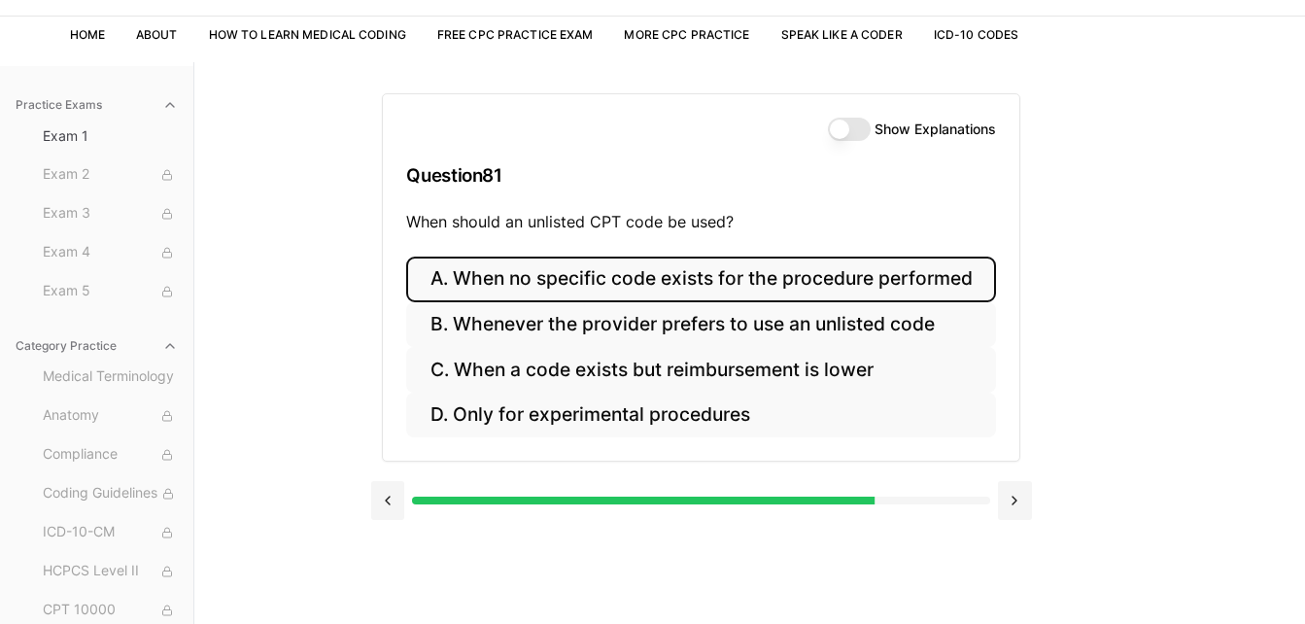
click at [701, 290] on button "A. When no specific code exists for the procedure performed" at bounding box center [700, 280] width 589 height 46
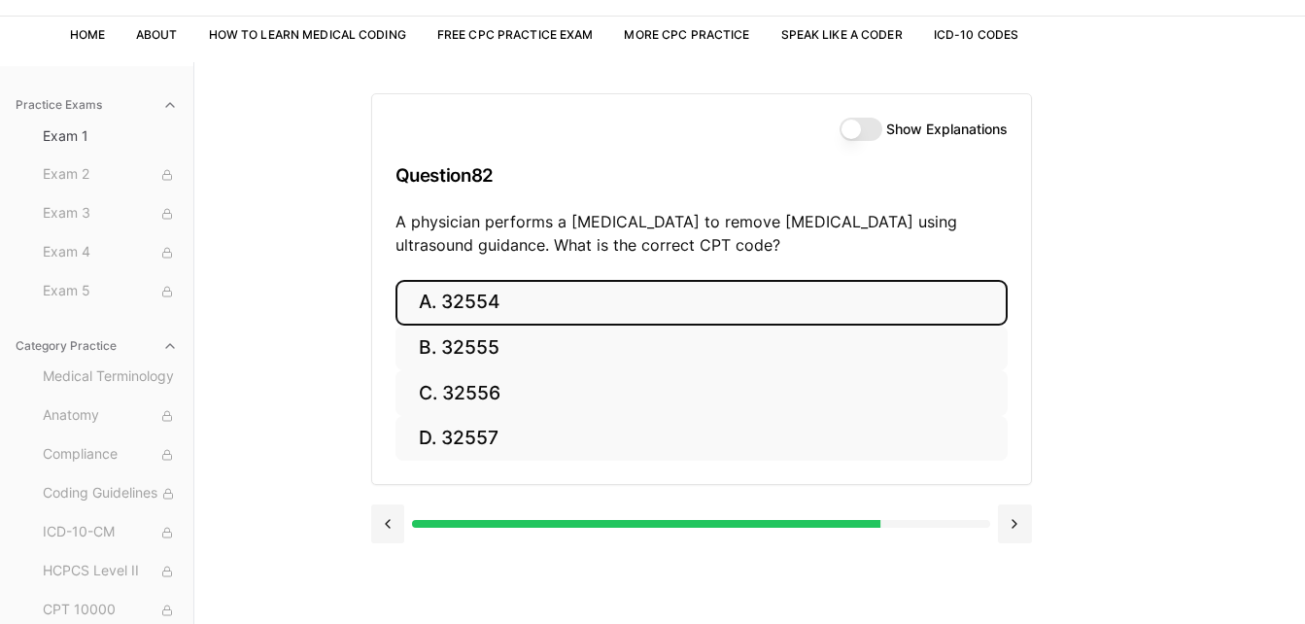
click at [702, 306] on button "A. 32554" at bounding box center [701, 303] width 612 height 46
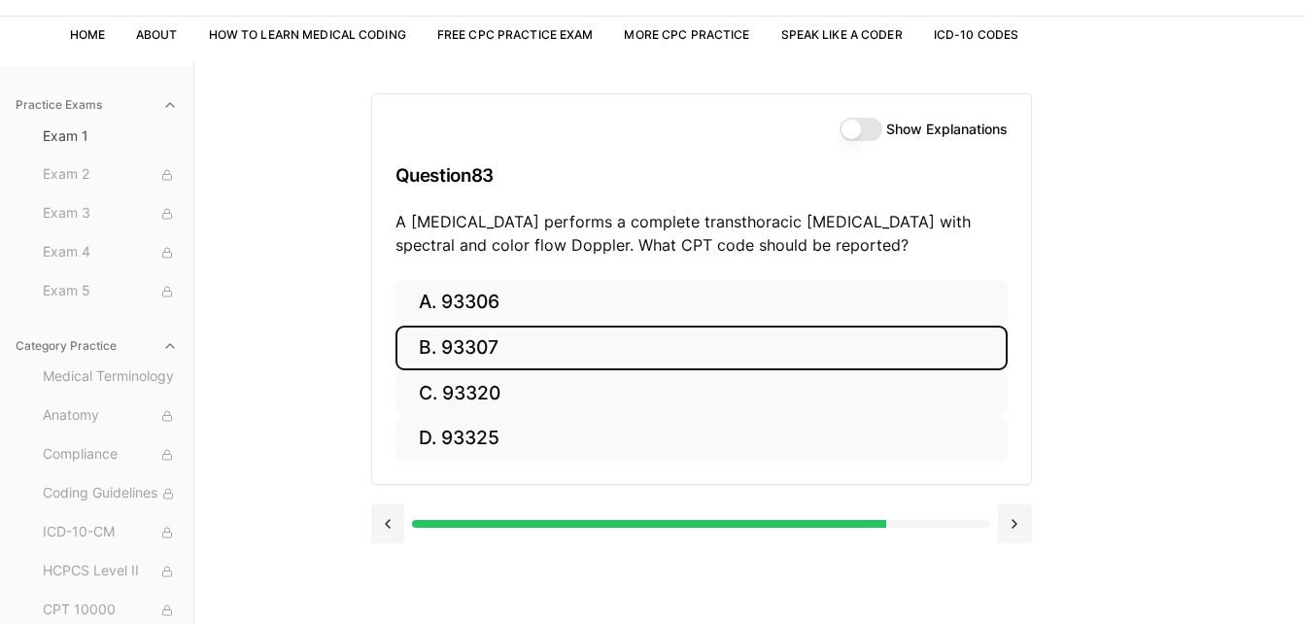
click at [671, 344] on button "B. 93307" at bounding box center [701, 349] width 612 height 46
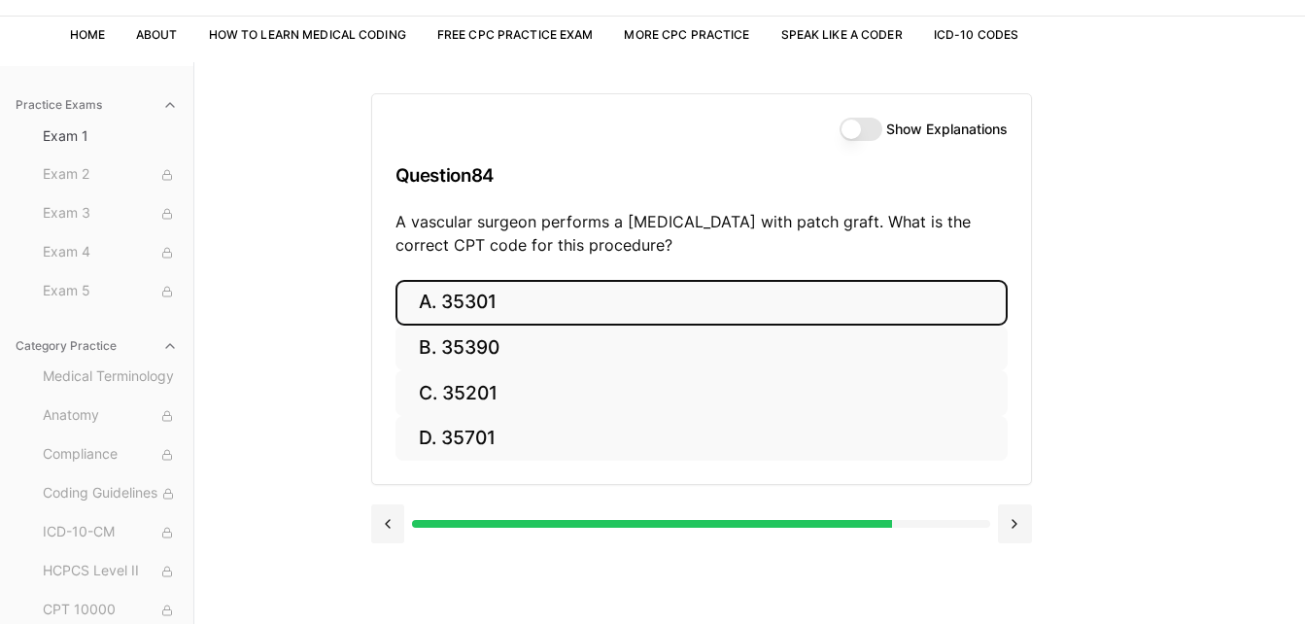
click at [656, 302] on button "A. 35301" at bounding box center [701, 303] width 612 height 46
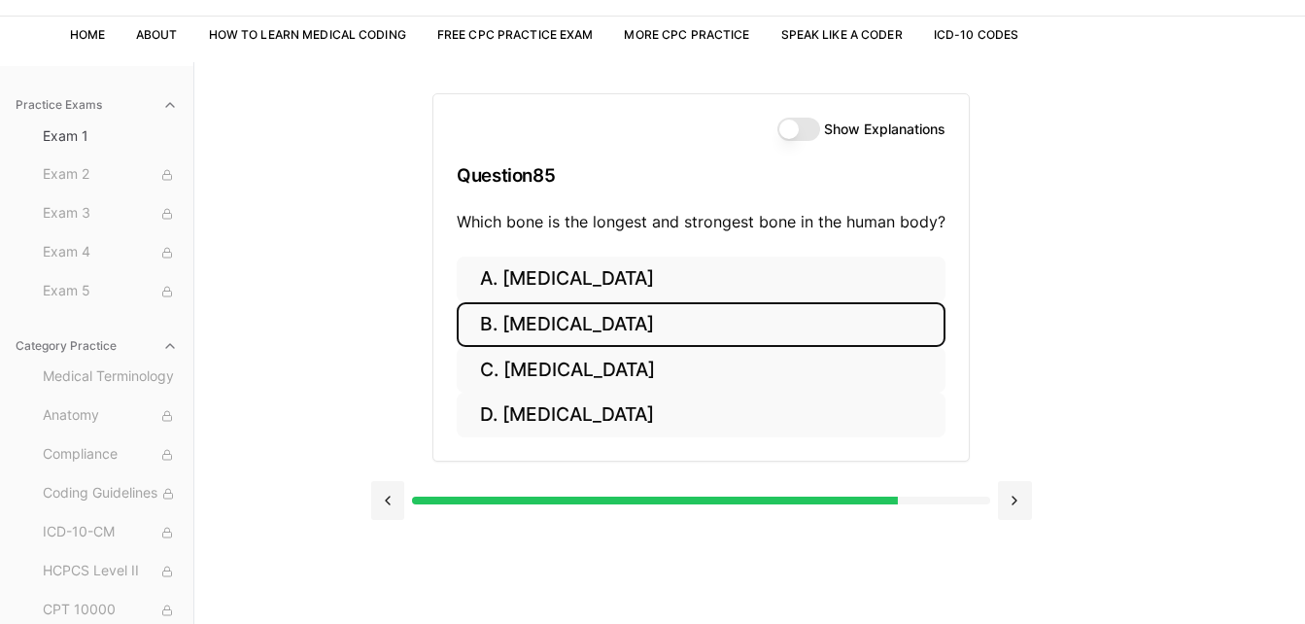
click at [658, 327] on button "B. Femur" at bounding box center [701, 325] width 489 height 46
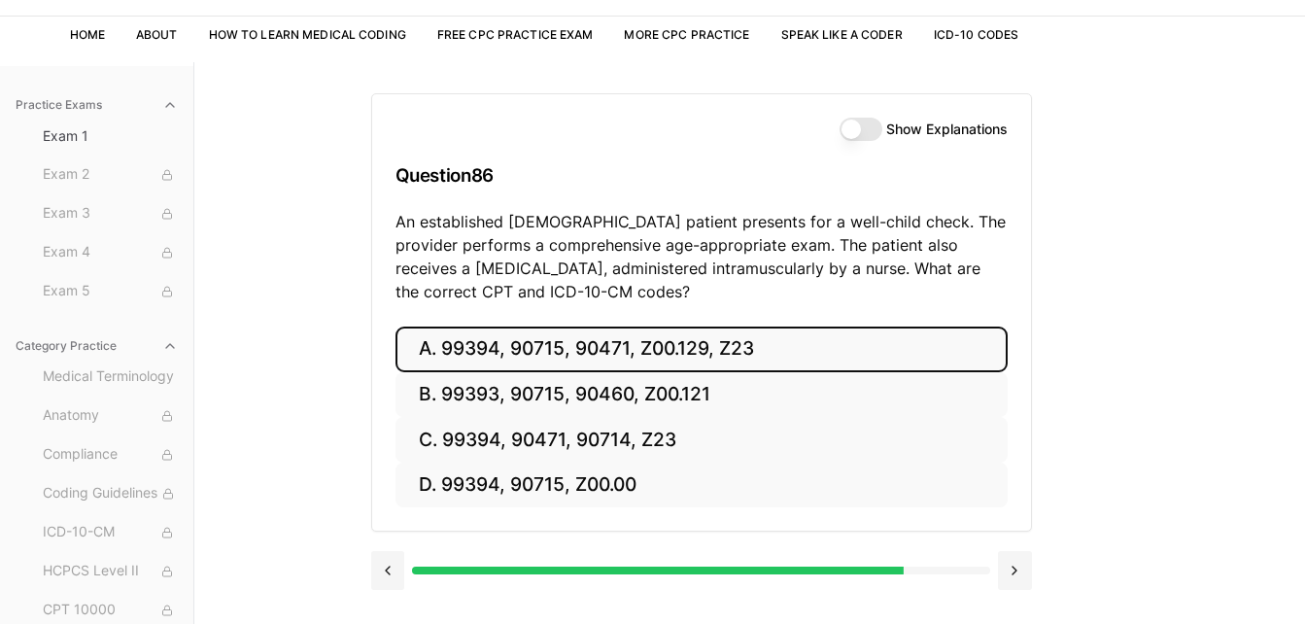
click at [660, 338] on button "A. 99394, 90715, 90471, Z00.129, Z23" at bounding box center [701, 349] width 612 height 46
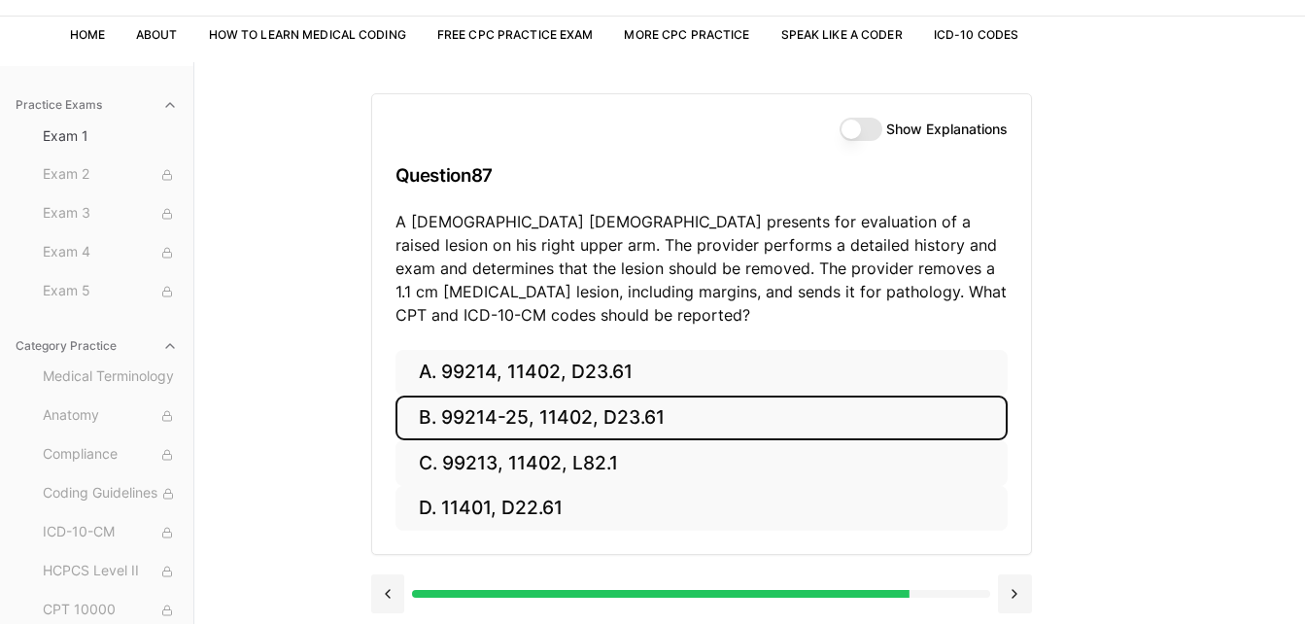
click at [652, 419] on button "B. 99214-25, 11402, D23.61" at bounding box center [701, 418] width 612 height 46
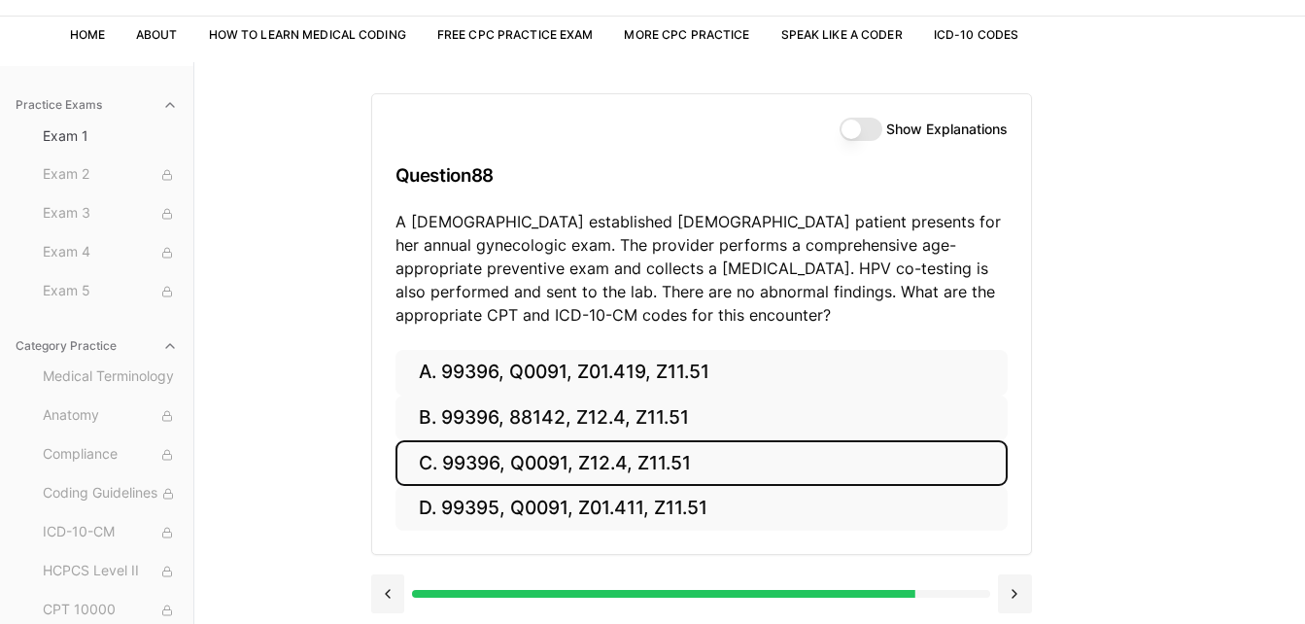
click at [657, 463] on button "C. 99396, Q0091, Z12.4, Z11.51" at bounding box center [701, 463] width 612 height 46
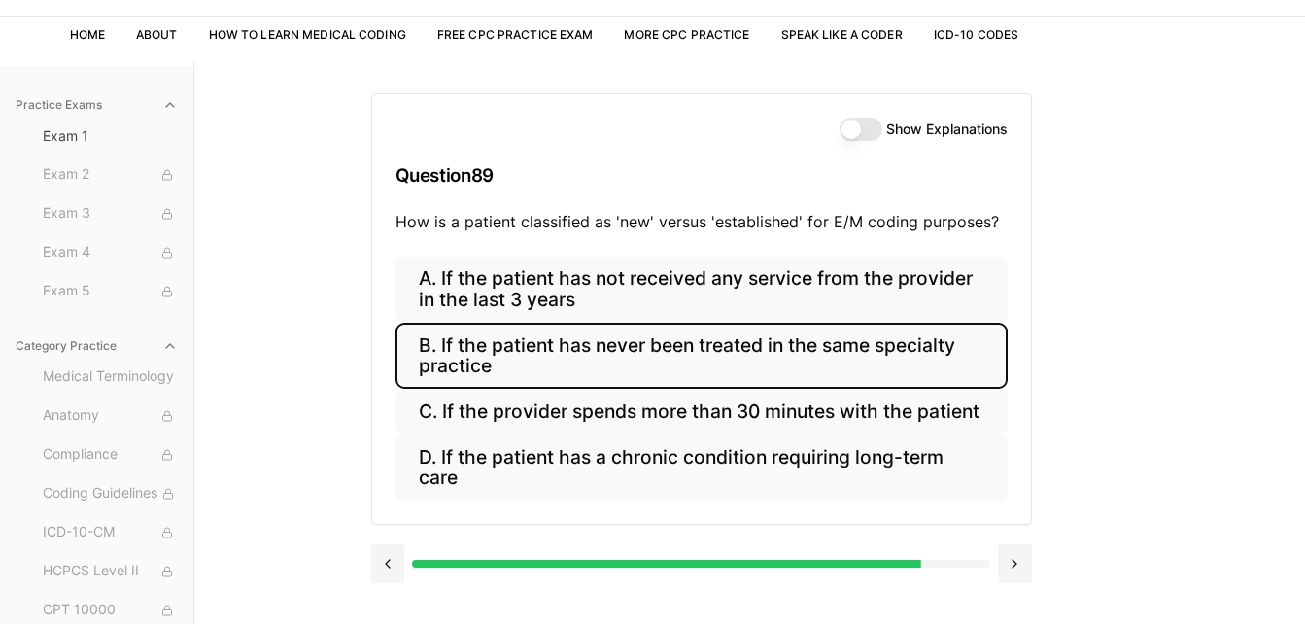
click at [707, 357] on button "B. If the patient has never been treated in the same specialty practice" at bounding box center [701, 356] width 612 height 66
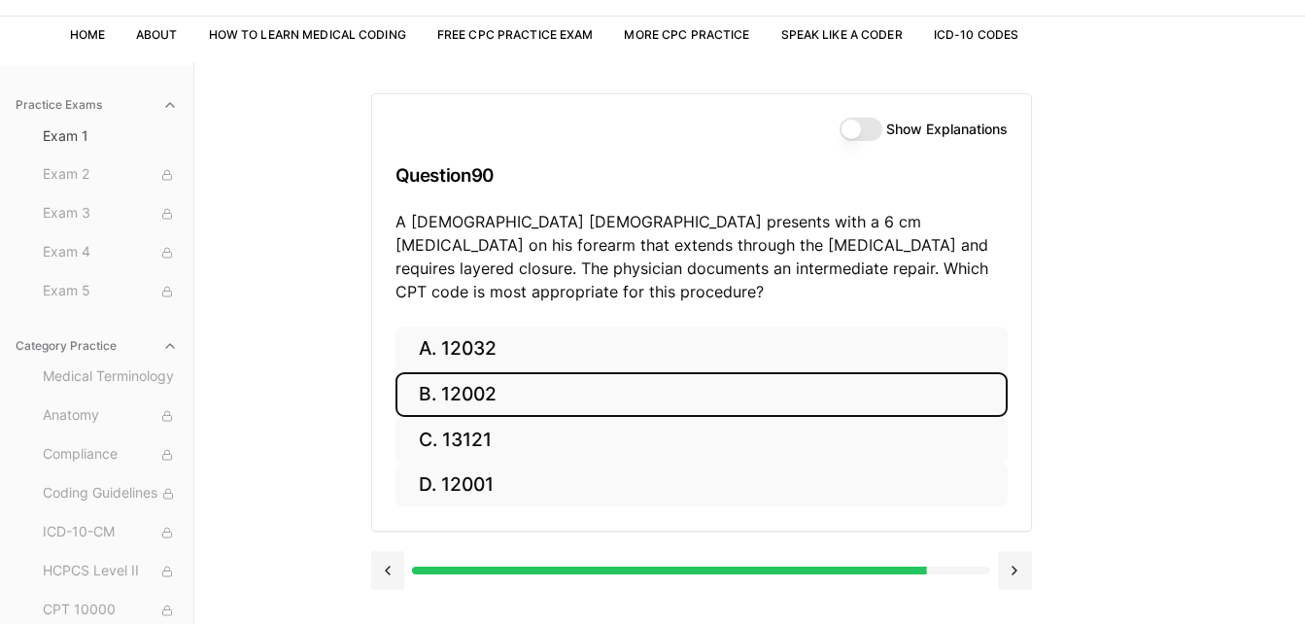
click at [707, 372] on button "B. 12002" at bounding box center [701, 395] width 612 height 46
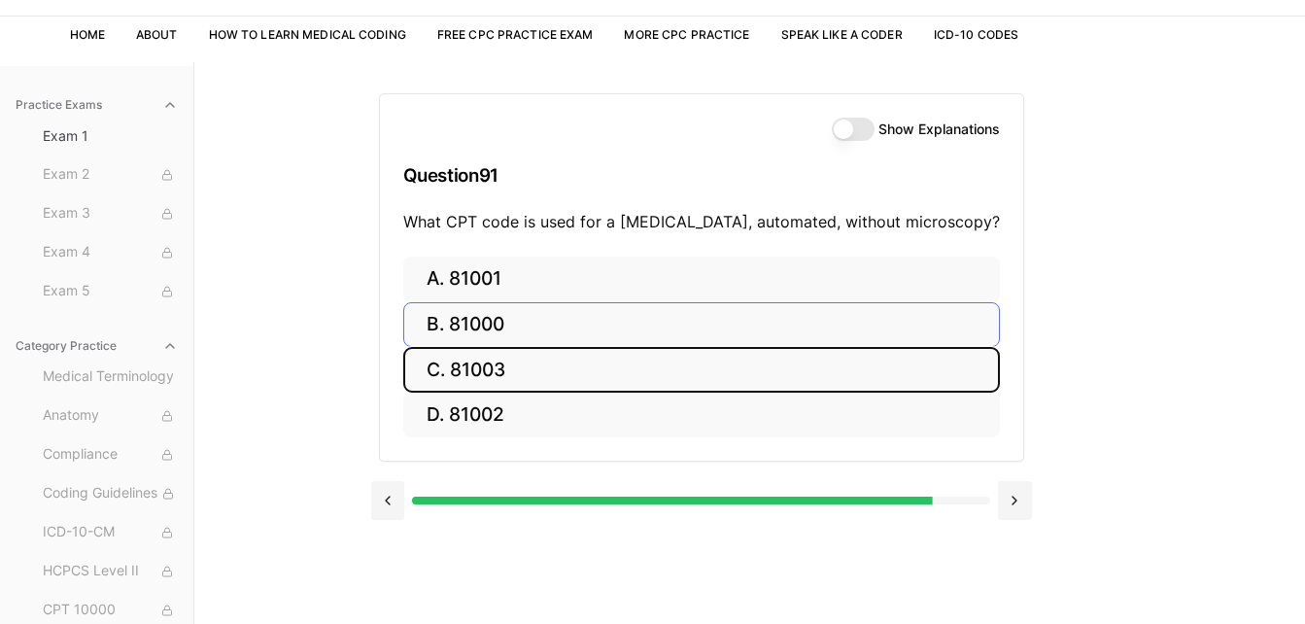
click at [707, 357] on button "C. 81003" at bounding box center [701, 370] width 597 height 46
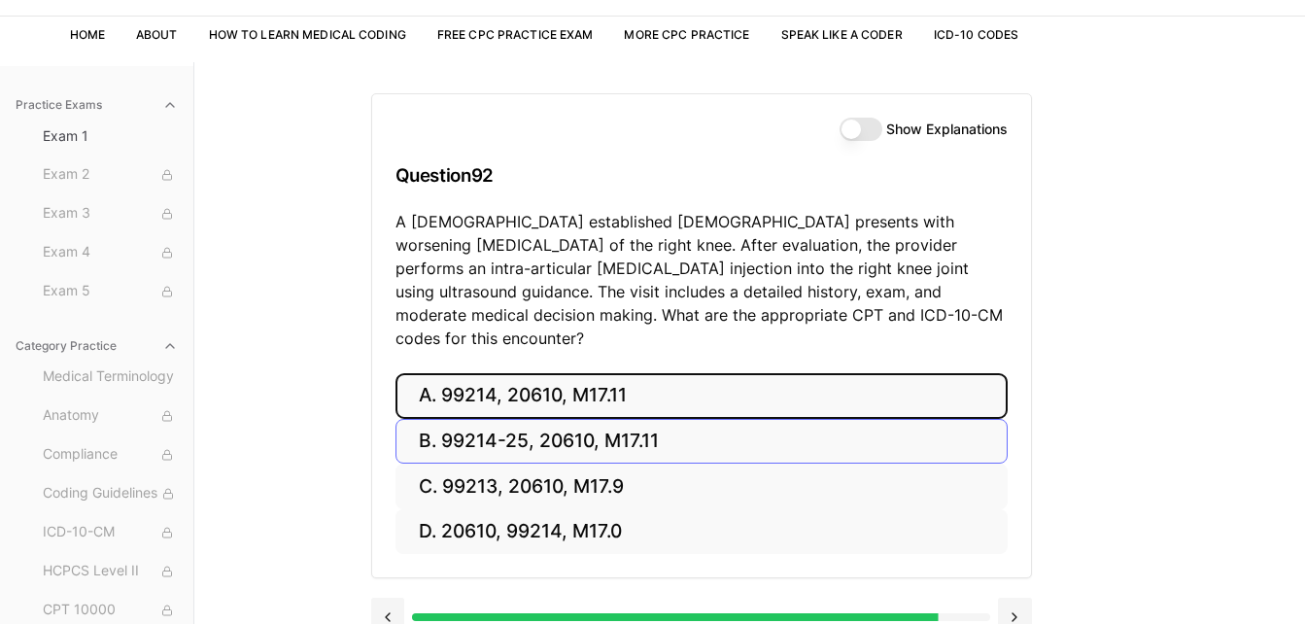
click at [707, 373] on button "A. 99214, 20610, M17.11" at bounding box center [701, 396] width 612 height 46
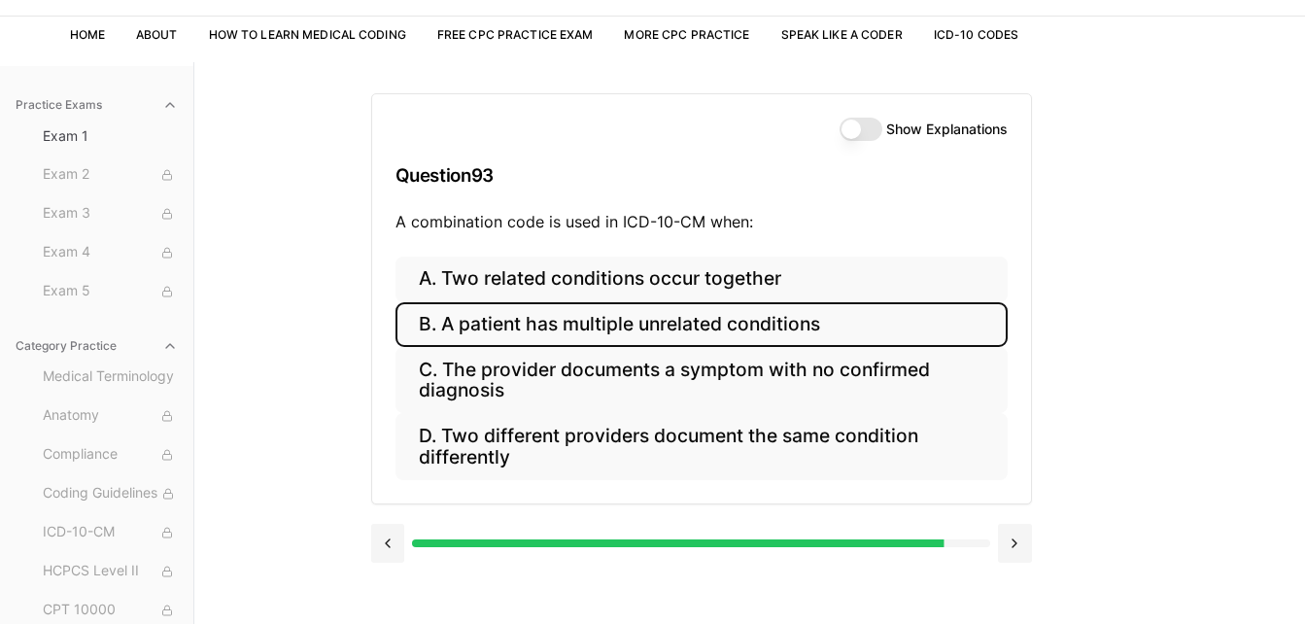
click at [723, 326] on button "B. A patient has multiple unrelated conditions" at bounding box center [701, 325] width 612 height 46
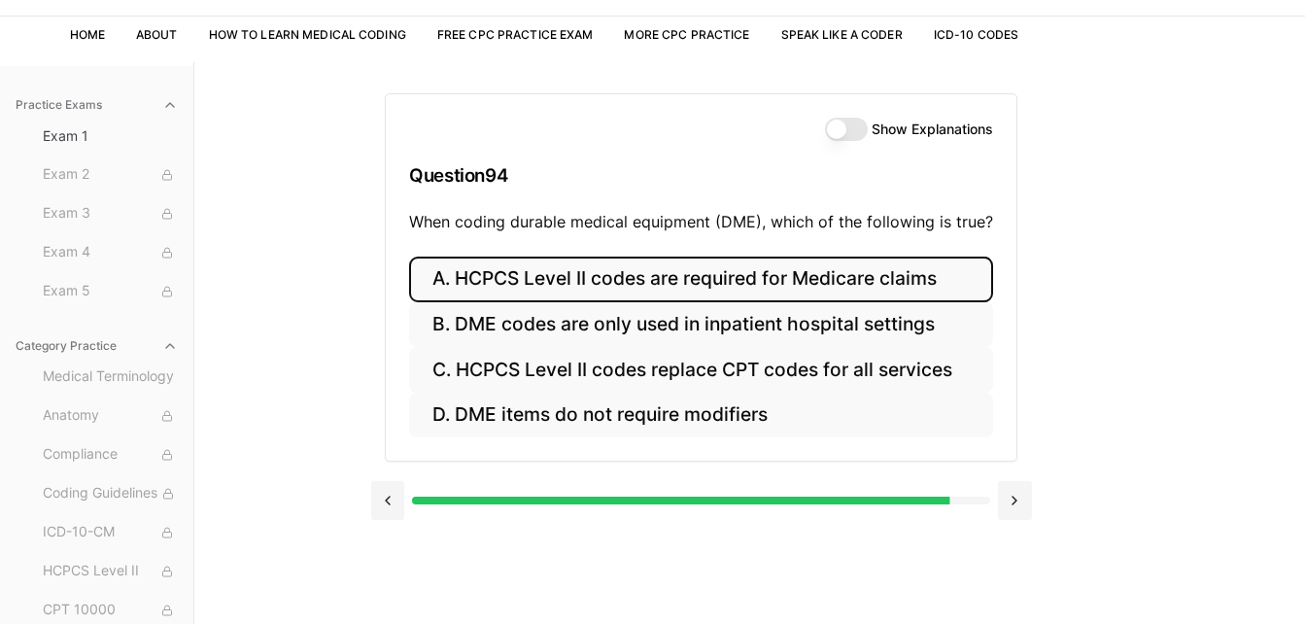
click at [739, 285] on button "A. HCPCS Level II codes are required for Medicare claims" at bounding box center [701, 280] width 584 height 46
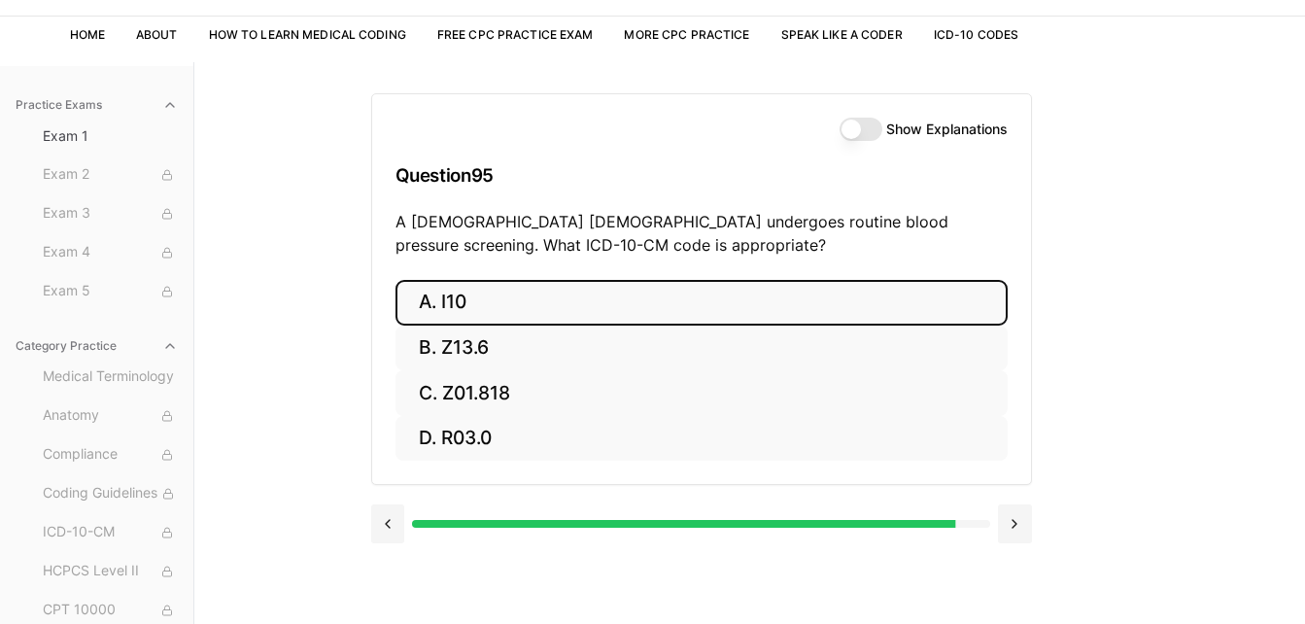
click at [739, 285] on button "A. I10" at bounding box center [701, 303] width 612 height 46
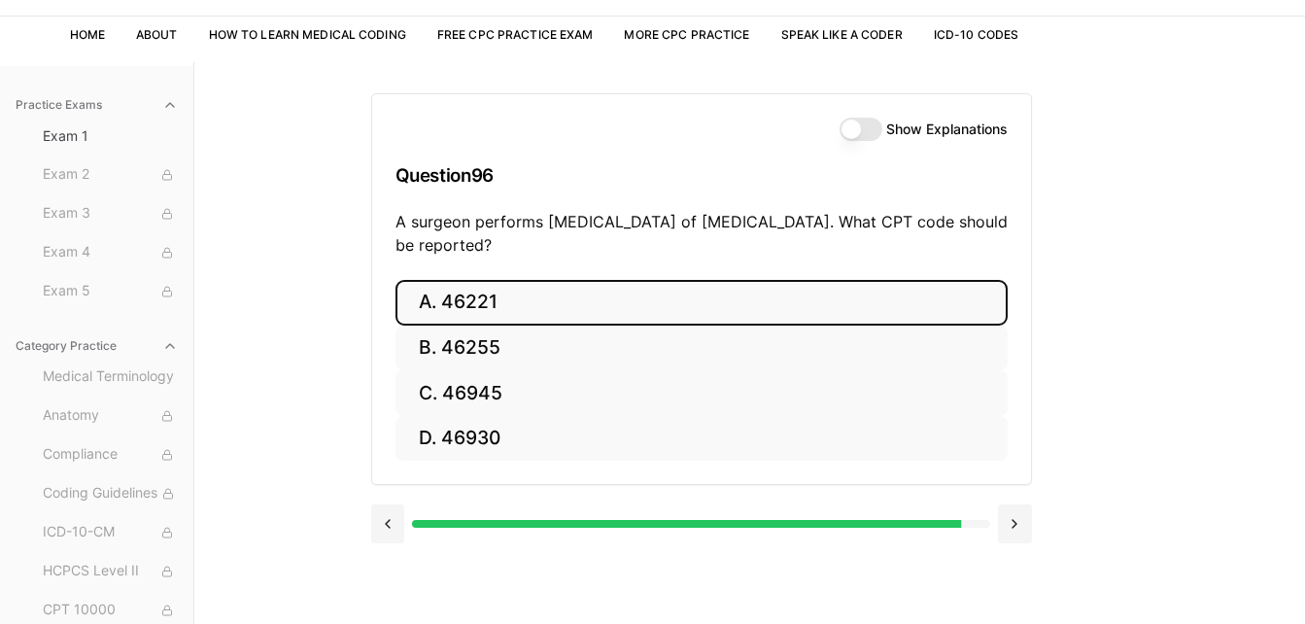
click at [739, 285] on button "A. 46221" at bounding box center [701, 303] width 612 height 46
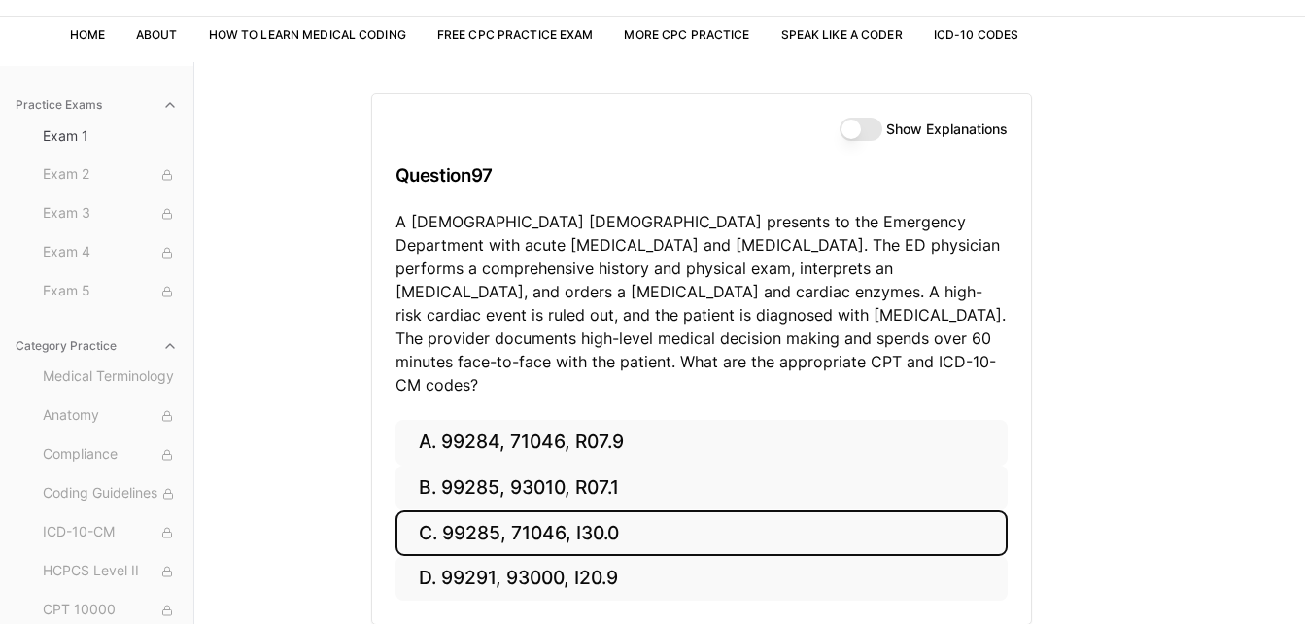
click at [666, 510] on button "C. 99285, 71046, I30.0" at bounding box center [701, 533] width 612 height 46
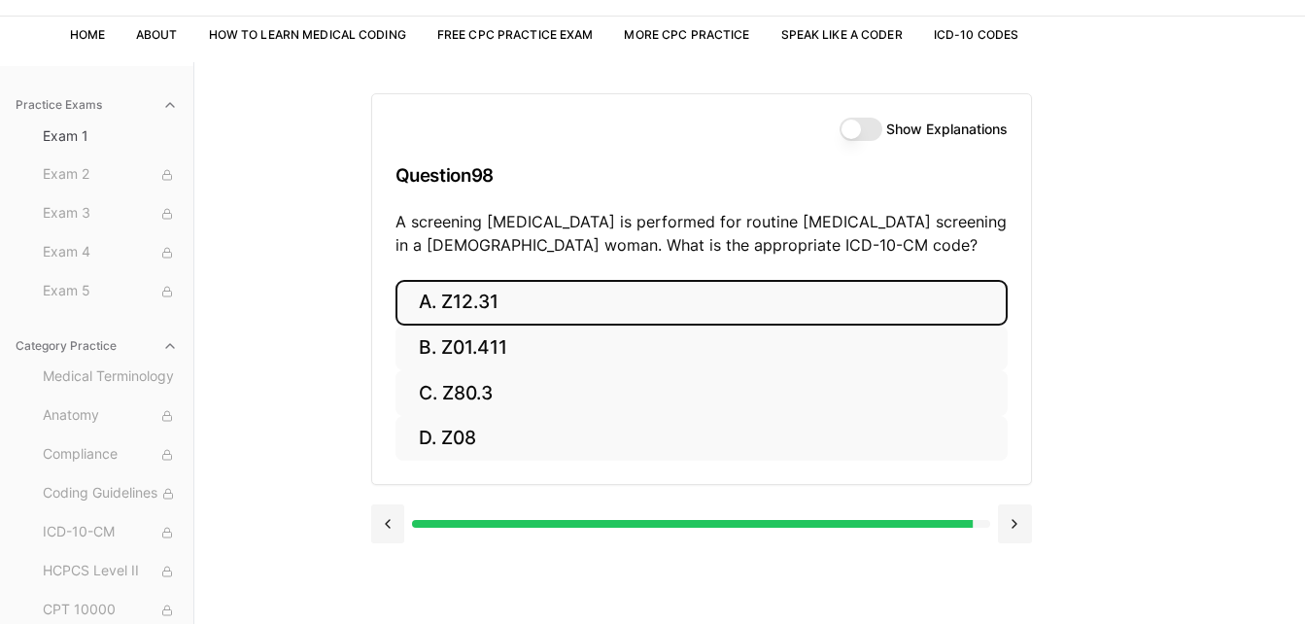
click at [694, 307] on button "A. Z12.31" at bounding box center [701, 303] width 612 height 46
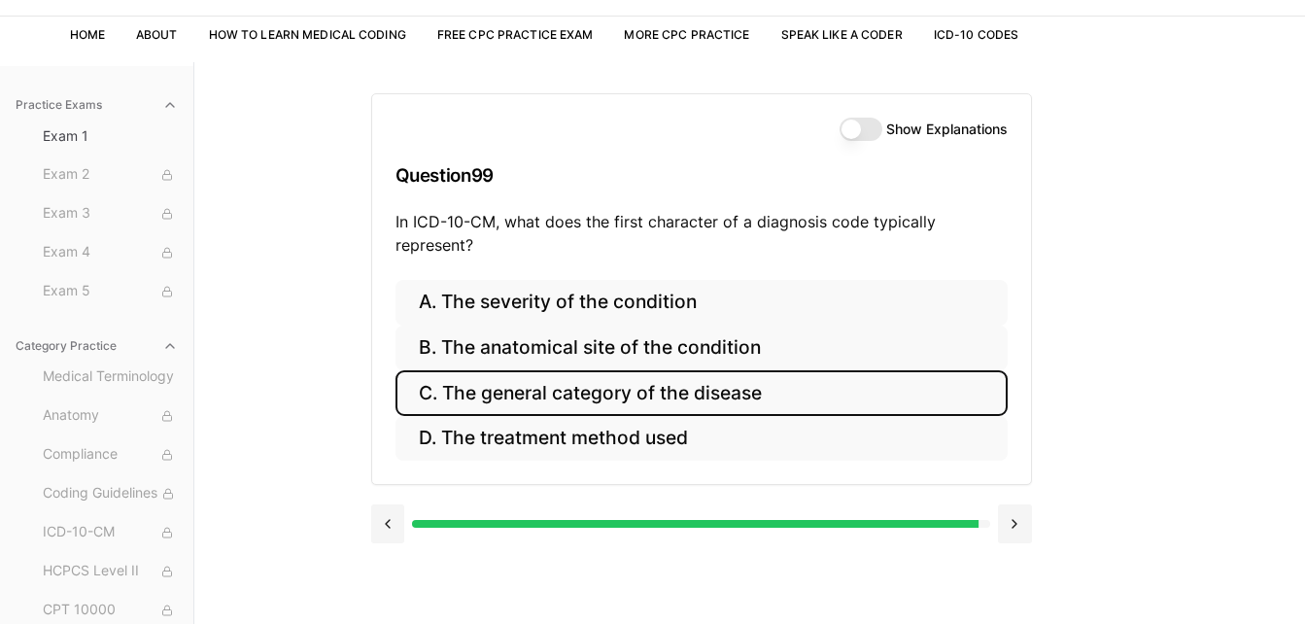
click at [730, 399] on button "C. The general category of the disease" at bounding box center [701, 393] width 612 height 46
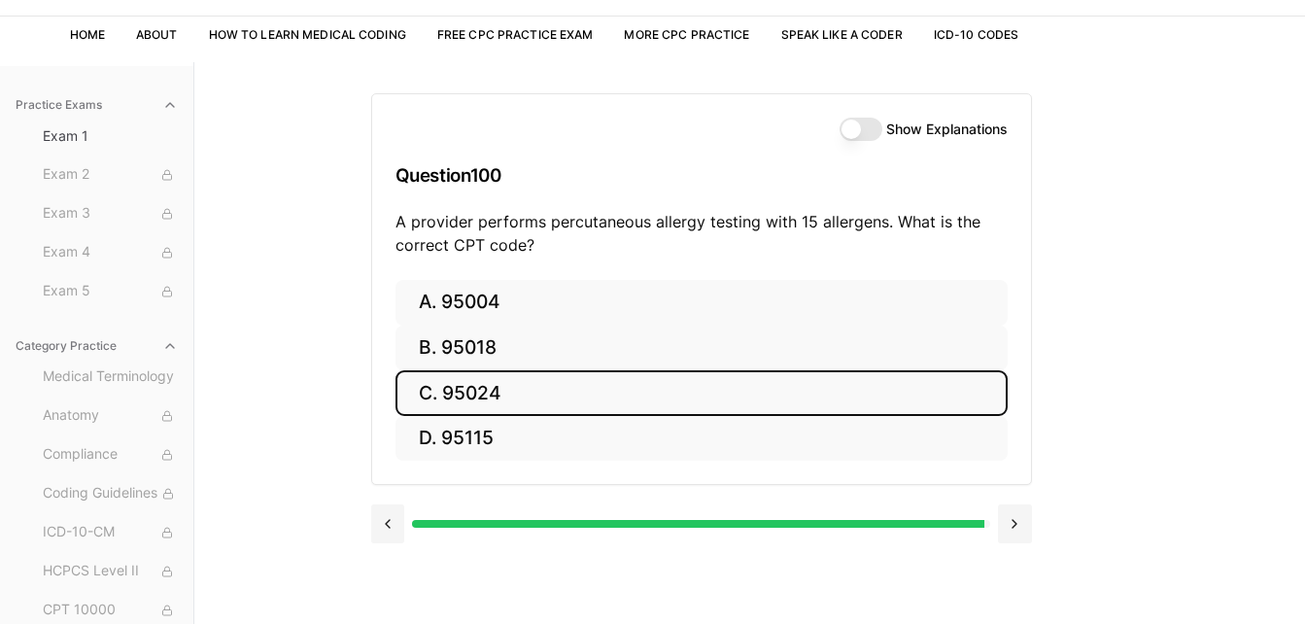
click at [730, 399] on button "C. 95024" at bounding box center [701, 393] width 612 height 46
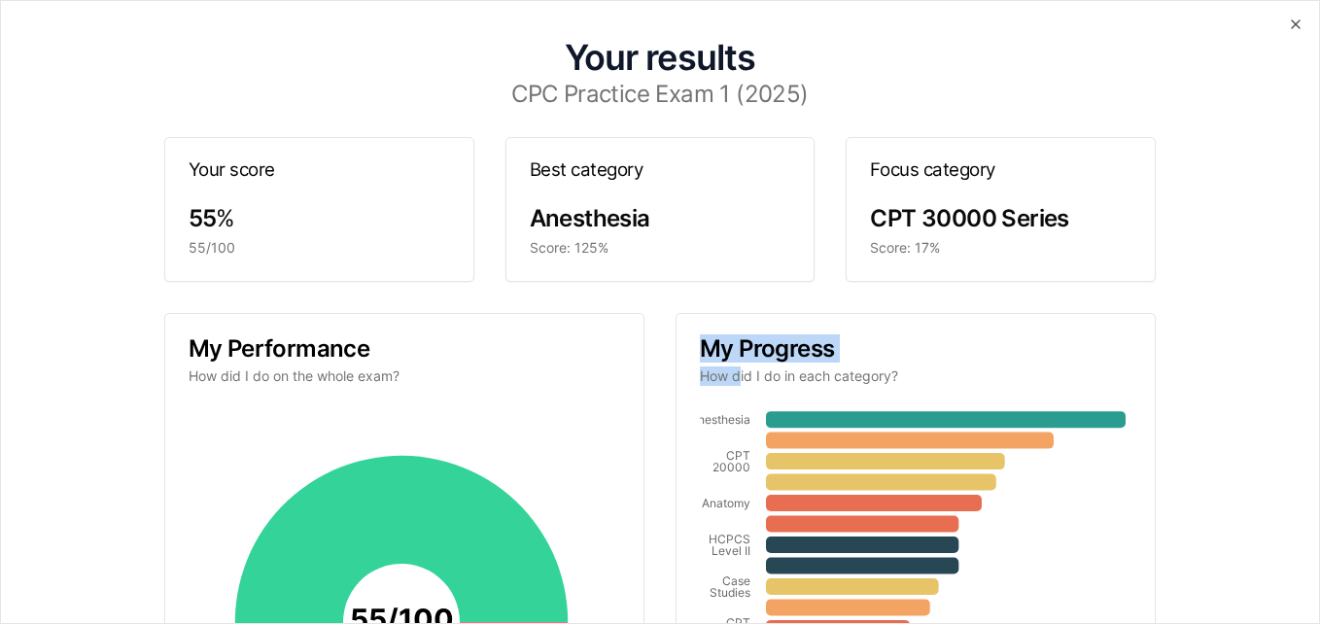
drag, startPoint x: 730, startPoint y: 399, endPoint x: 627, endPoint y: 444, distance: 112.3
click at [627, 444] on div "My Performance How did I do on the whole exam? 55 / 100 Correct You answered 10…" at bounding box center [660, 606] width 992 height 587
drag, startPoint x: 627, startPoint y: 444, endPoint x: 594, endPoint y: 422, distance: 39.9
click at [594, 422] on icon "55 / 100 Correct" at bounding box center [402, 622] width 426 height 426
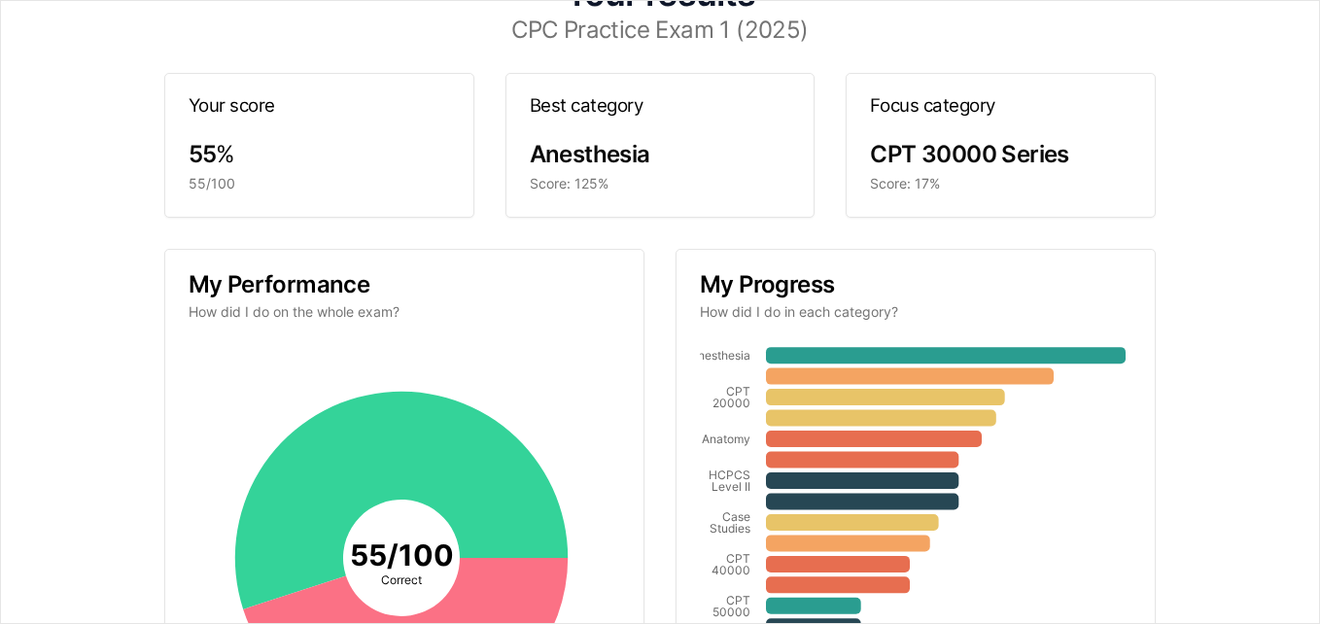
scroll to position [0, 0]
